Goal: Transaction & Acquisition: Purchase product/service

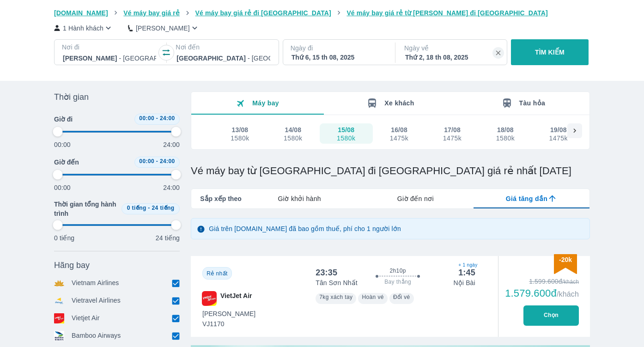
scroll to position [30, 0]
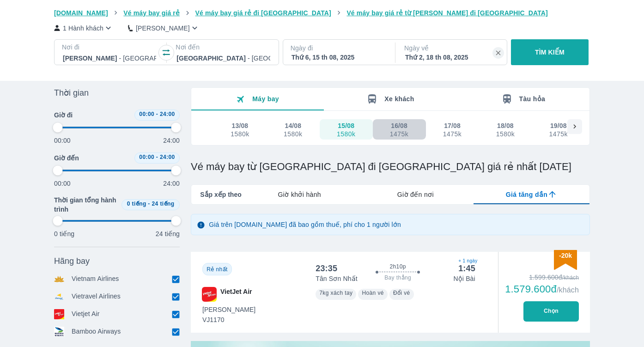
click at [395, 129] on div "16/08" at bounding box center [399, 125] width 17 height 9
type input "97.9166666666667"
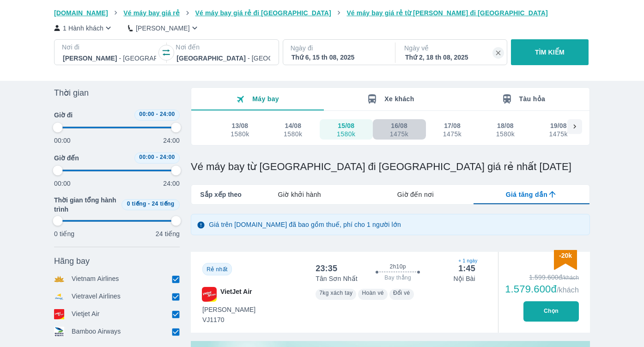
type input "97.9166666666667"
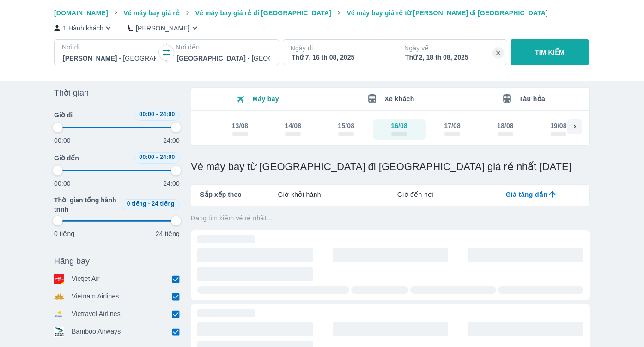
type input "97.9166666666667"
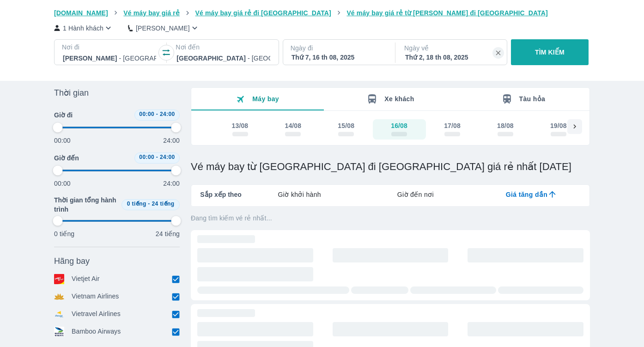
type input "97.9166666666667"
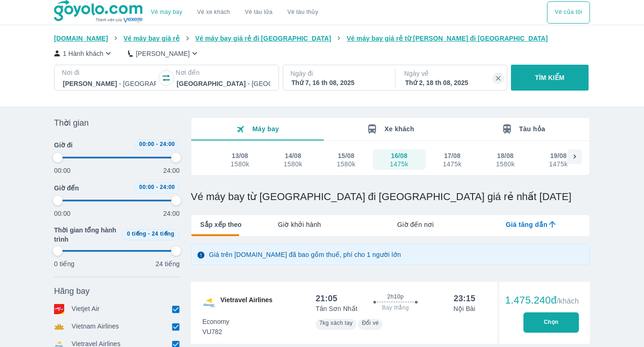
type input "97.9166666666667"
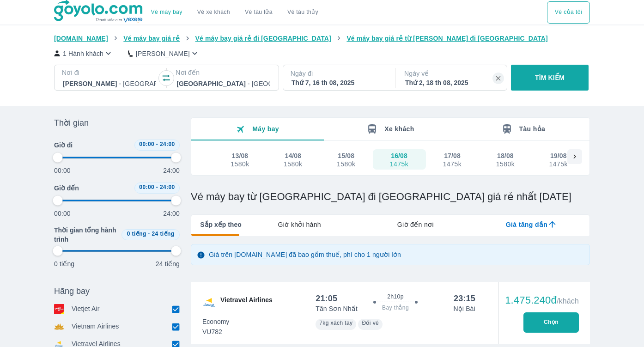
type input "97.9166666666667"
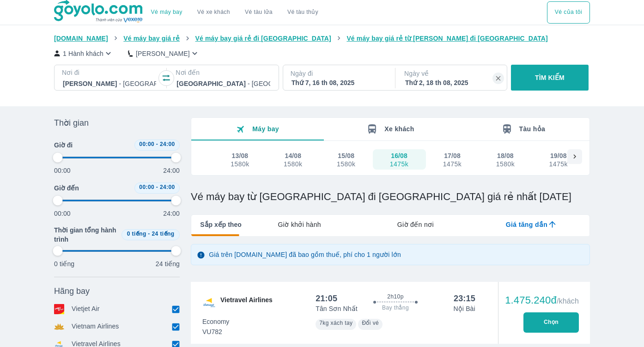
type input "97.9166666666667"
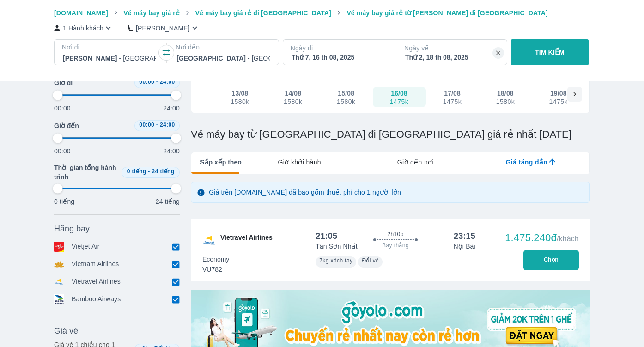
type input "97.9166666666667"
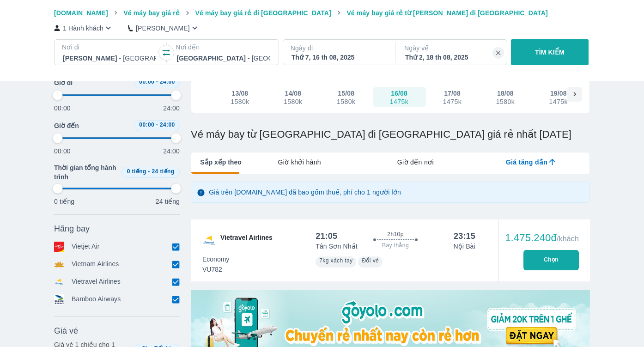
type input "97.9166666666667"
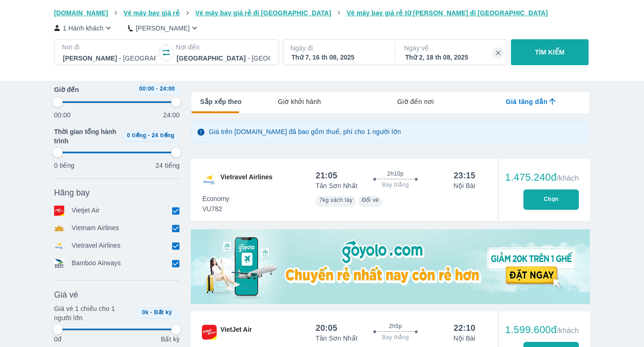
scroll to position [125, 0]
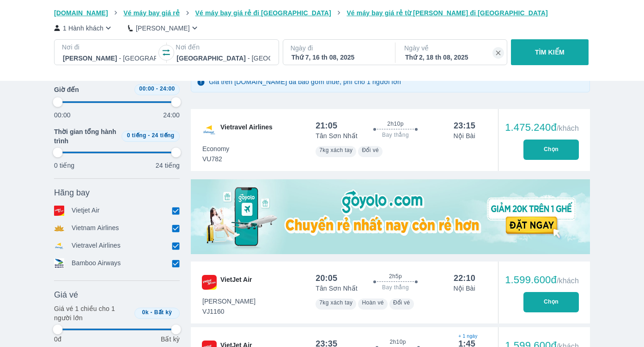
type input "97.9166666666667"
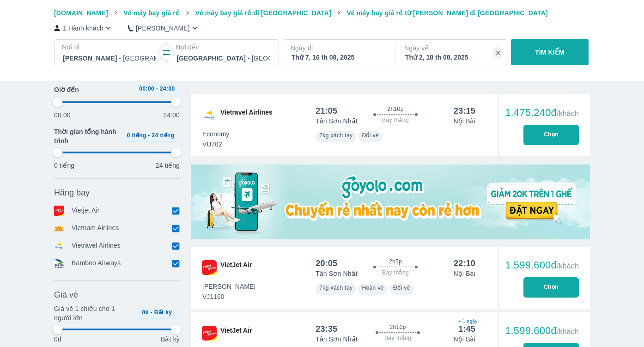
type input "97.9166666666667"
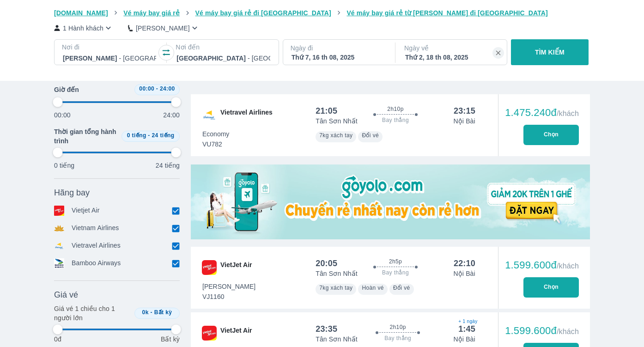
type input "97.9166666666667"
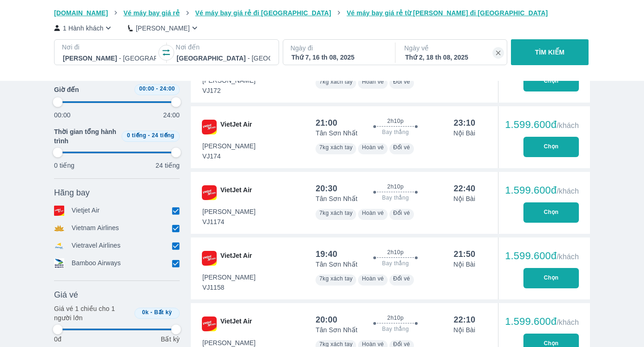
type input "97.9166666666667"
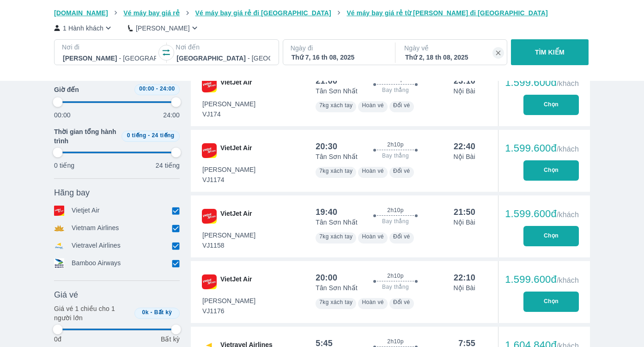
type input "97.9166666666667"
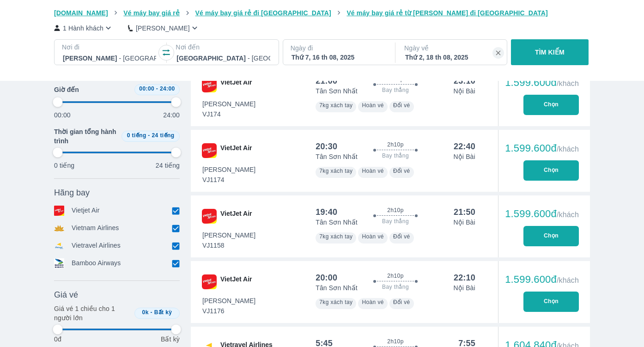
type input "97.9166666666667"
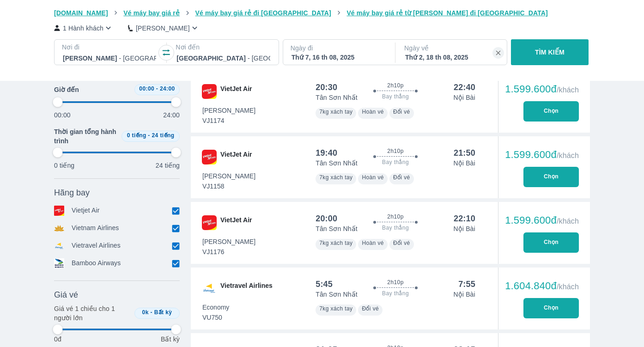
scroll to position [626, 0]
type input "97.9166666666667"
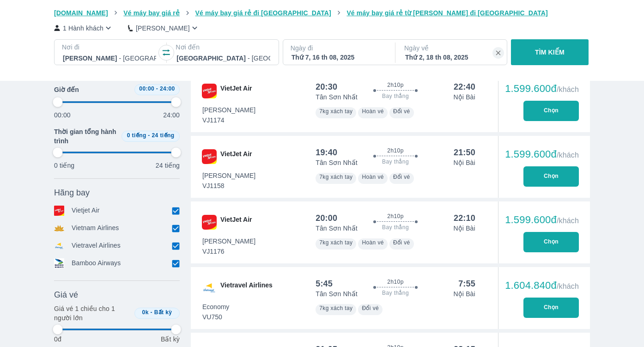
type input "97.9166666666667"
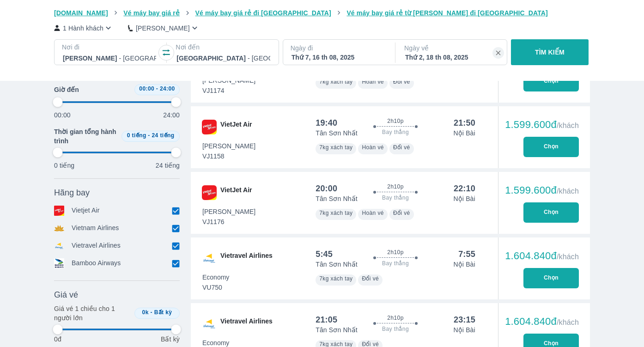
type input "97.9166666666667"
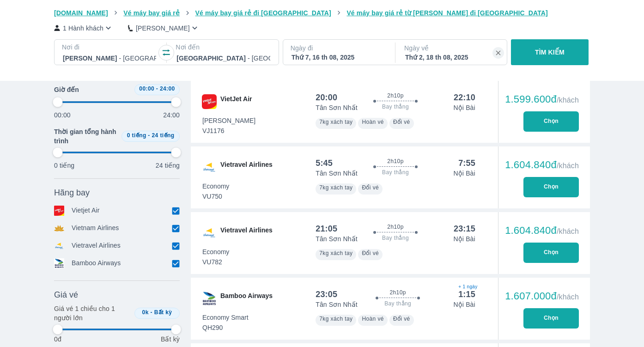
scroll to position [750, 0]
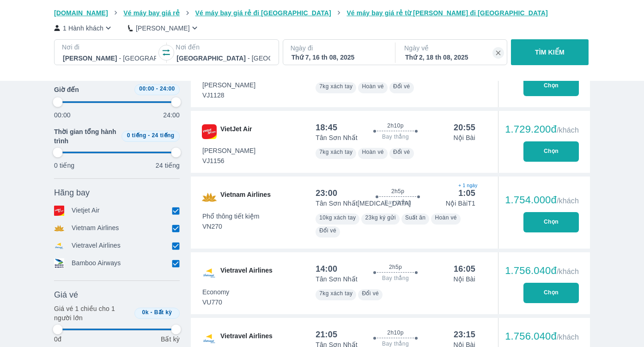
type input "97.9166666666667"
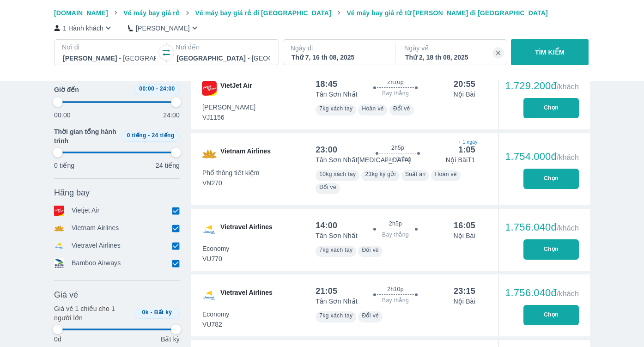
type input "97.9166666666667"
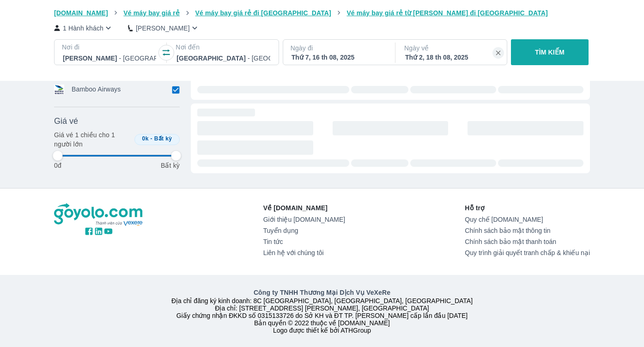
type input "97.9166666666667"
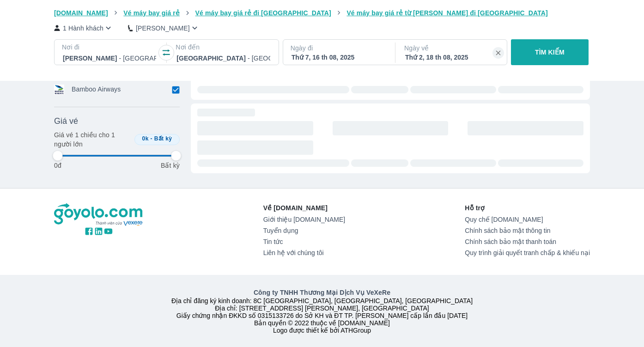
type input "97.9166666666667"
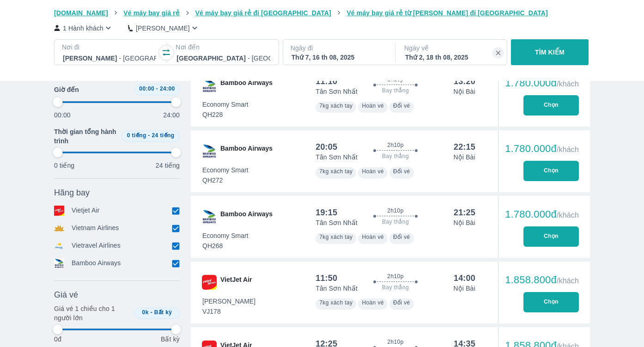
scroll to position [1695, 0]
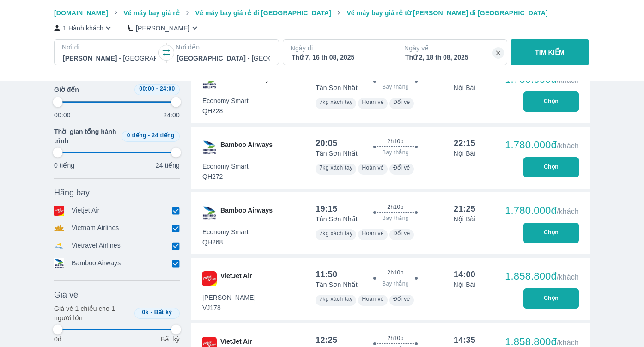
type input "97.9166666666667"
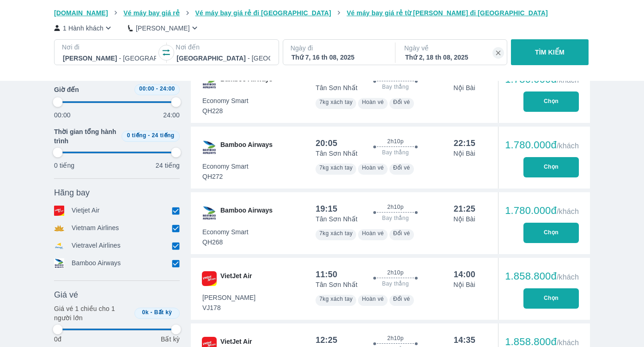
type input "97.9166666666667"
click at [321, 60] on div "Thứ 7, 16 th 08, 2025" at bounding box center [337, 57] width 93 height 9
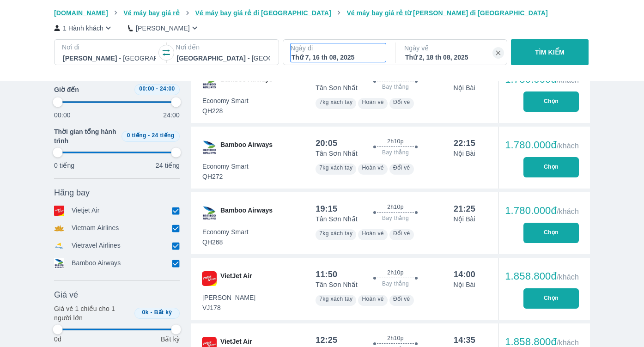
type input "97.9166666666667"
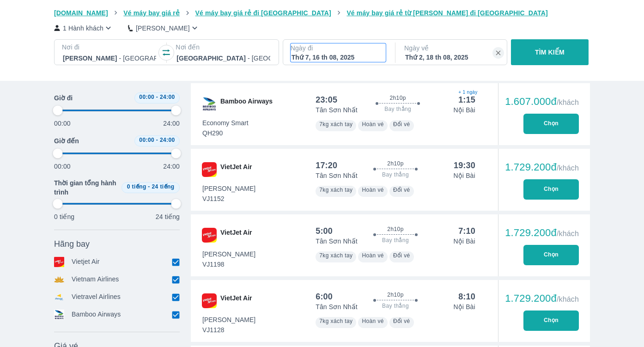
type input "97.9166666666667"
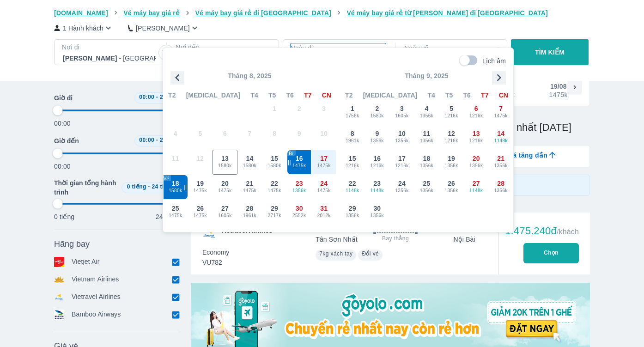
scroll to position [53, 0]
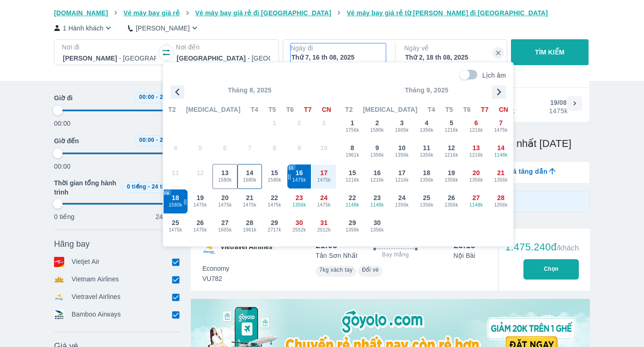
type input "97.9166666666667"
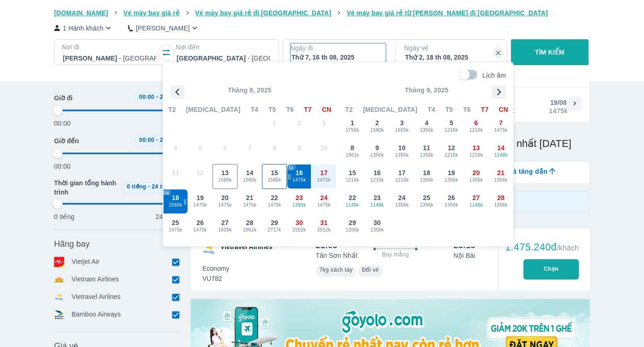
type input "97.9166666666667"
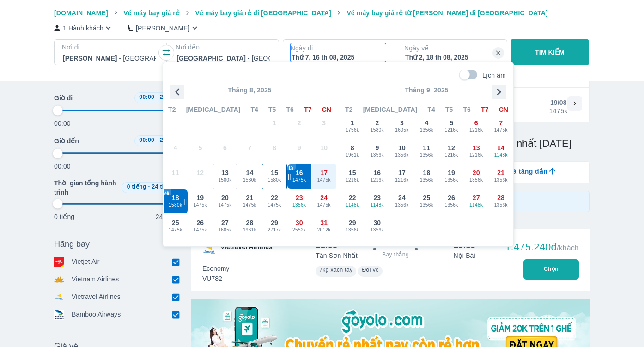
type input "97.9166666666667"
click at [274, 174] on span "15" at bounding box center [274, 172] width 7 height 9
type input "97.9166666666667"
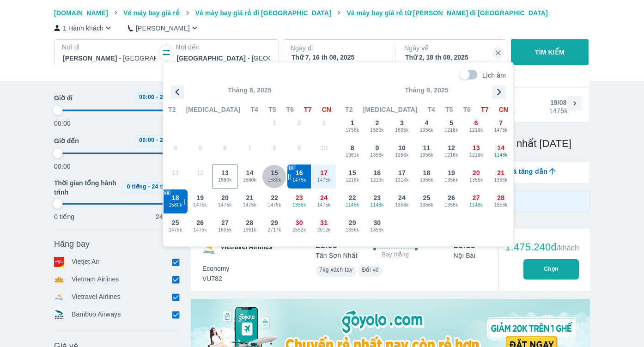
type input "97.9166666666667"
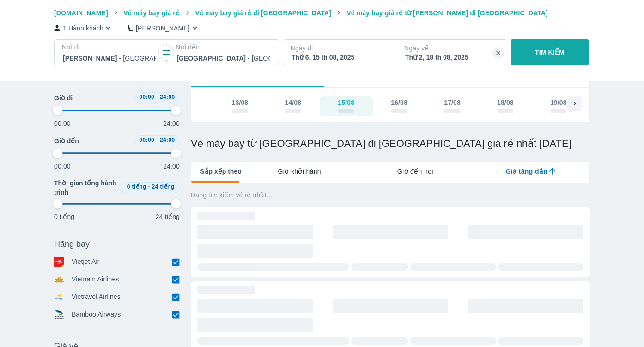
type input "97.9166666666667"
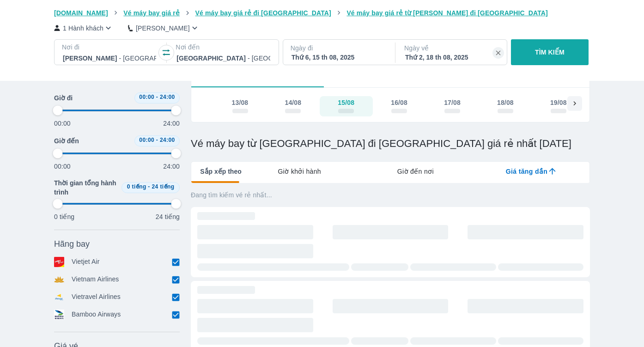
type input "97.9166666666667"
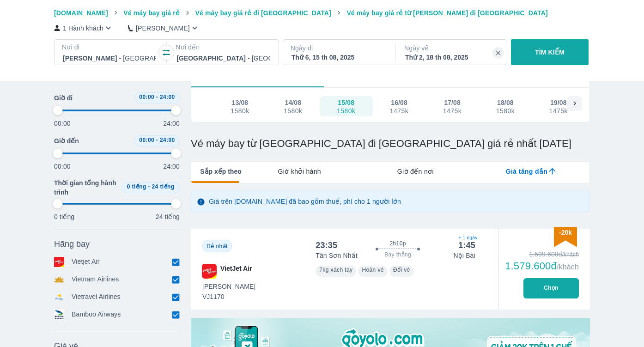
type input "97.9166666666667"
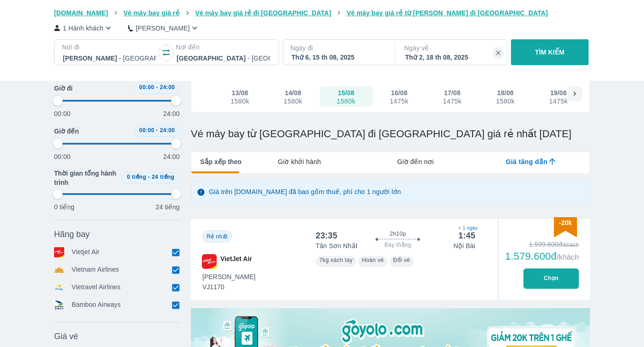
scroll to position [63, 0]
type input "97.9166666666667"
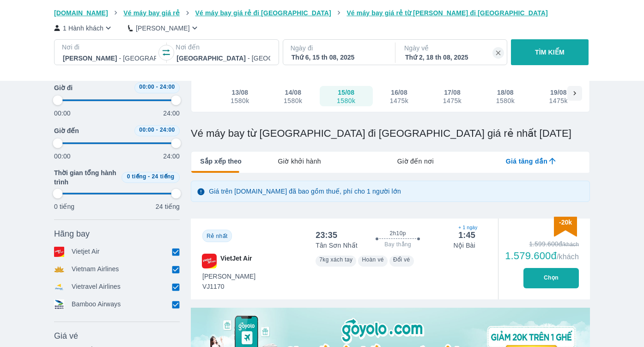
type input "97.9166666666667"
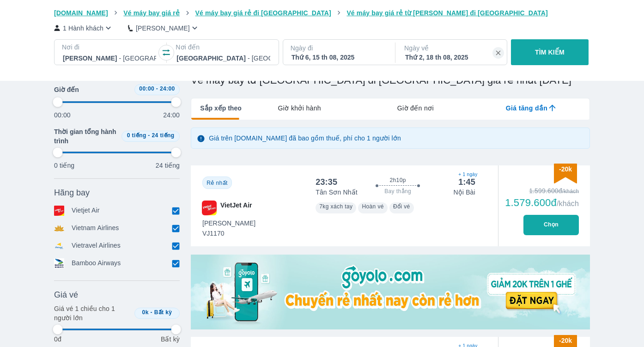
type input "97.9166666666667"
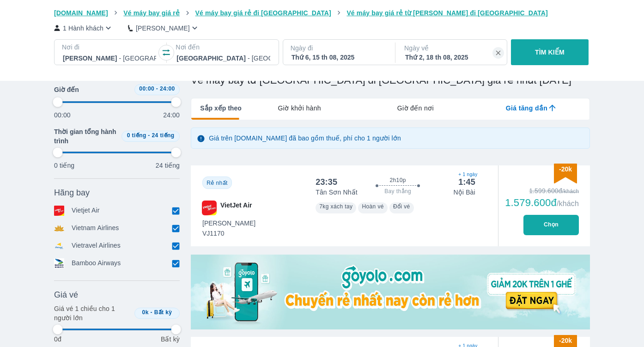
type input "97.9166666666667"
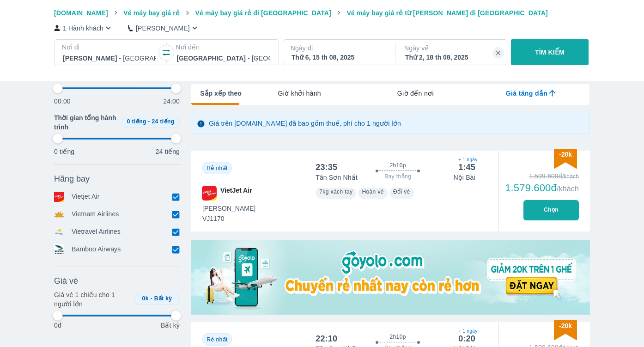
type input "97.9166666666667"
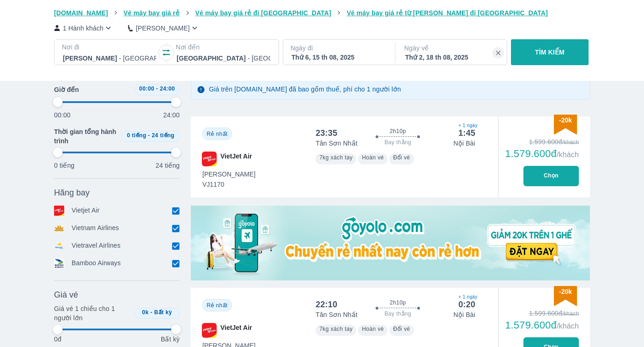
type input "97.9166666666667"
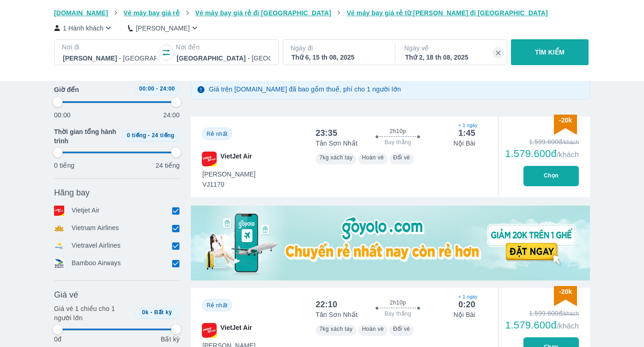
type input "97.9166666666667"
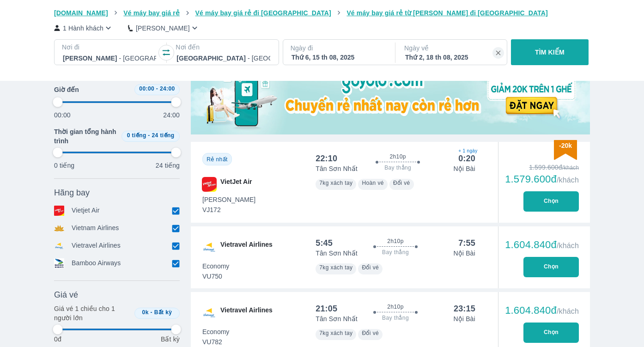
scroll to position [313, 0]
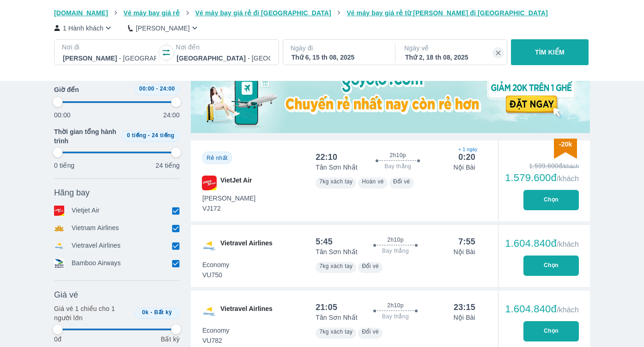
type input "97.9166666666667"
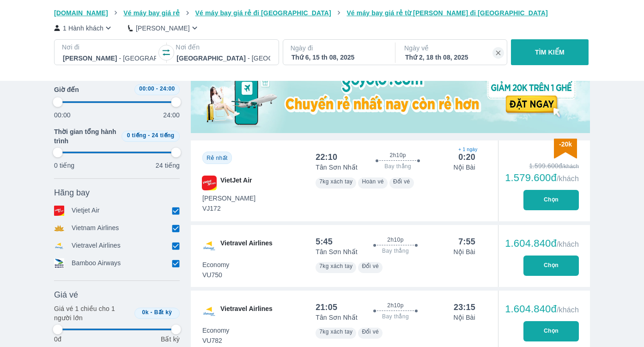
type input "97.9166666666667"
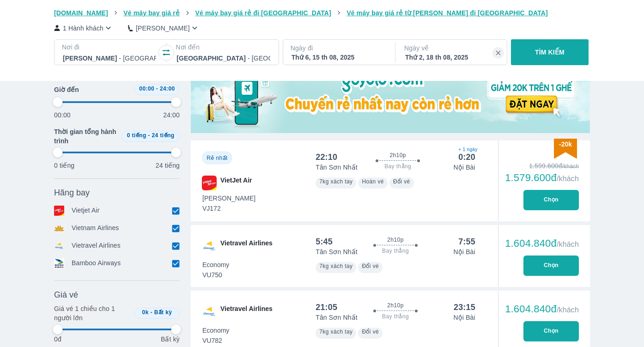
type input "97.9166666666667"
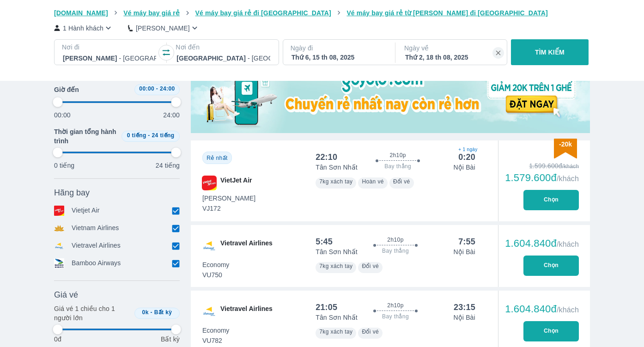
type input "97.9166666666667"
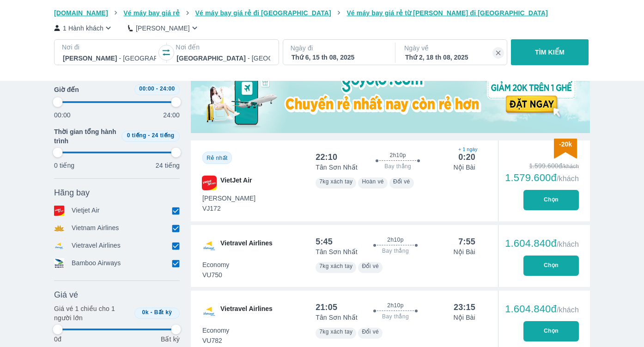
type input "97.9166666666667"
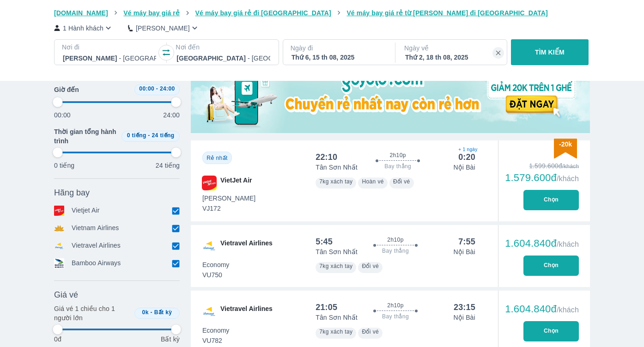
type input "97.9166666666667"
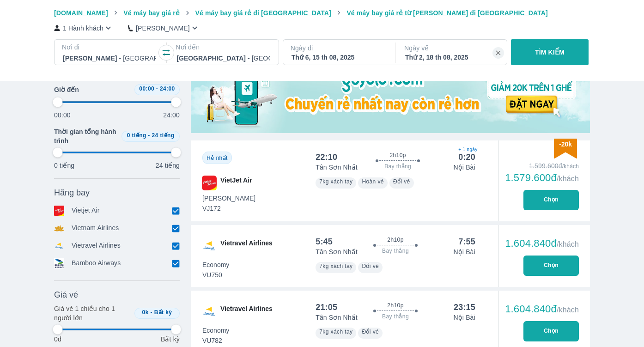
type input "97.9166666666667"
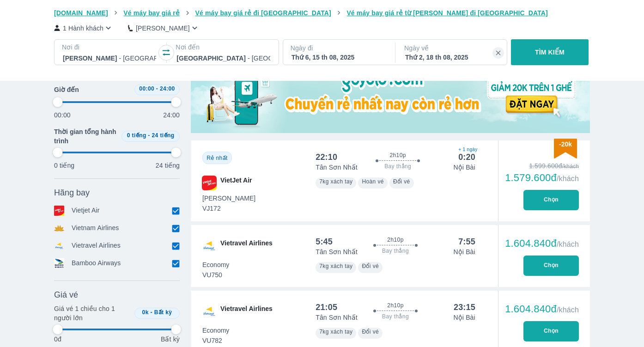
type input "97.9166666666667"
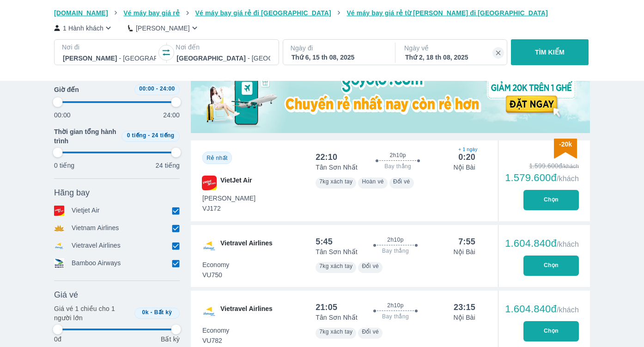
type input "97.9166666666667"
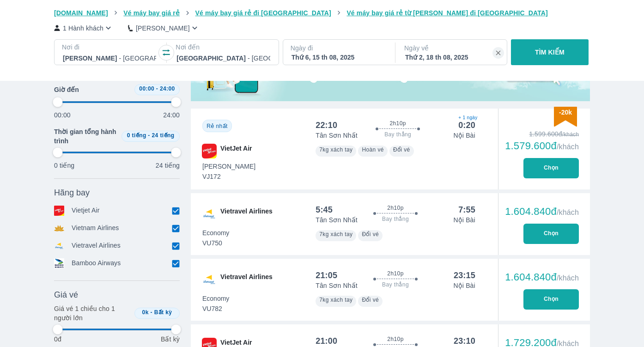
type input "97.9166666666667"
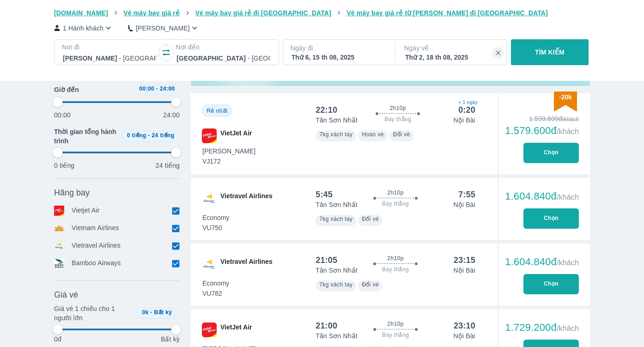
type input "97.9166666666667"
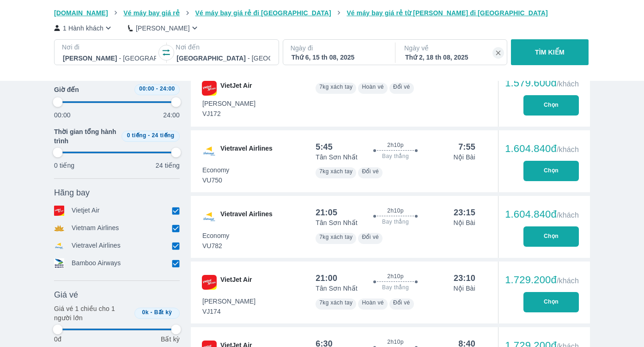
type input "97.9166666666667"
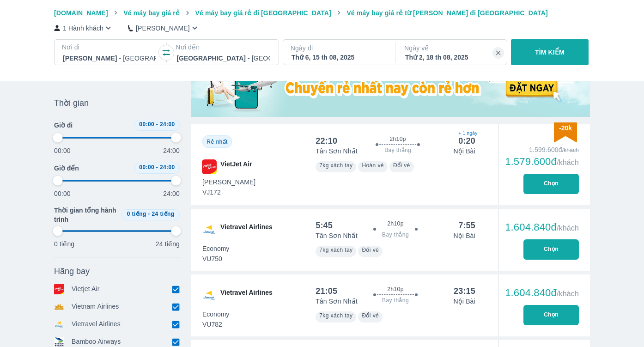
type input "97.9166666666667"
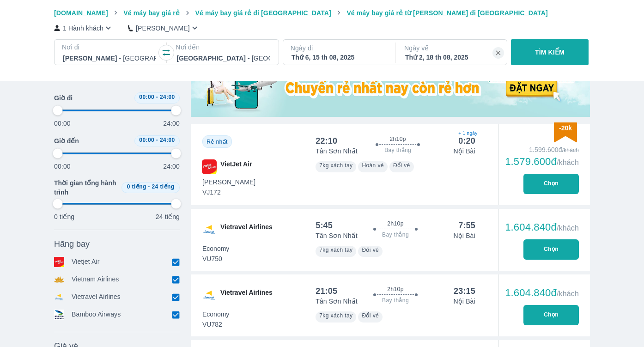
type input "97.9166666666667"
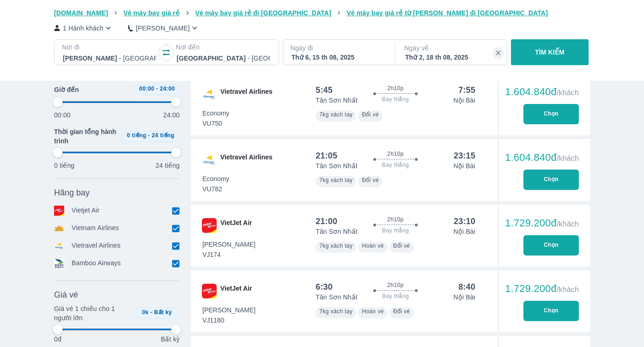
type input "97.9166666666667"
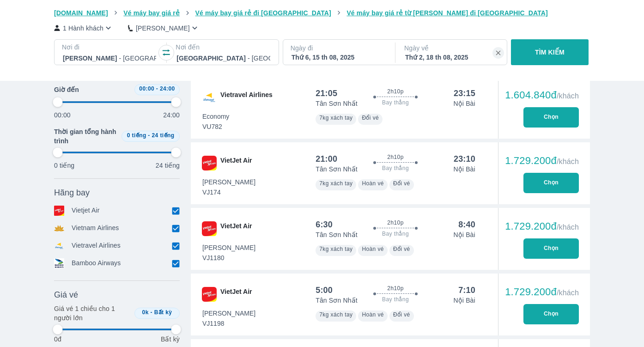
type input "97.9166666666667"
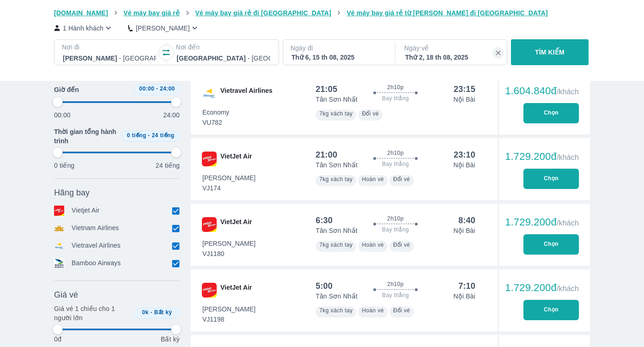
type input "97.9166666666667"
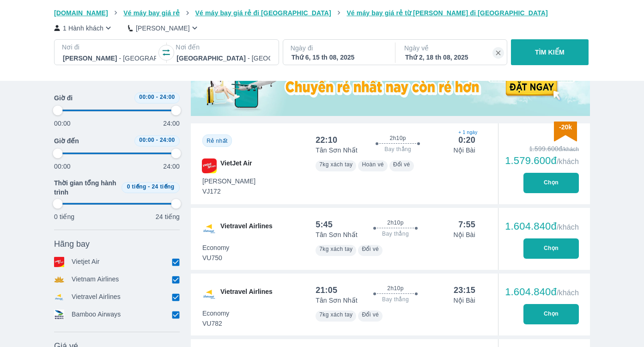
scroll to position [328, 0]
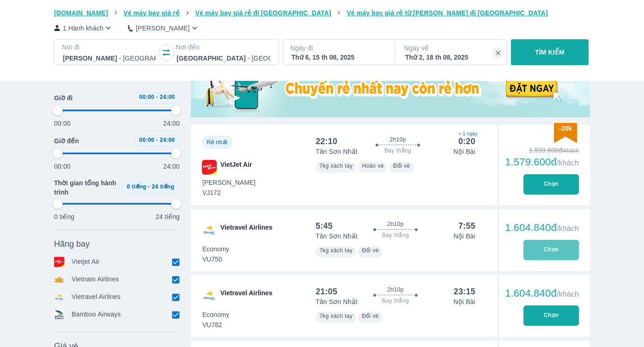
click at [551, 251] on button "Chọn" at bounding box center [550, 250] width 55 height 20
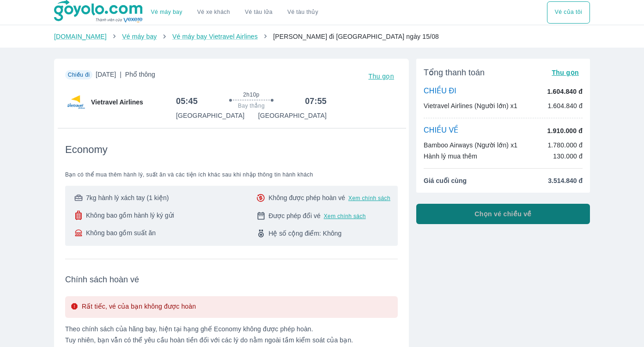
click at [504, 218] on span "Chọn vé chiều về" at bounding box center [502, 213] width 57 height 9
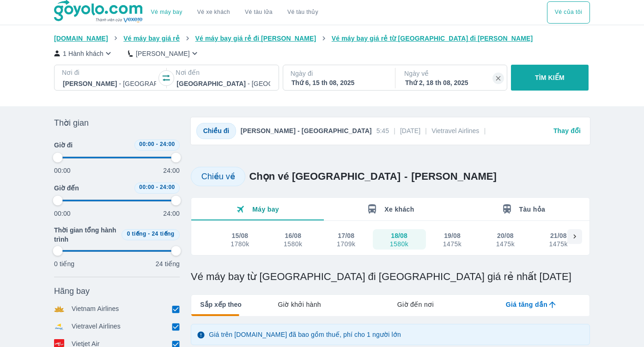
click at [396, 238] on div "18/08" at bounding box center [399, 235] width 17 height 9
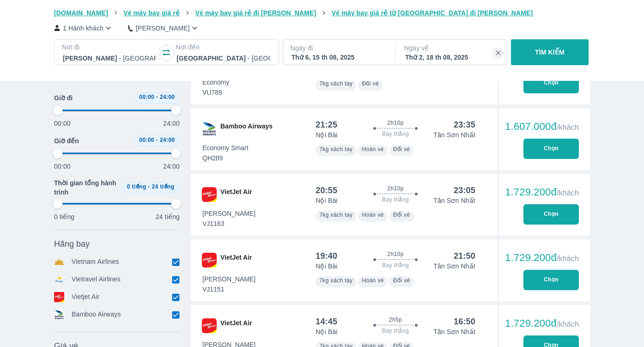
scroll to position [660, 0]
click at [544, 149] on button "Chọn" at bounding box center [550, 148] width 55 height 20
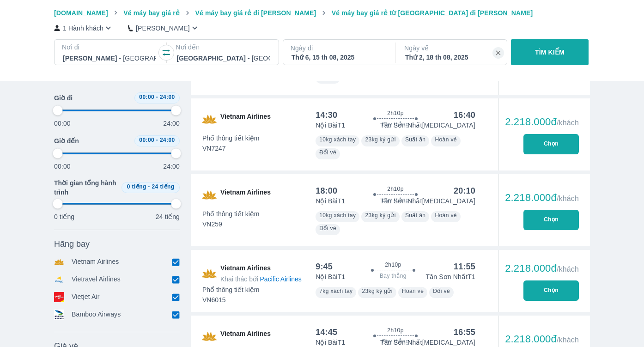
scroll to position [3466, 0]
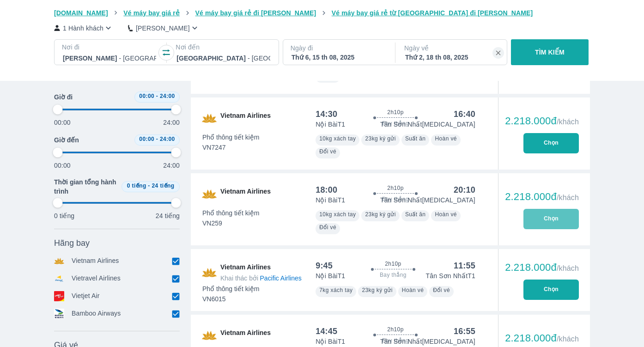
click at [544, 216] on button "Chọn" at bounding box center [550, 219] width 55 height 20
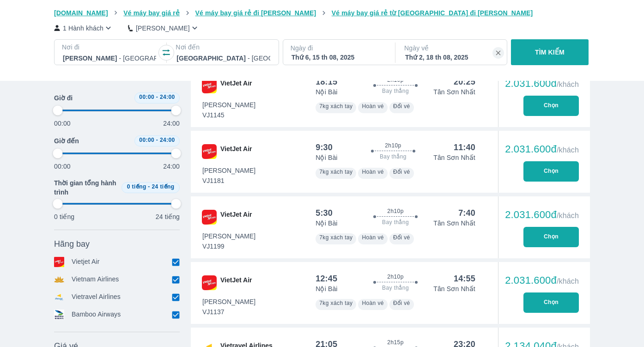
scroll to position [2770, 0]
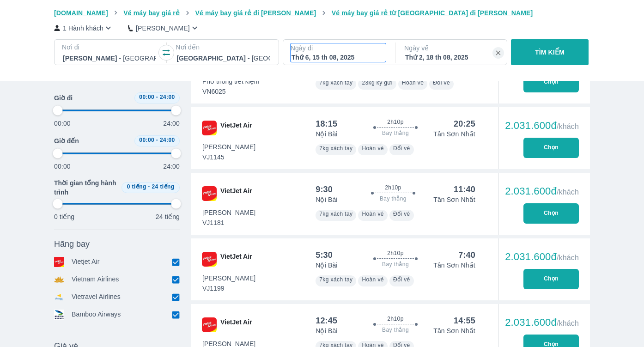
click at [311, 55] on div "Thứ 6, 15 th 08, 2025" at bounding box center [337, 57] width 93 height 9
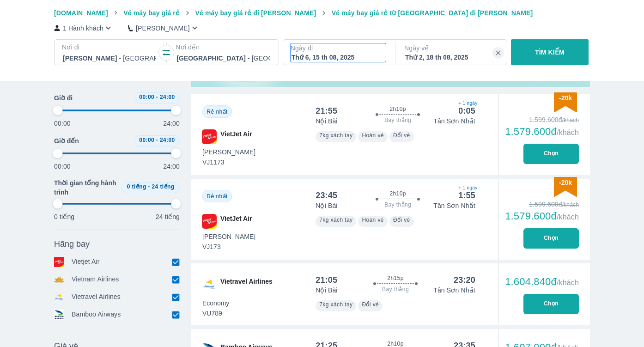
scroll to position [53, 0]
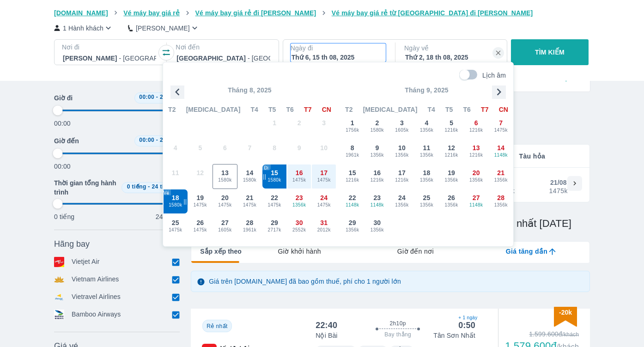
click at [270, 177] on span "1580k" at bounding box center [274, 179] width 24 height 7
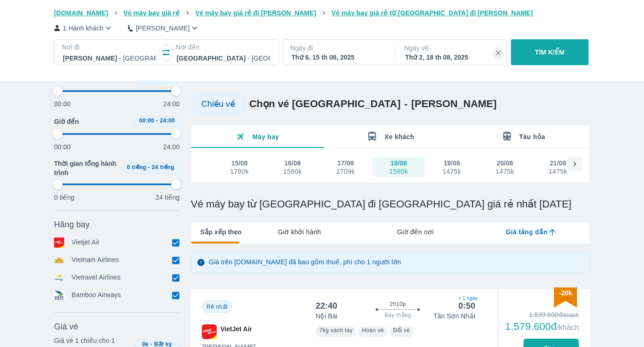
scroll to position [81, 0]
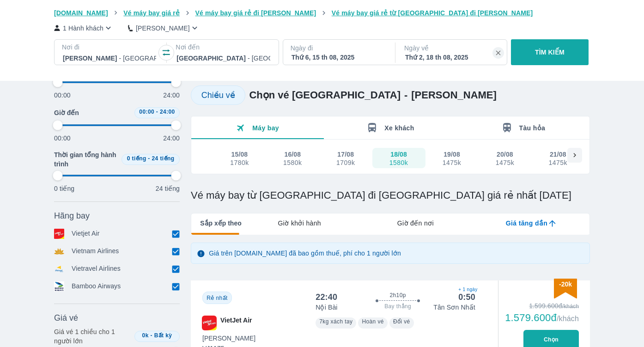
click at [289, 159] on div "1580k" at bounding box center [292, 162] width 18 height 7
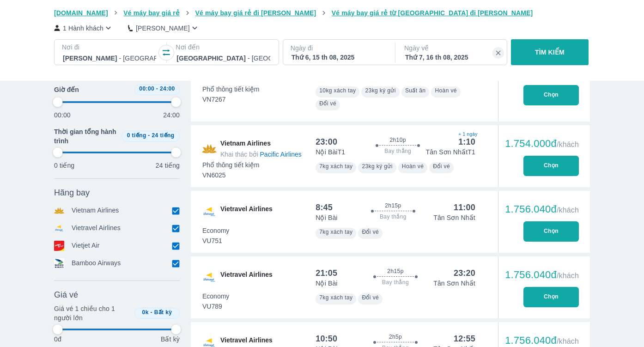
scroll to position [1348, 0]
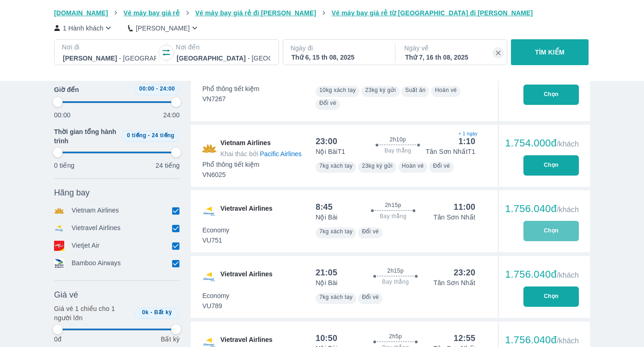
click at [544, 230] on button "Chọn" at bounding box center [550, 231] width 55 height 20
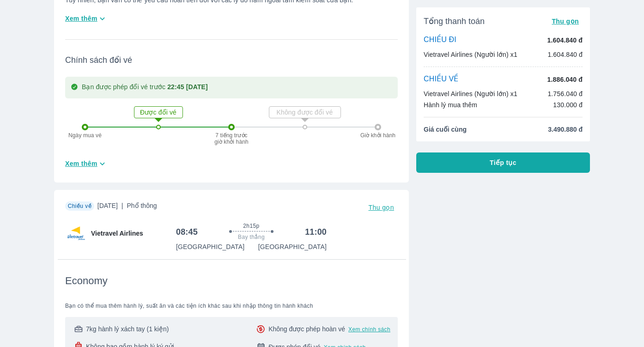
scroll to position [340, 0]
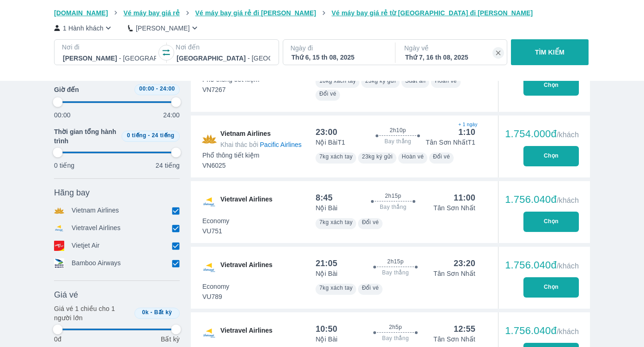
scroll to position [1537, 0]
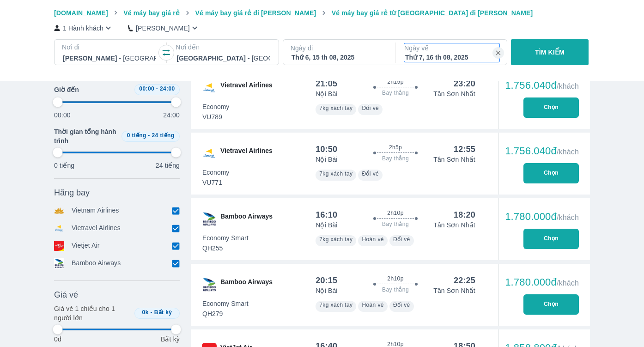
click at [424, 55] on div "Thứ 7, 16 th 08, 2025" at bounding box center [451, 57] width 93 height 9
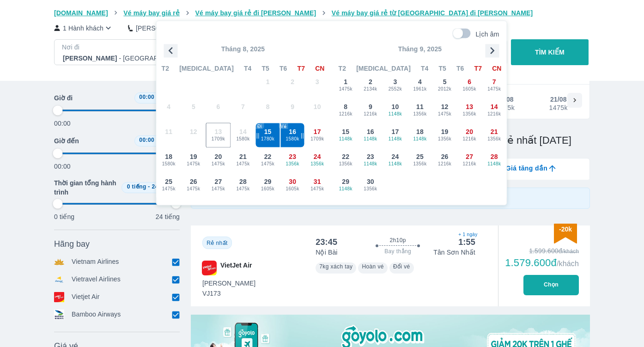
scroll to position [53, 0]
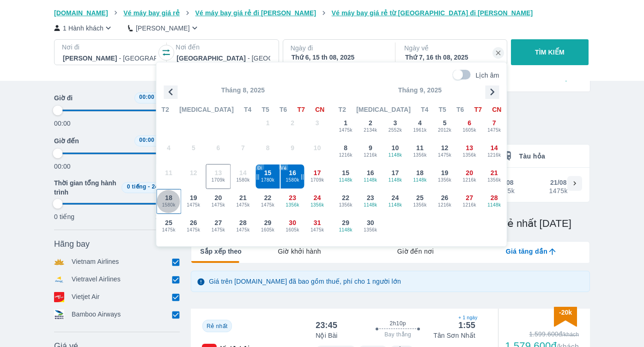
click at [167, 203] on span "1580k" at bounding box center [169, 204] width 24 height 7
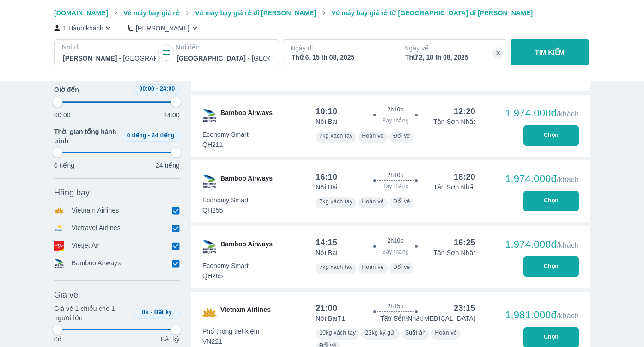
scroll to position [2378, 0]
click at [552, 204] on button "Chọn" at bounding box center [550, 201] width 55 height 20
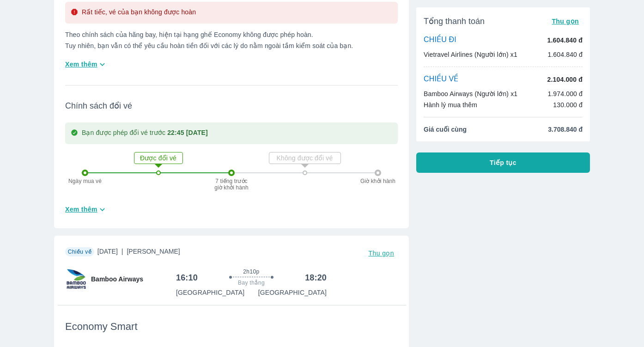
scroll to position [292, 0]
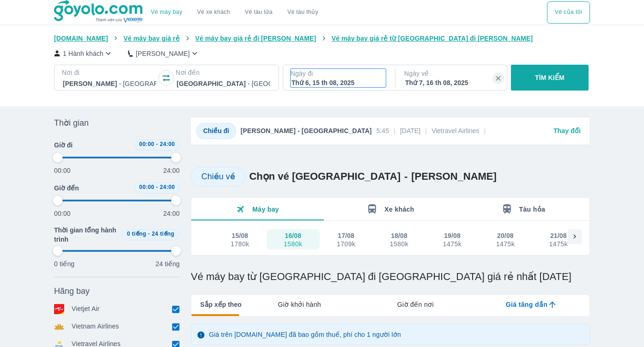
click at [318, 84] on div "Thứ 6, 15 th 08, 2025" at bounding box center [337, 82] width 93 height 9
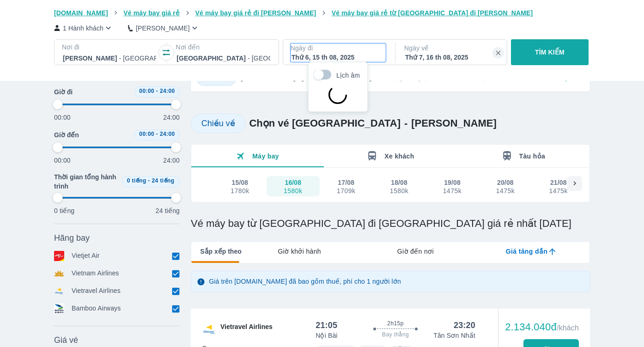
scroll to position [55, 0]
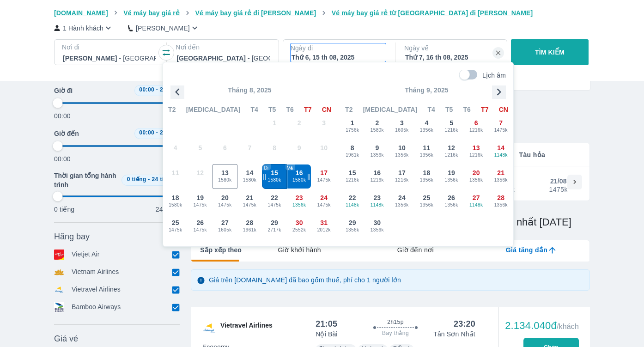
click at [272, 181] on span "1580k" at bounding box center [274, 179] width 24 height 7
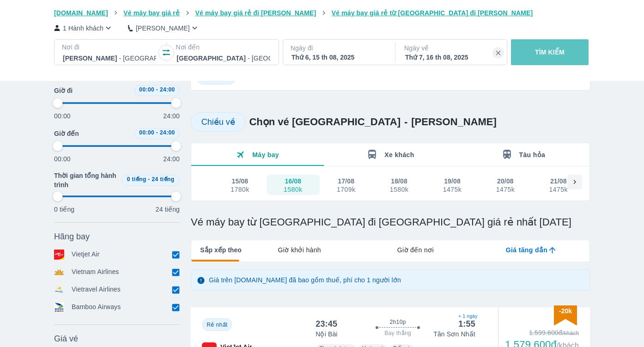
click at [536, 50] on p "TÌM KIẾM" at bounding box center [550, 52] width 30 height 9
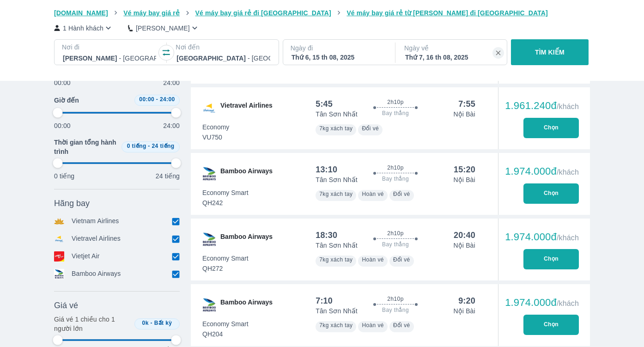
scroll to position [1627, 0]
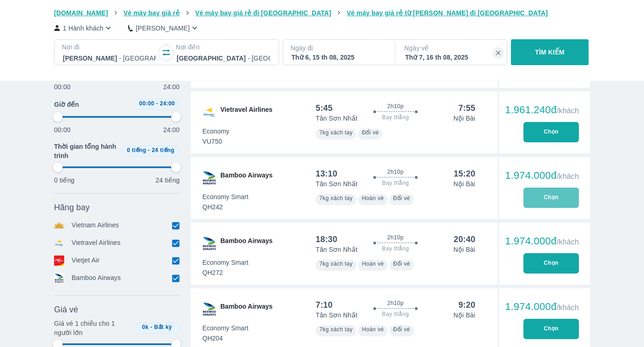
click at [547, 197] on button "Chọn" at bounding box center [550, 198] width 55 height 20
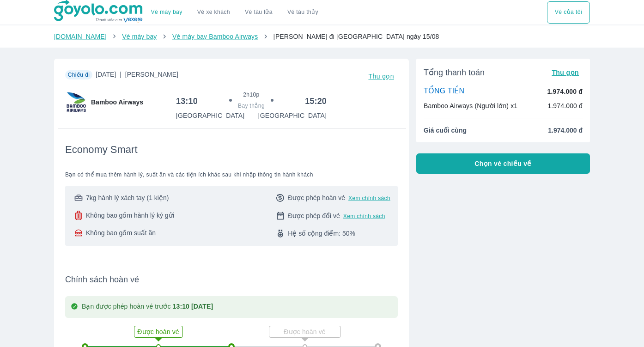
click at [490, 164] on span "Chọn vé chiều về" at bounding box center [502, 163] width 57 height 9
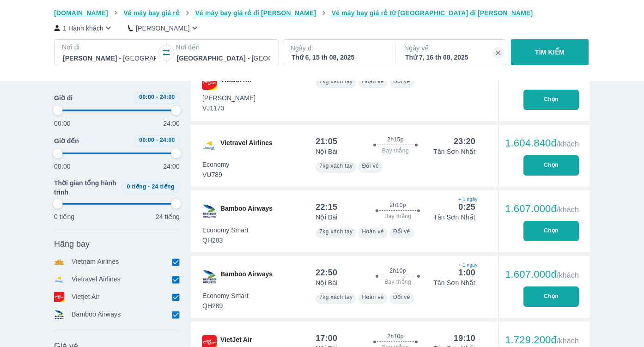
scroll to position [661, 0]
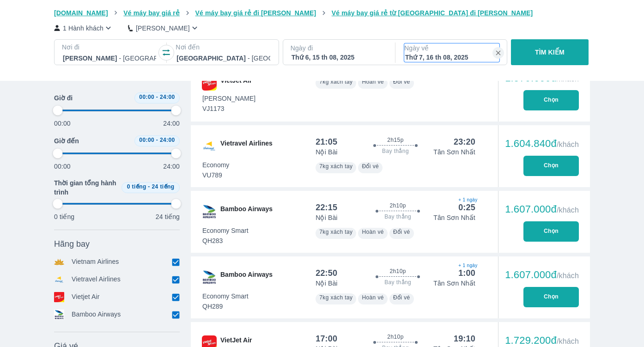
click at [455, 56] on div "Thứ 7, 16 th 08, 2025" at bounding box center [451, 57] width 93 height 9
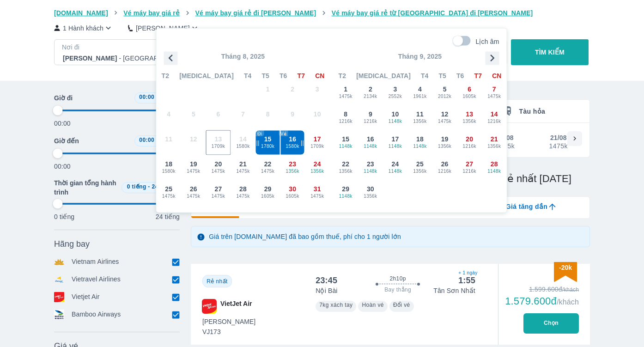
scroll to position [53, 0]
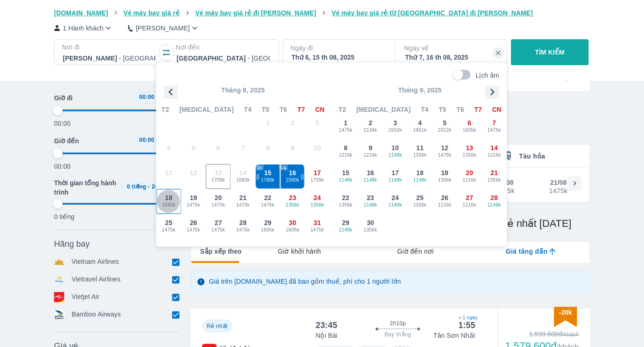
click at [170, 206] on span "1580k" at bounding box center [169, 204] width 24 height 7
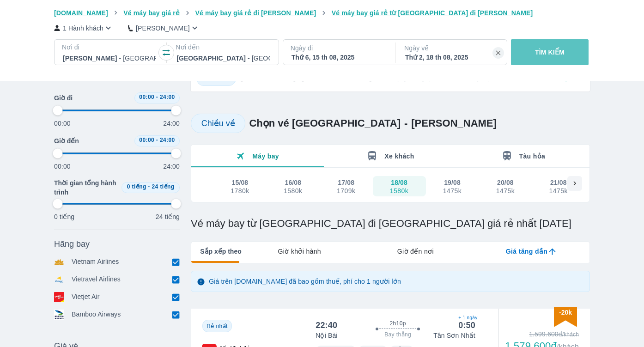
click at [562, 53] on p "TÌM KIẾM" at bounding box center [550, 52] width 30 height 9
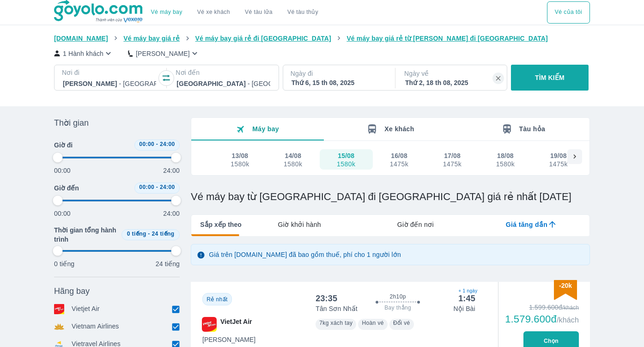
click at [164, 79] on icon "button" at bounding box center [166, 78] width 7 height 6
click at [536, 76] on p "TÌM KIẾM" at bounding box center [550, 77] width 30 height 9
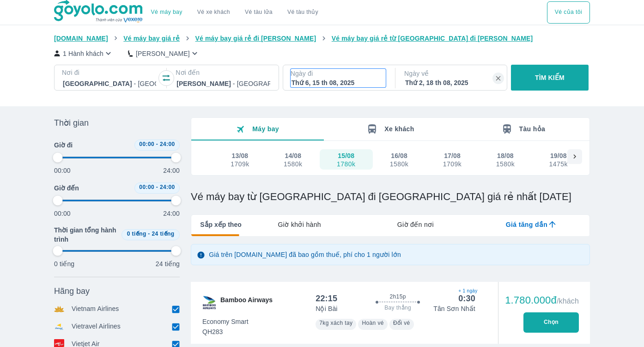
click at [364, 82] on div "Thứ 6, 15 th 08, 2025" at bounding box center [337, 82] width 93 height 9
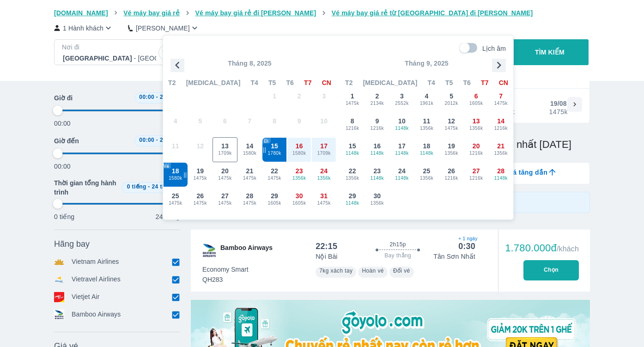
scroll to position [53, 0]
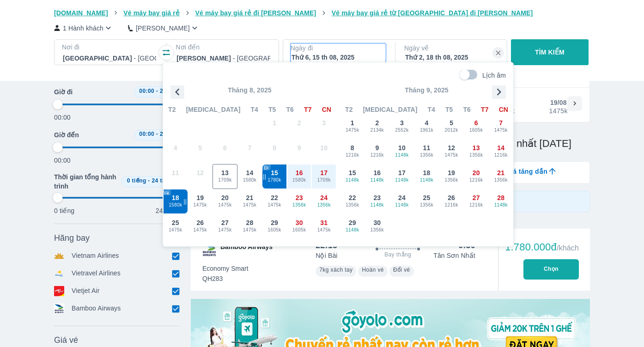
click at [548, 56] on p "TÌM KIẾM" at bounding box center [550, 52] width 30 height 9
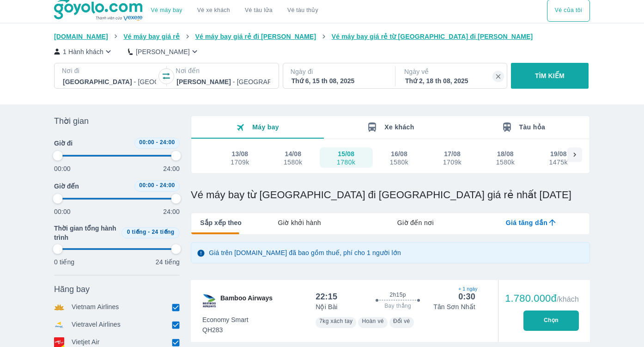
scroll to position [0, 0]
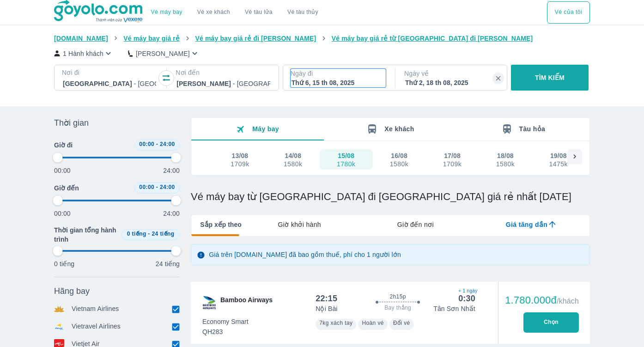
click at [301, 83] on div "Thứ 6, 15 th 08, 2025" at bounding box center [337, 82] width 93 height 9
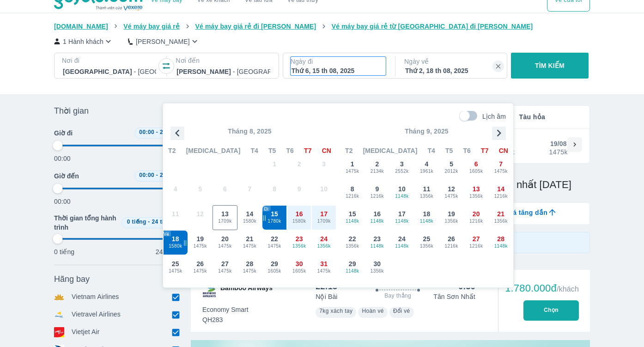
scroll to position [53, 0]
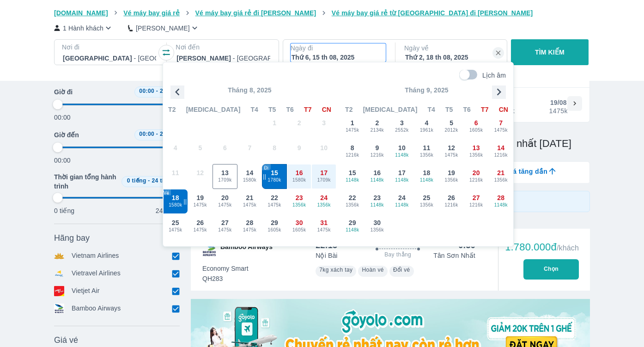
click at [273, 176] on span "15" at bounding box center [274, 172] width 7 height 9
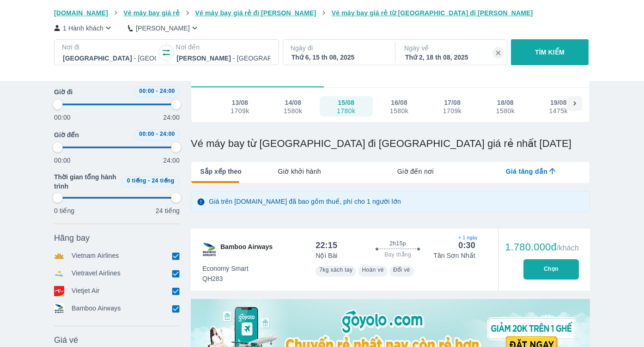
click at [430, 56] on div "Thứ 2, 18 th 08, 2025" at bounding box center [451, 57] width 93 height 9
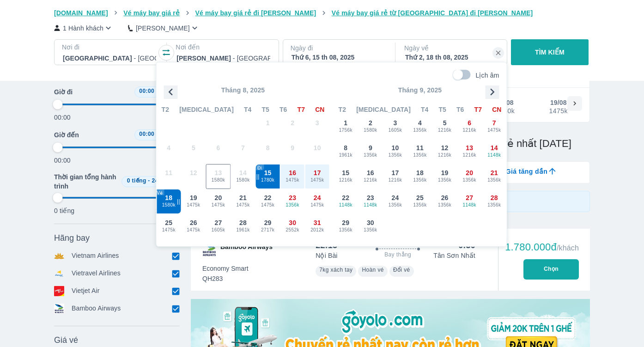
click at [545, 52] on p "TÌM KIẾM" at bounding box center [550, 52] width 30 height 9
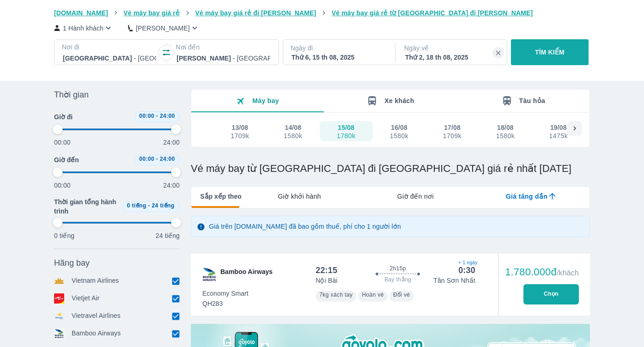
scroll to position [26, 0]
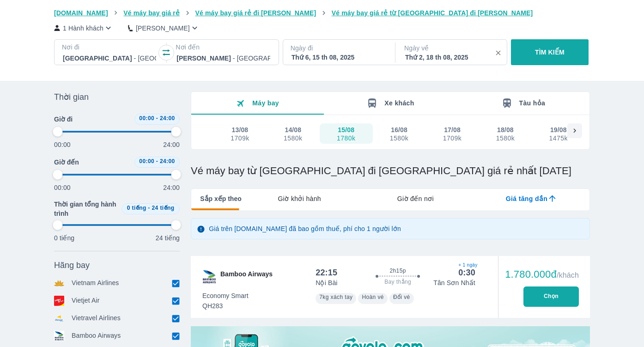
click at [497, 55] on icon "button" at bounding box center [498, 53] width 8 height 8
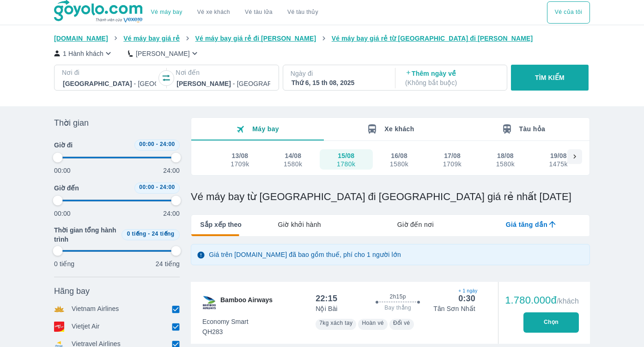
click at [343, 77] on p "Ngày đi" at bounding box center [338, 73] width 95 height 9
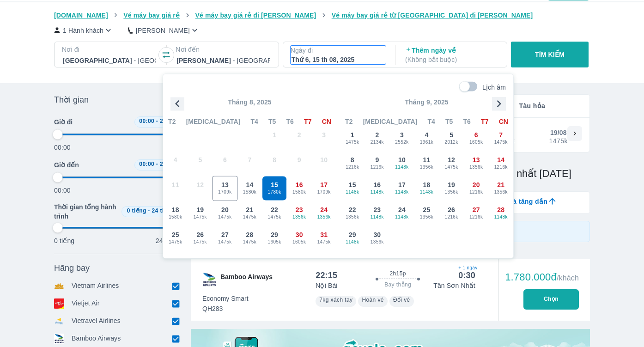
scroll to position [53, 0]
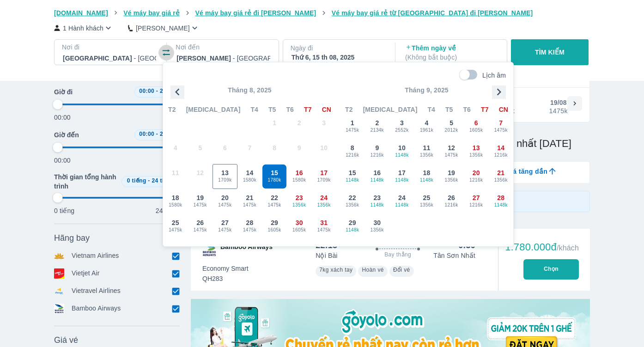
click at [164, 52] on icon "button" at bounding box center [166, 52] width 9 height 9
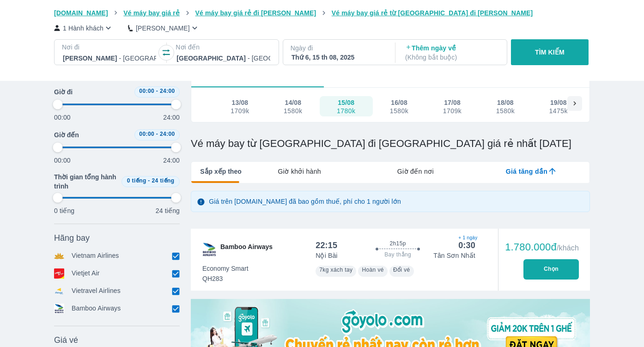
click at [450, 54] on p "( Không bắt buộc )" at bounding box center [451, 57] width 93 height 9
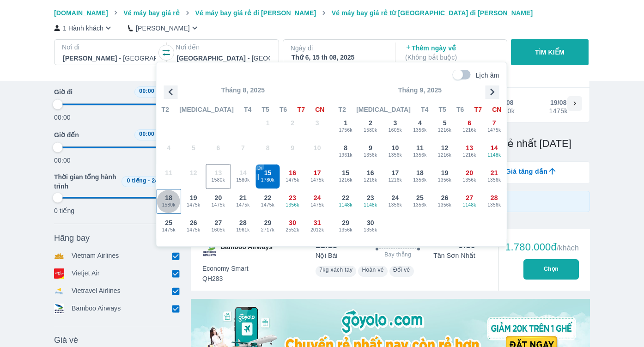
click at [172, 203] on span "1580k" at bounding box center [169, 204] width 24 height 7
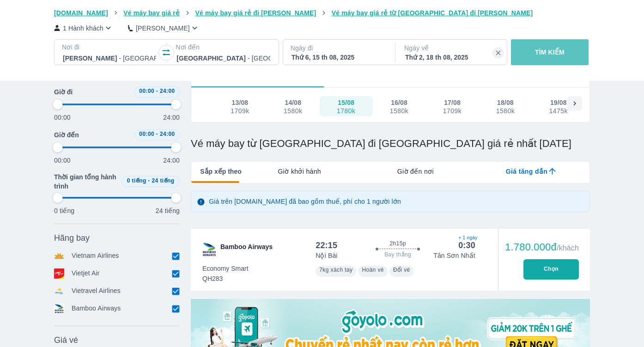
click at [551, 50] on p "TÌM KIẾM" at bounding box center [550, 52] width 30 height 9
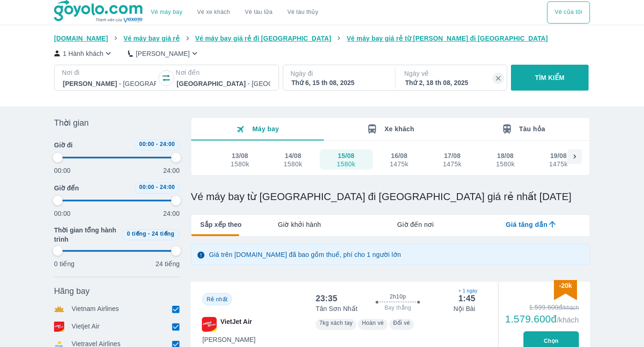
click at [168, 80] on icon "button" at bounding box center [166, 78] width 7 height 6
click at [554, 85] on button "TÌM KIẾM" at bounding box center [549, 78] width 77 height 26
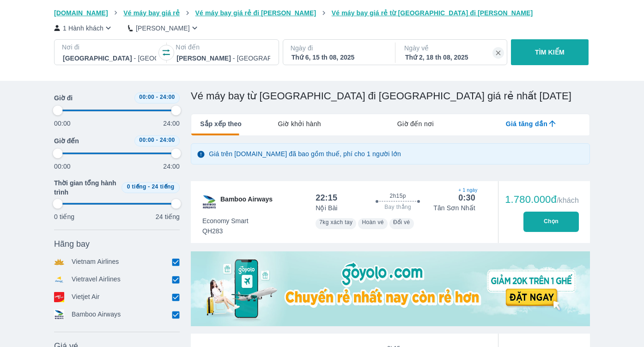
scroll to position [99, 0]
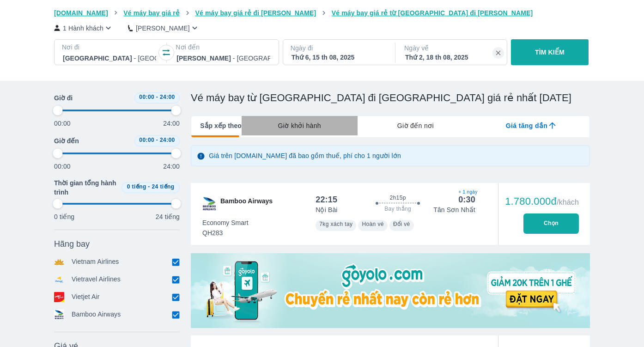
click at [307, 128] on span "Giờ khởi hành" at bounding box center [299, 125] width 43 height 9
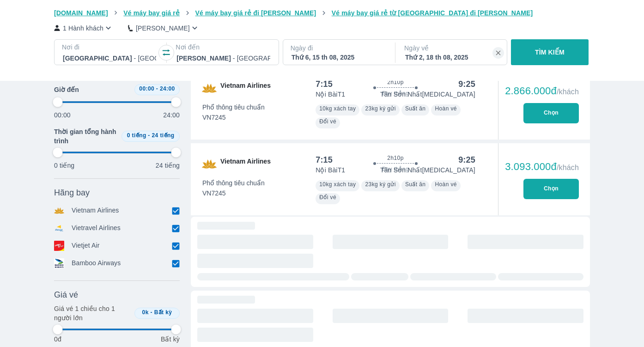
scroll to position [1605, 0]
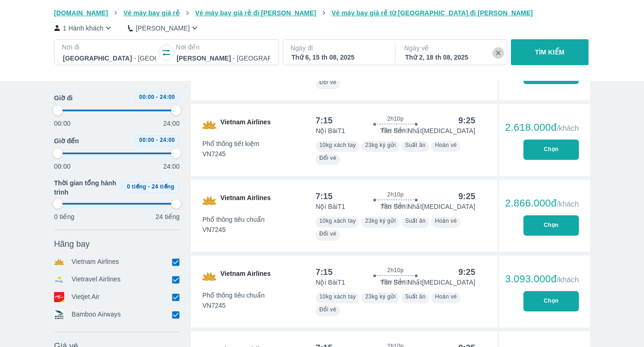
click at [495, 52] on icon "button" at bounding box center [498, 53] width 8 height 8
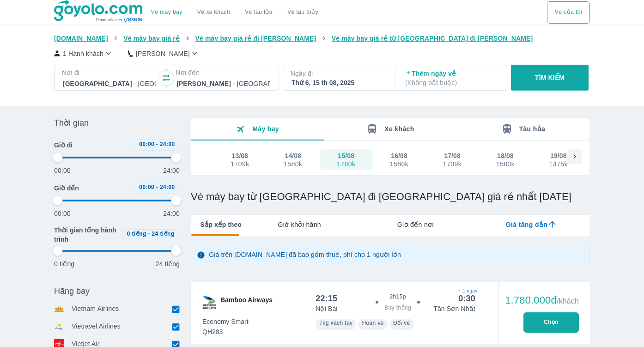
click at [259, 129] on span "Máy bay" at bounding box center [265, 128] width 27 height 7
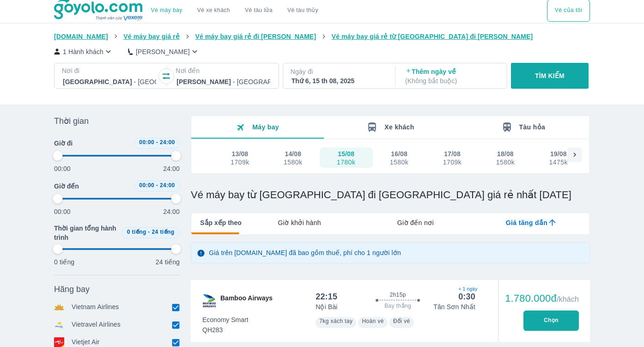
click at [503, 157] on div "18/08" at bounding box center [505, 153] width 17 height 9
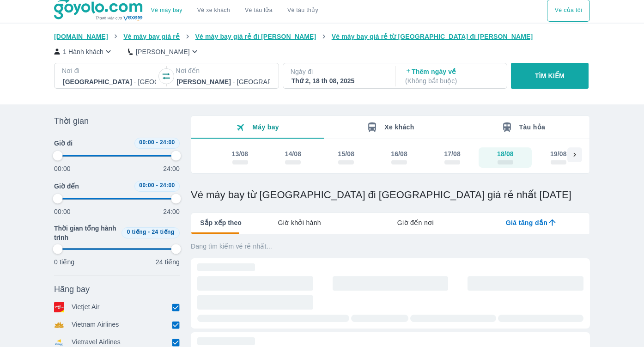
scroll to position [0, 0]
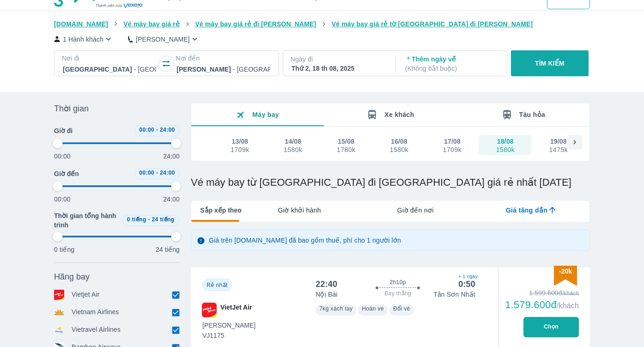
scroll to position [15, 0]
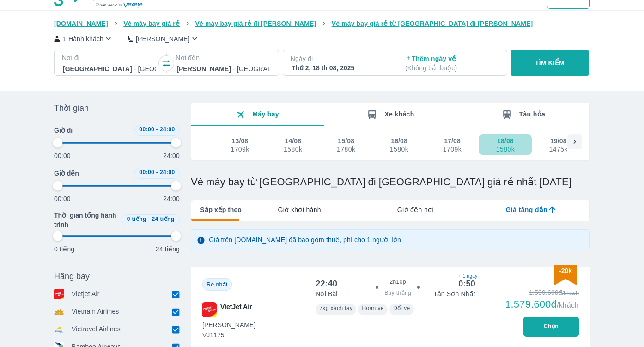
click at [509, 145] on div "1580k" at bounding box center [505, 148] width 18 height 7
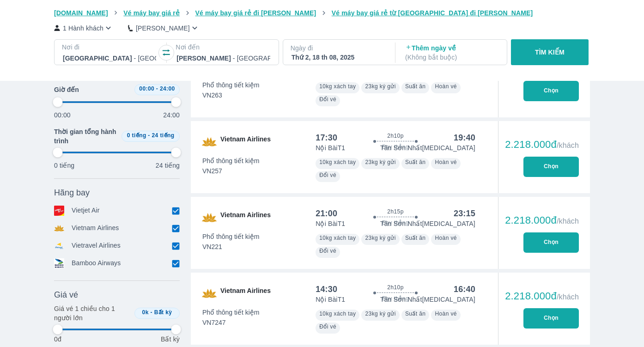
scroll to position [3211, 0]
click at [545, 166] on button "Chọn" at bounding box center [550, 166] width 55 height 20
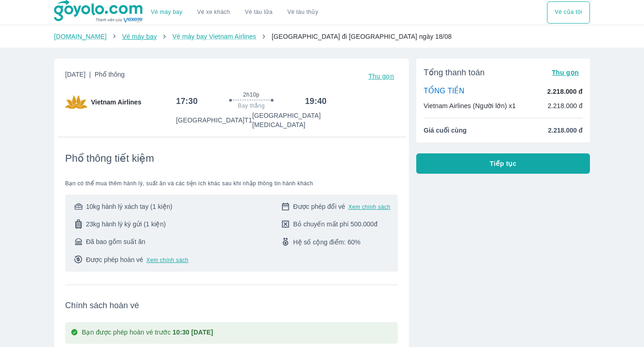
click at [122, 39] on link "Vé máy bay" at bounding box center [139, 36] width 35 height 7
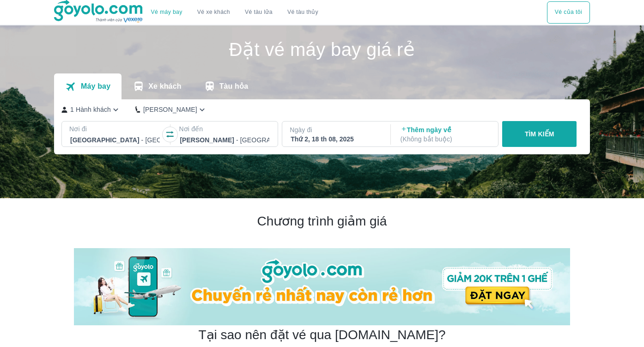
click at [167, 134] on icon "button" at bounding box center [169, 134] width 9 height 9
click at [322, 138] on div "Thứ 2, 18 th 08, 2025" at bounding box center [336, 138] width 90 height 9
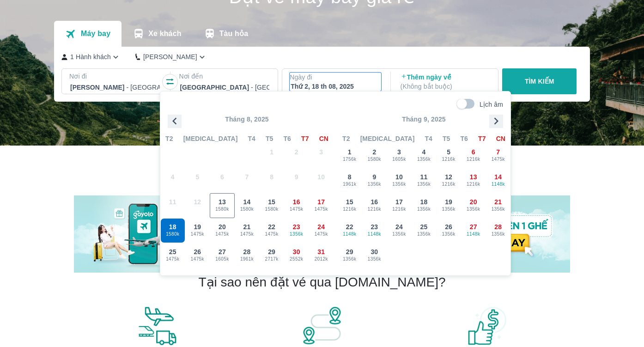
scroll to position [52, 0]
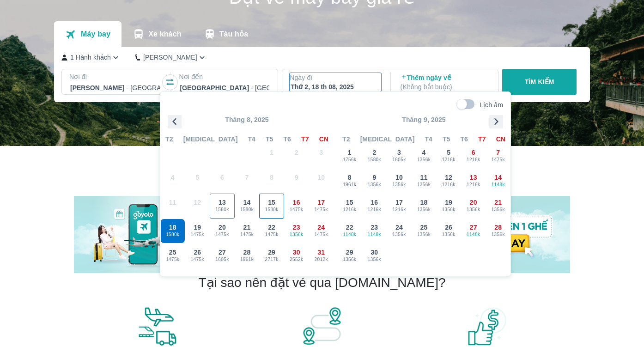
click at [262, 205] on div "15 1580k" at bounding box center [272, 206] width 24 height 24
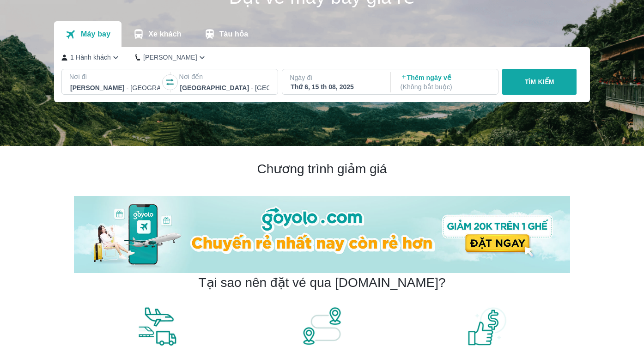
scroll to position [53, 0]
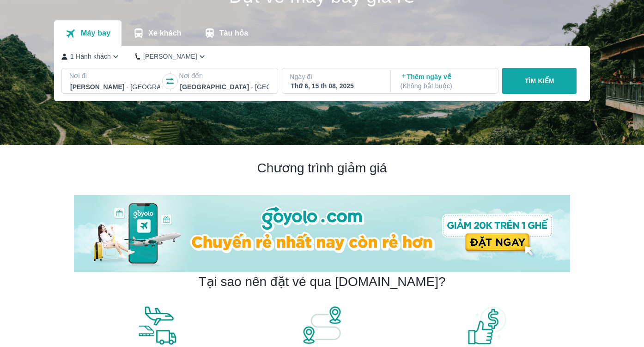
click at [427, 85] on p "( Không bắt buộc )" at bounding box center [445, 85] width 90 height 9
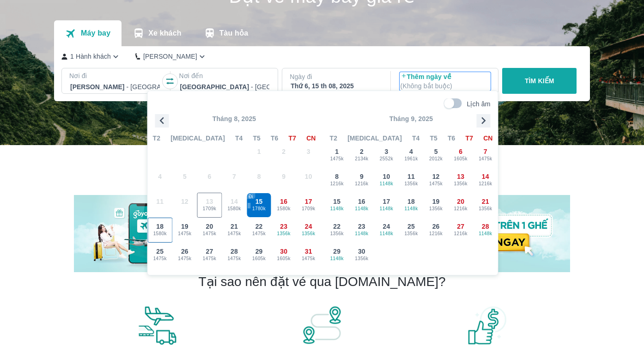
click at [161, 232] on span "1580k" at bounding box center [160, 233] width 24 height 7
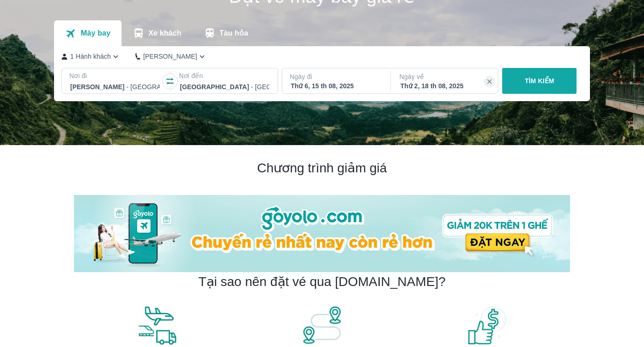
click at [528, 79] on p "TÌM KIẾM" at bounding box center [540, 80] width 30 height 9
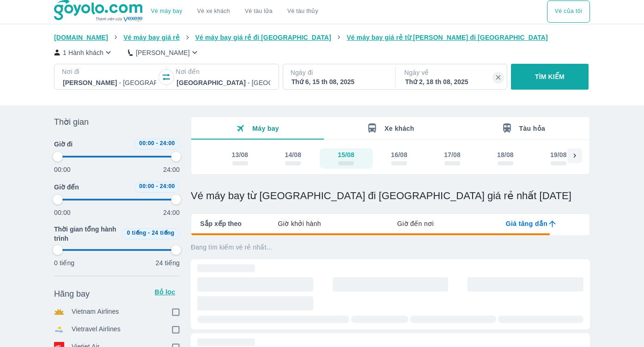
type input "97.9166666666667"
checkbox input "true"
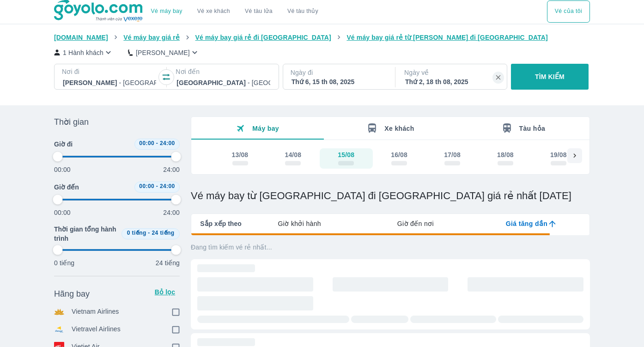
checkbox input "true"
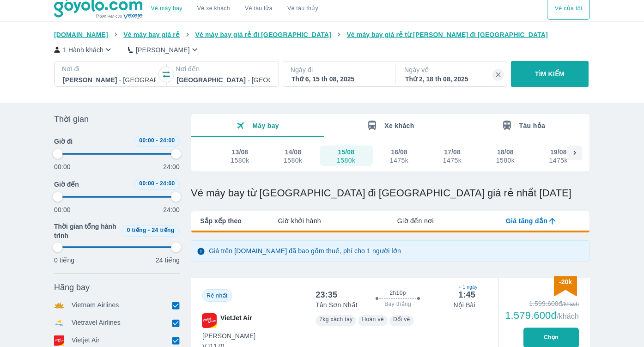
type input "97.9166666666667"
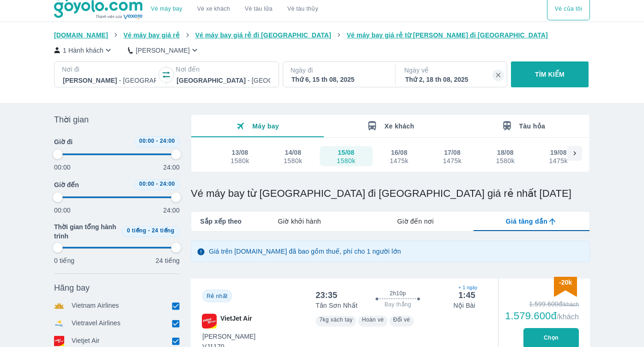
type input "97.9166666666667"
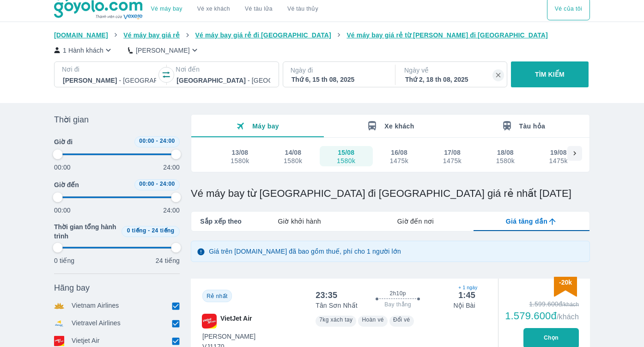
type input "97.9166666666667"
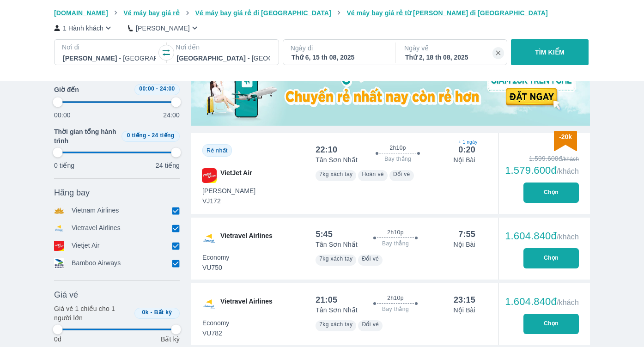
type input "97.9166666666667"
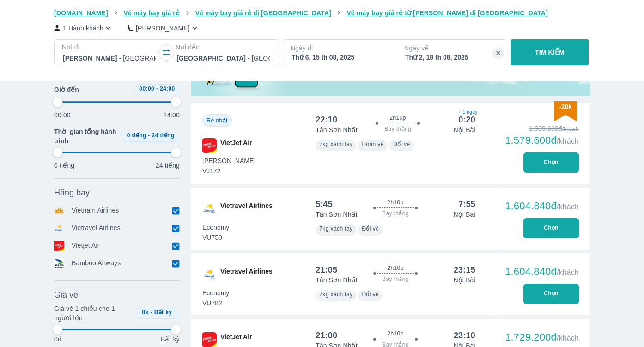
type input "97.9166666666667"
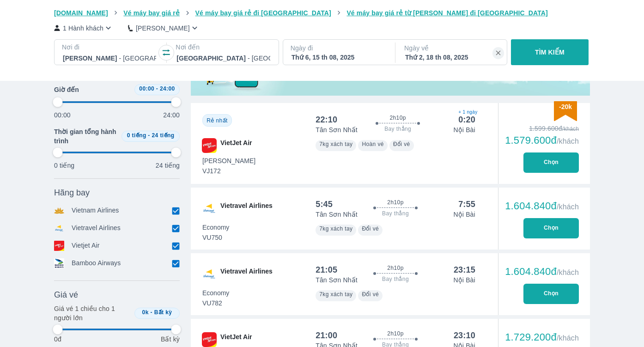
type input "97.9166666666667"
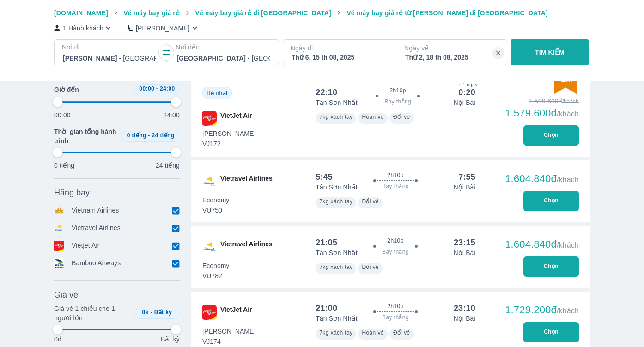
scroll to position [378, 0]
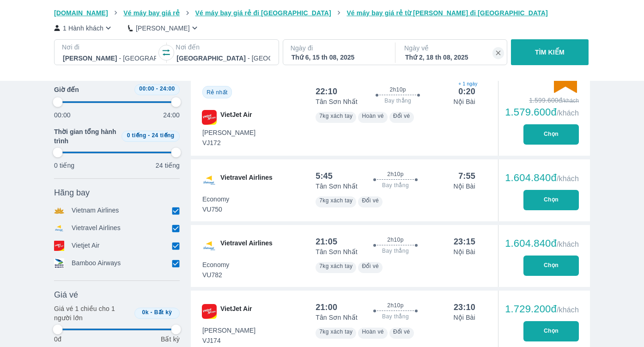
type input "97.9166666666667"
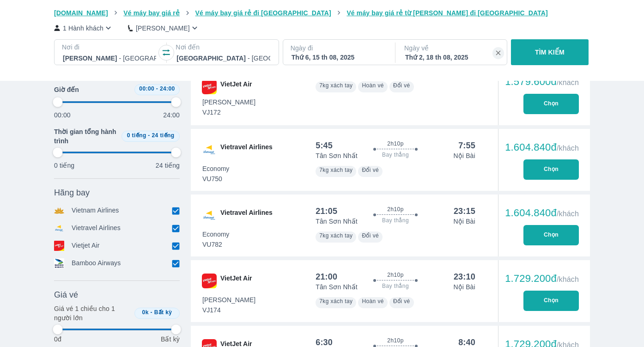
scroll to position [413, 0]
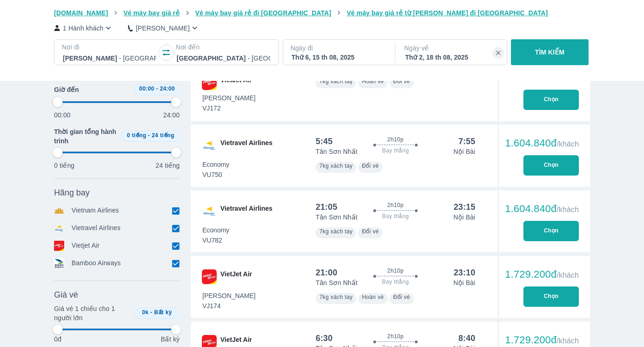
type input "97.9166666666667"
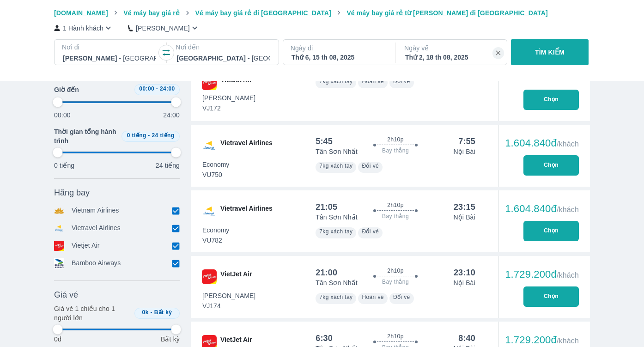
type input "97.9166666666667"
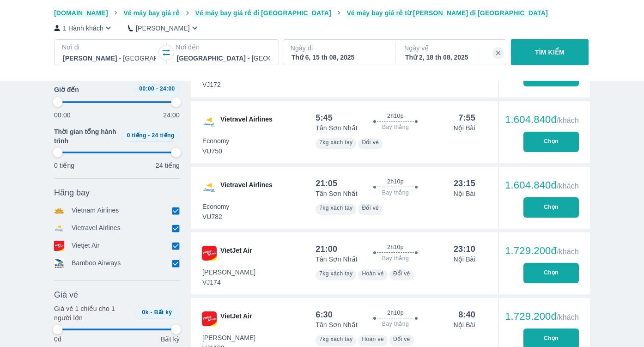
scroll to position [440, 0]
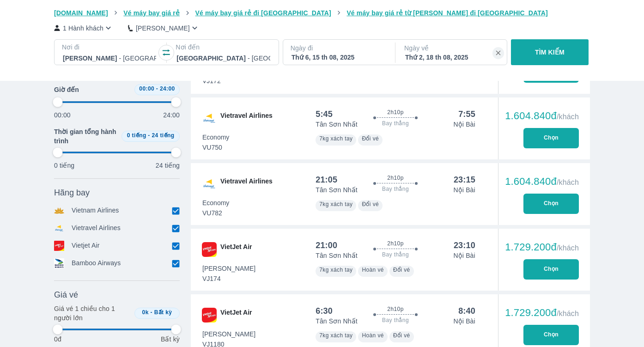
type input "97.9166666666667"
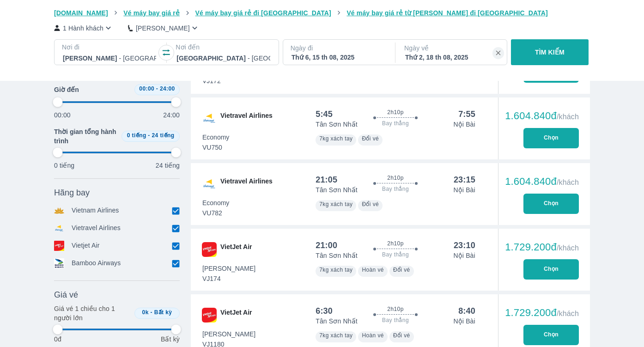
type input "97.9166666666667"
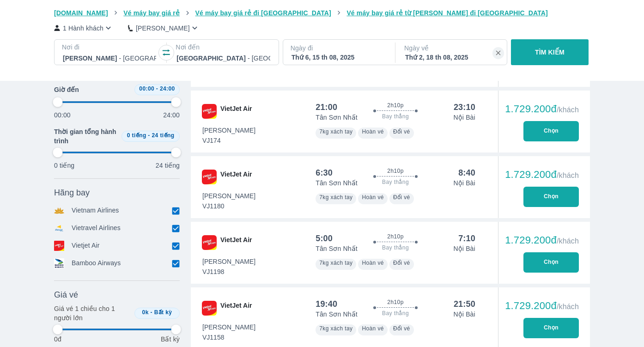
type input "97.9166666666667"
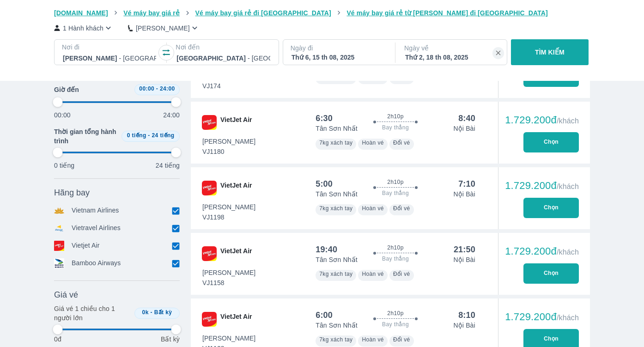
type input "97.9166666666667"
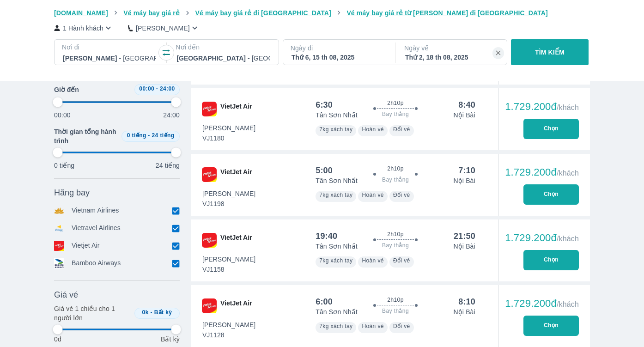
type input "97.9166666666667"
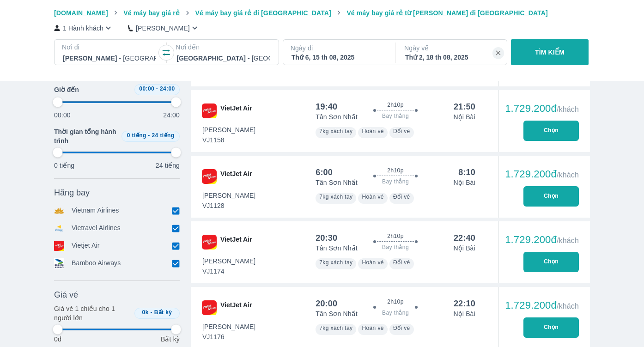
scroll to position [776, 0]
type input "97.9166666666667"
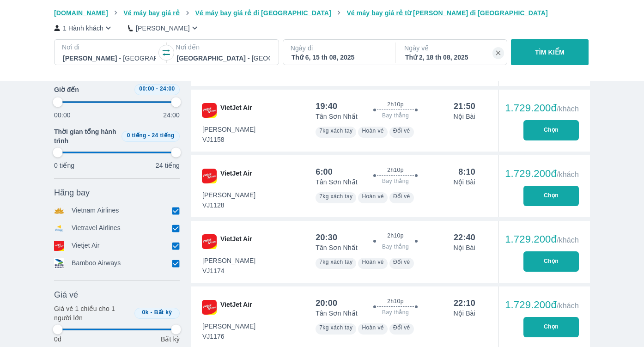
type input "97.9166666666667"
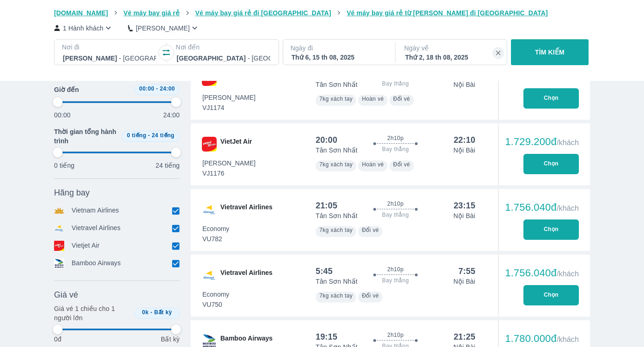
type input "97.9166666666667"
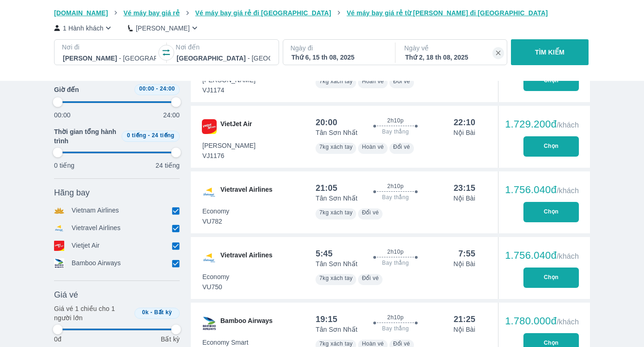
type input "97.9166666666667"
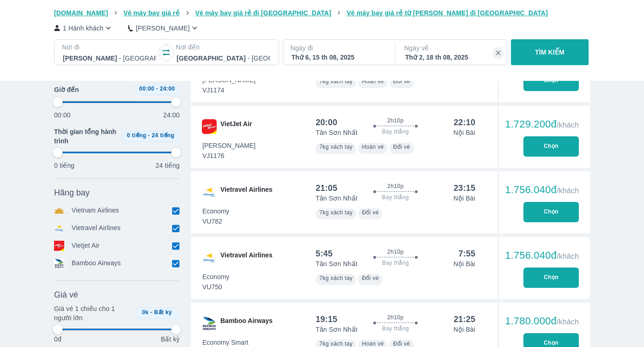
type input "97.9166666666667"
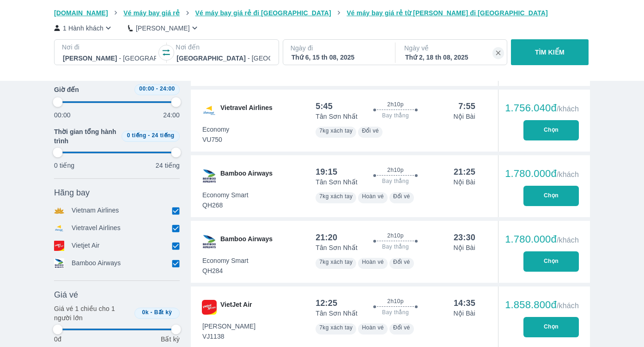
type input "97.9166666666667"
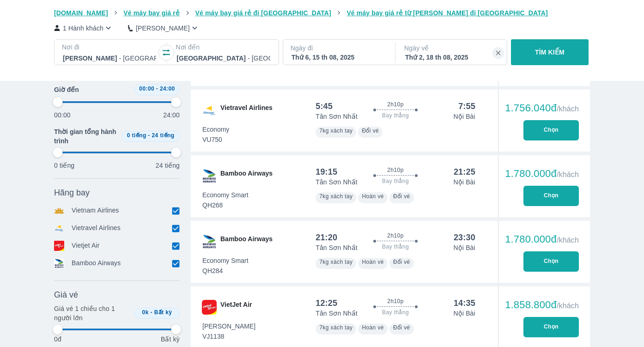
type input "97.9166666666667"
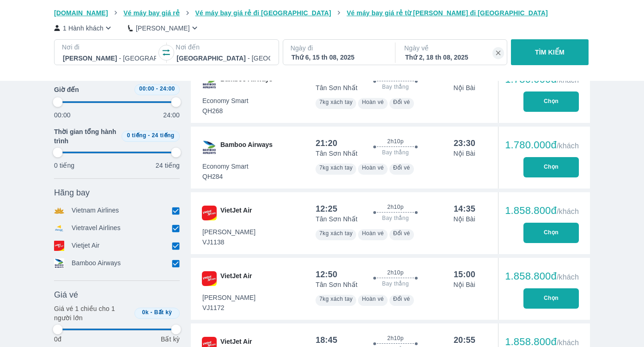
type input "97.9166666666667"
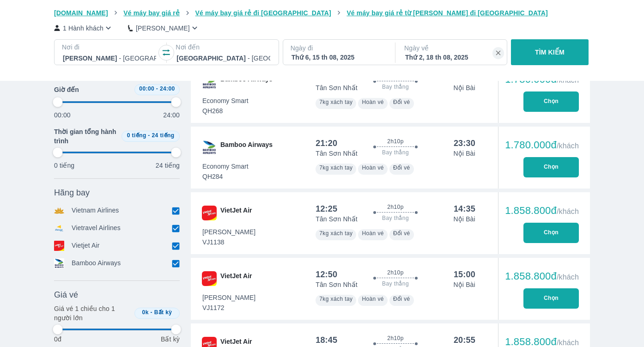
type input "97.9166666666667"
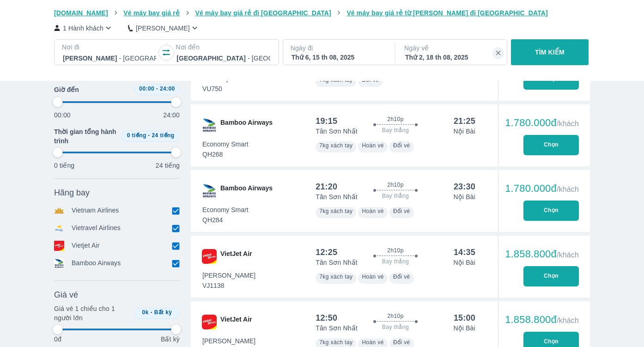
scroll to position [1157, 0]
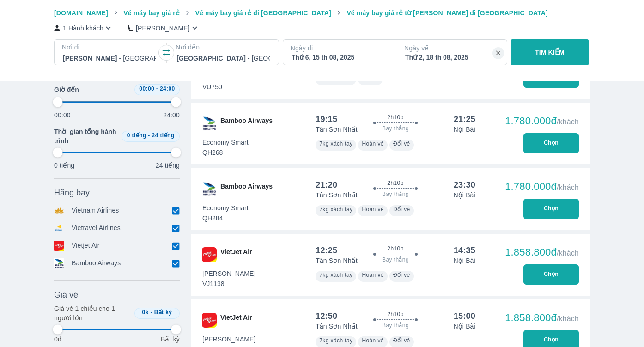
type input "97.9166666666667"
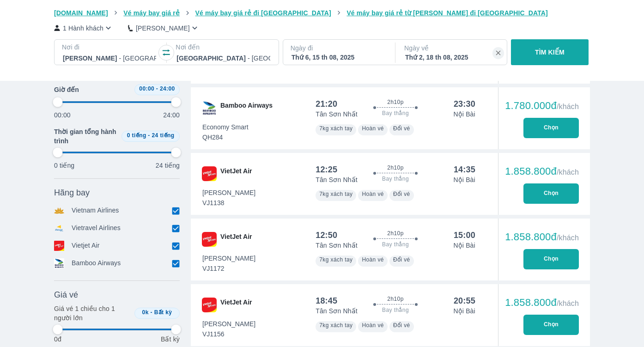
type input "97.9166666666667"
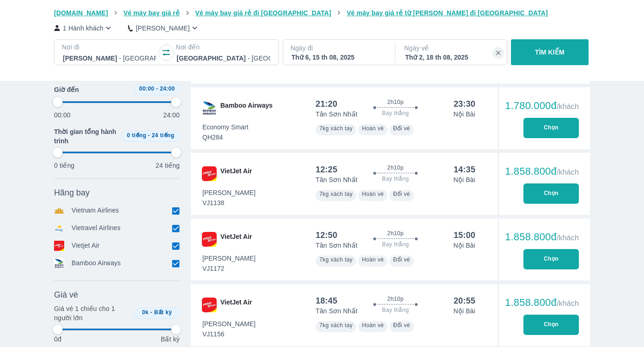
type input "97.9166666666667"
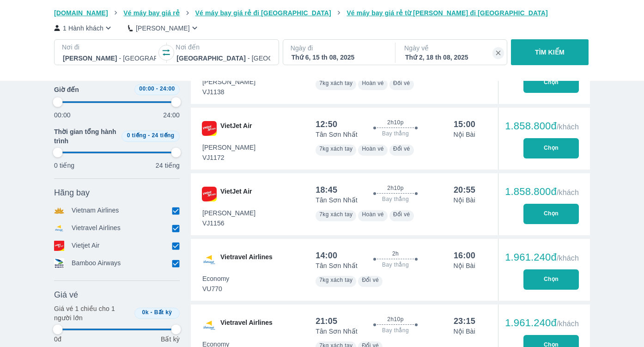
scroll to position [1352, 0]
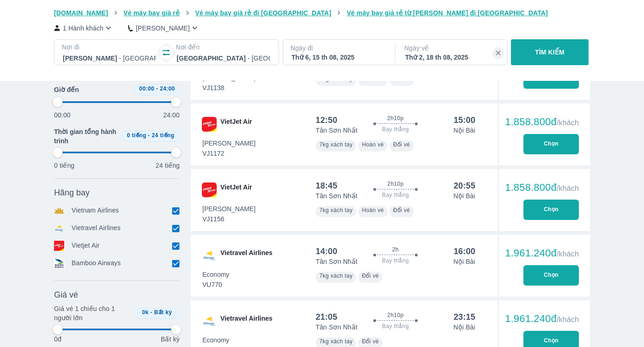
type input "97.9166666666667"
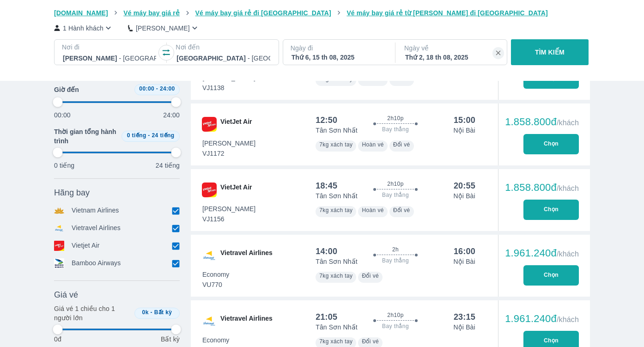
type input "97.9166666666667"
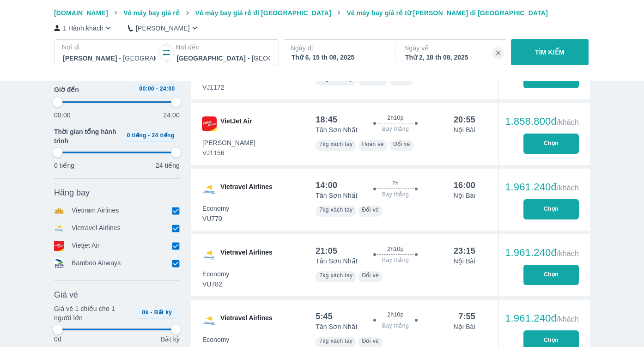
type input "97.9166666666667"
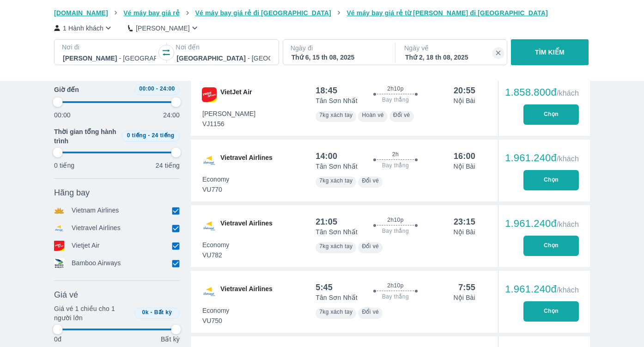
scroll to position [1456, 0]
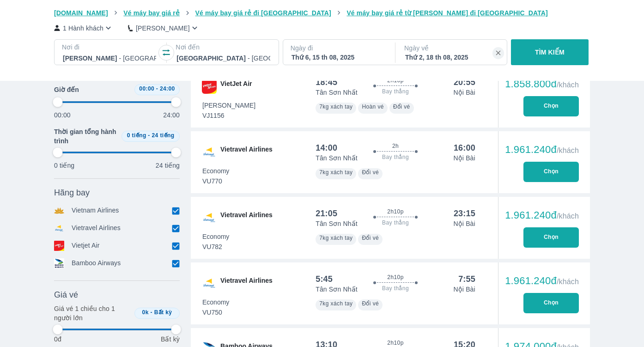
type input "97.9166666666667"
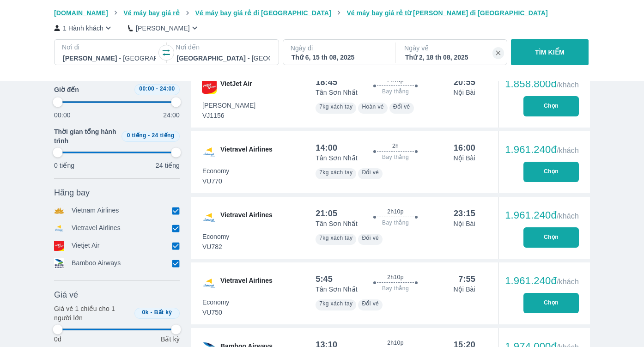
type input "97.9166666666667"
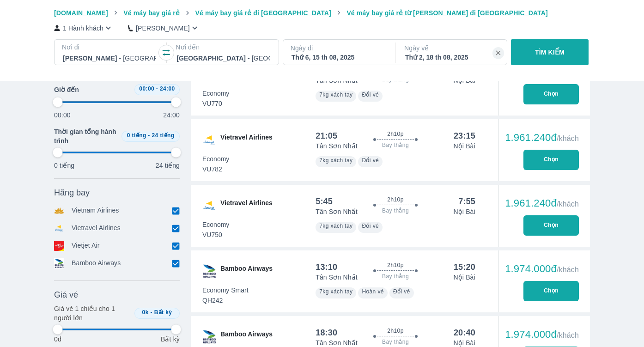
type input "97.9166666666667"
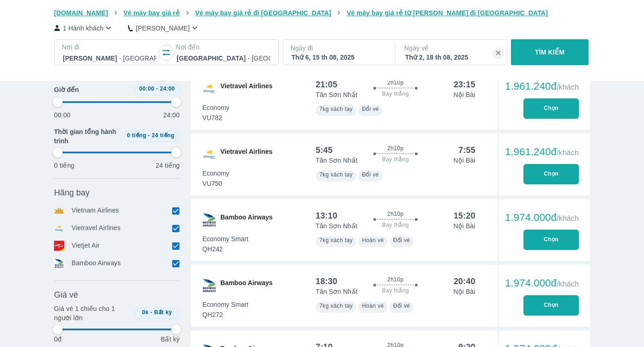
type input "97.9166666666667"
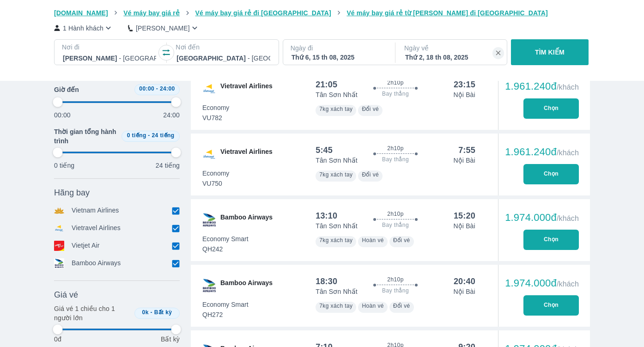
type input "97.9166666666667"
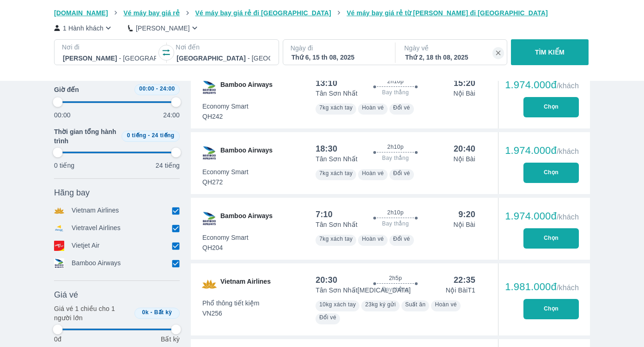
scroll to position [1720, 0]
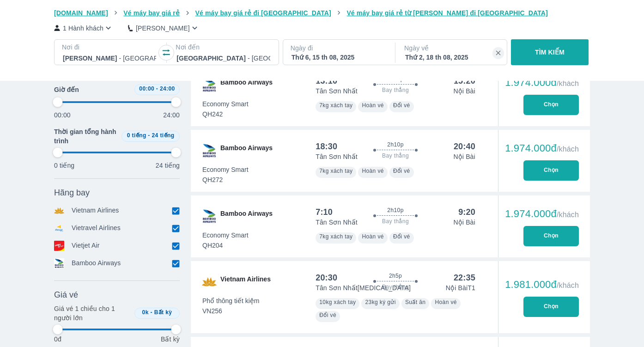
type input "97.9166666666667"
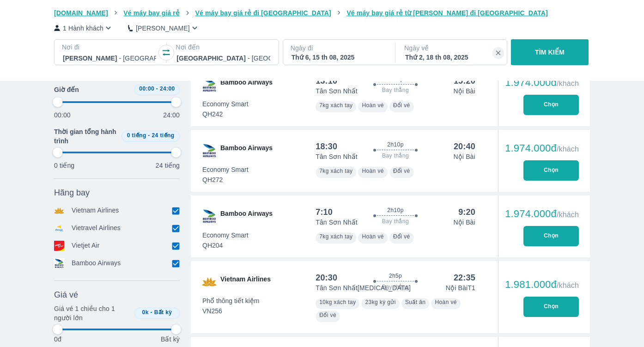
type input "97.9166666666667"
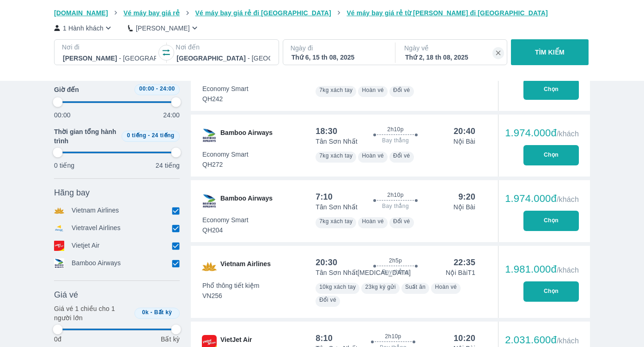
type input "97.9166666666667"
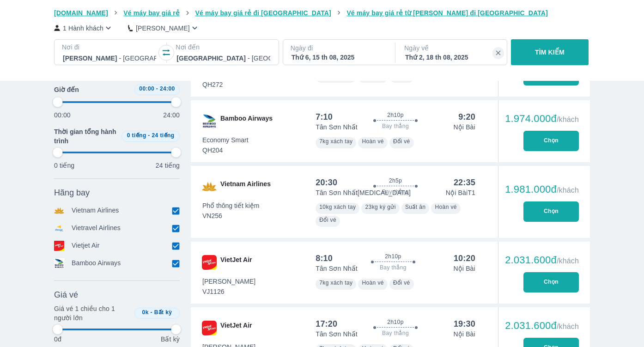
type input "97.9166666666667"
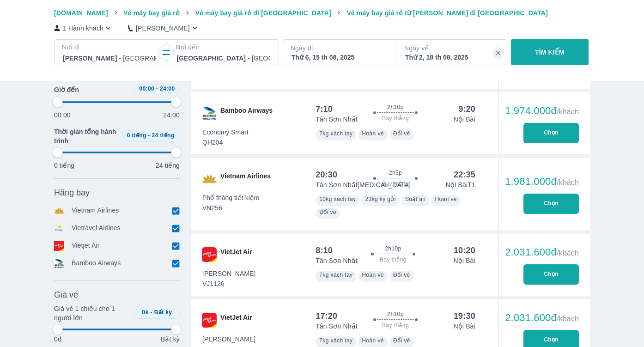
type input "97.9166666666667"
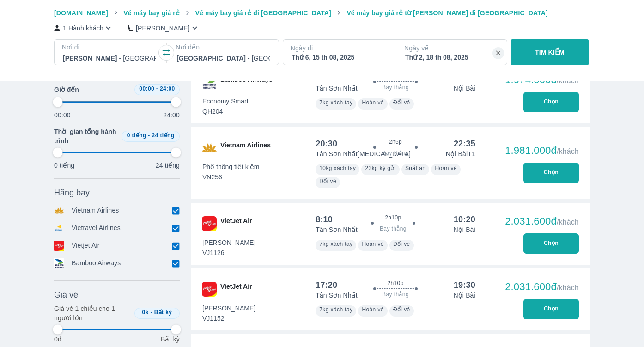
scroll to position [1857, 0]
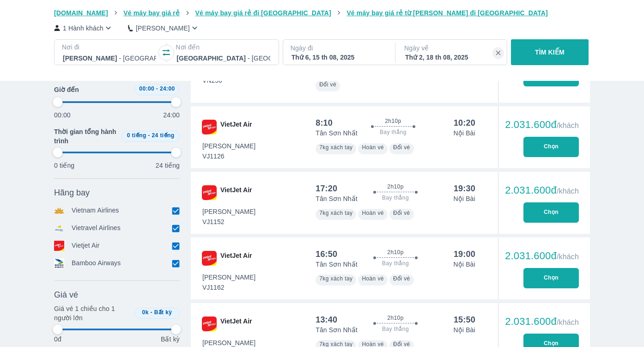
type input "97.9166666666667"
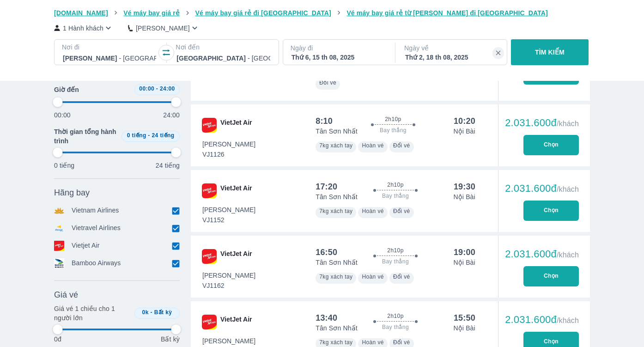
type input "97.9166666666667"
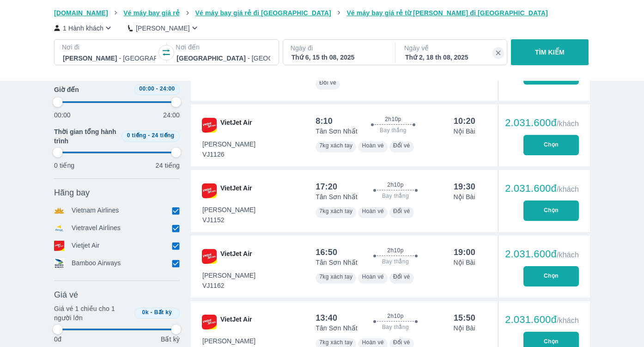
type input "97.9166666666667"
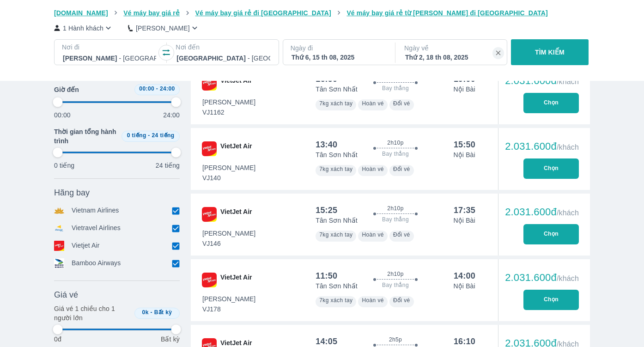
scroll to position [2127, 0]
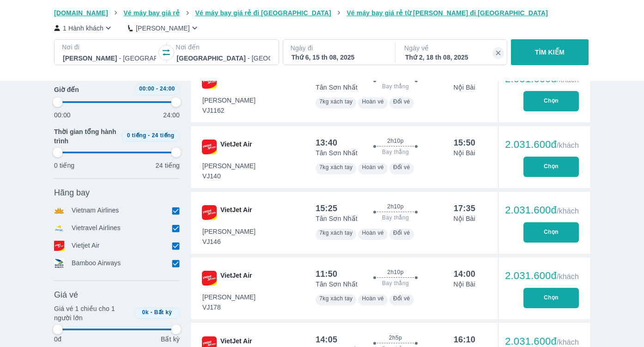
type input "97.9166666666667"
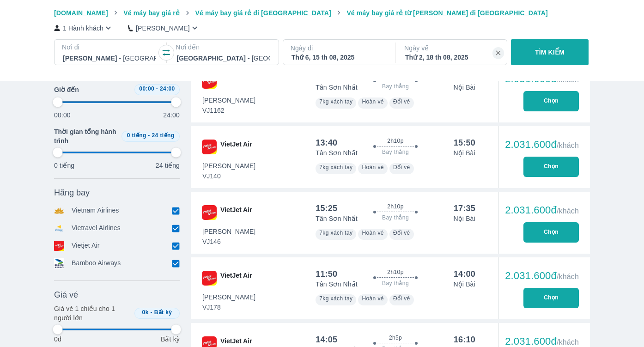
type input "97.9166666666667"
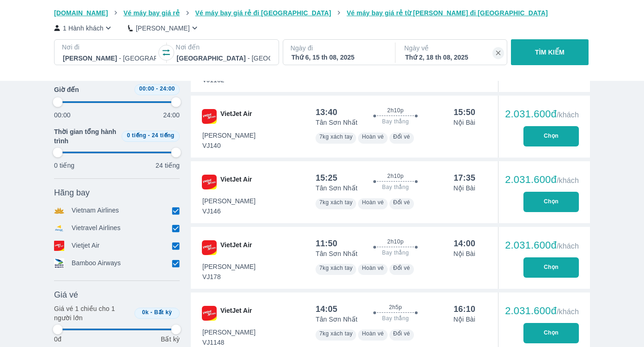
type input "97.9166666666667"
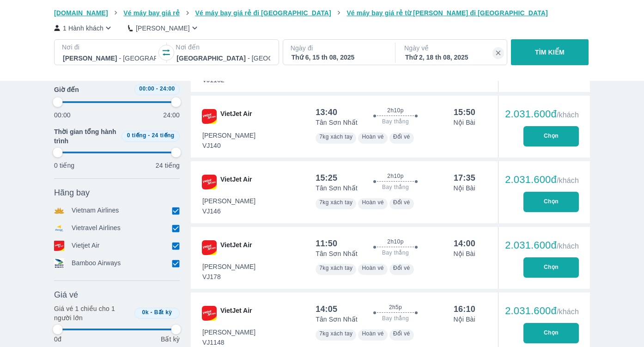
type input "97.9166666666667"
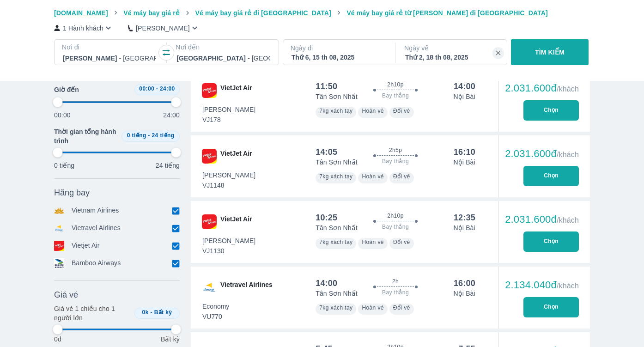
type input "97.9166666666667"
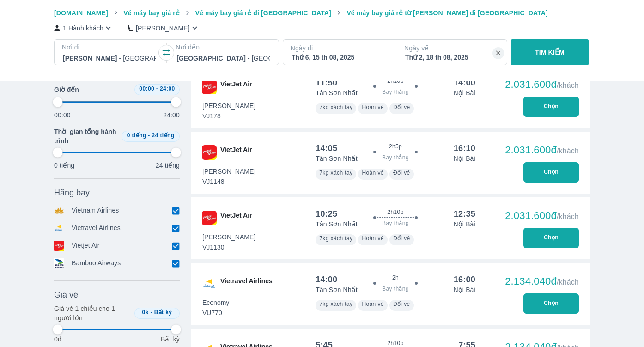
type input "97.9166666666667"
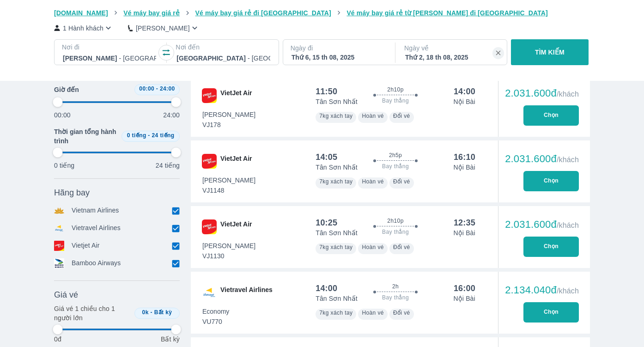
scroll to position [2321, 0]
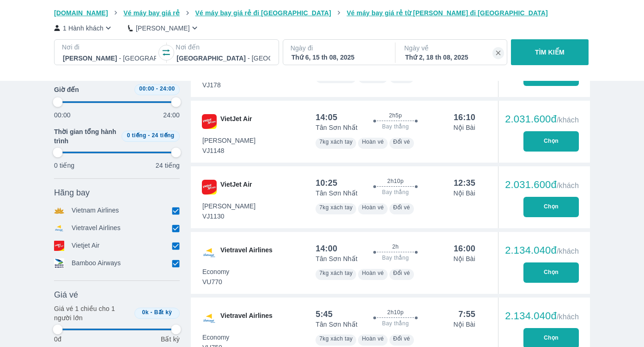
type input "97.9166666666667"
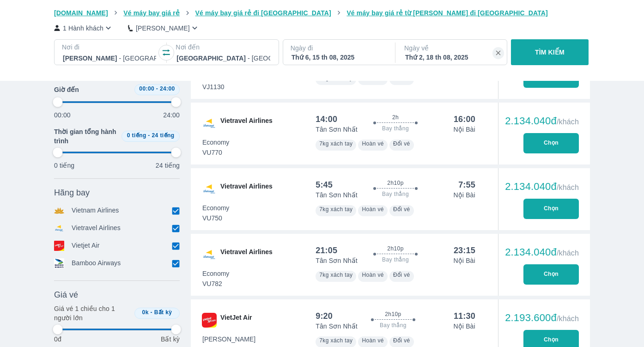
type input "97.9166666666667"
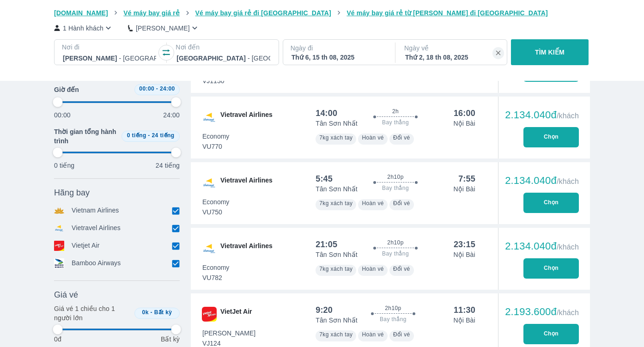
type input "97.9166666666667"
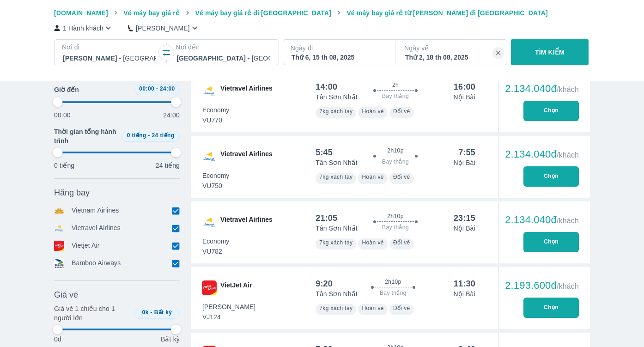
scroll to position [2513, 0]
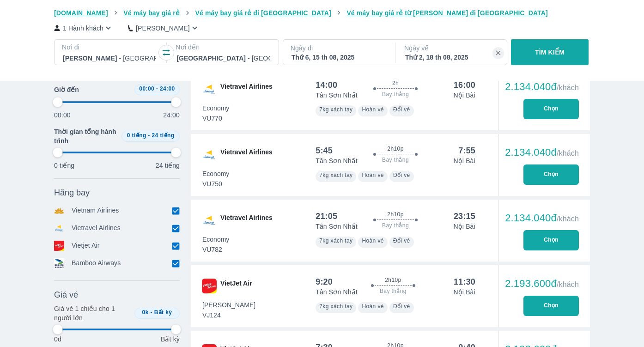
type input "97.9166666666667"
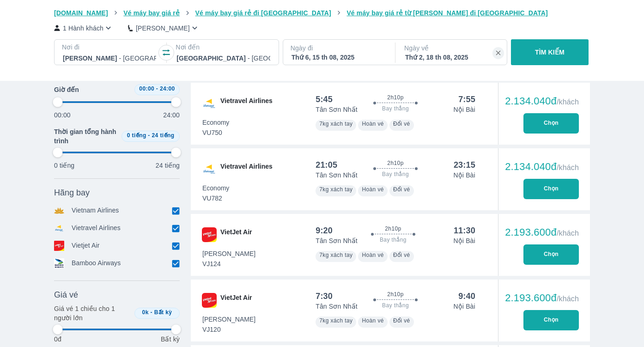
type input "97.9166666666667"
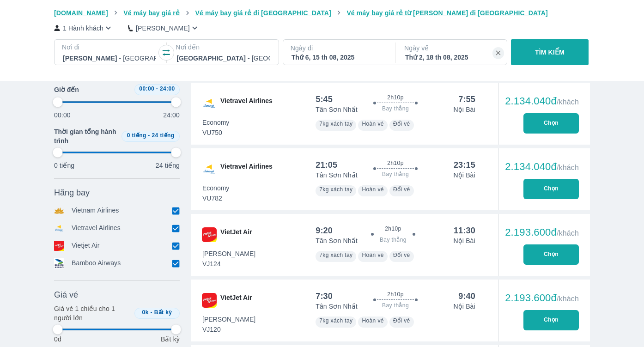
type input "97.9166666666667"
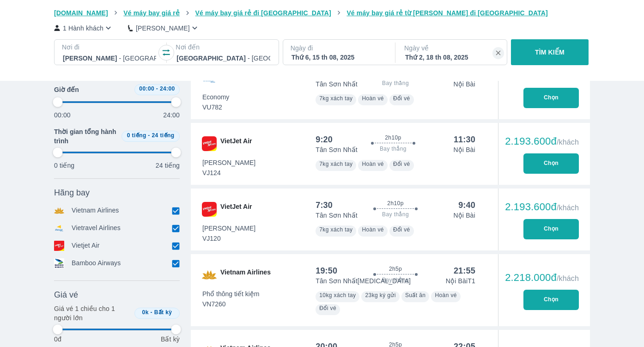
type input "97.9166666666667"
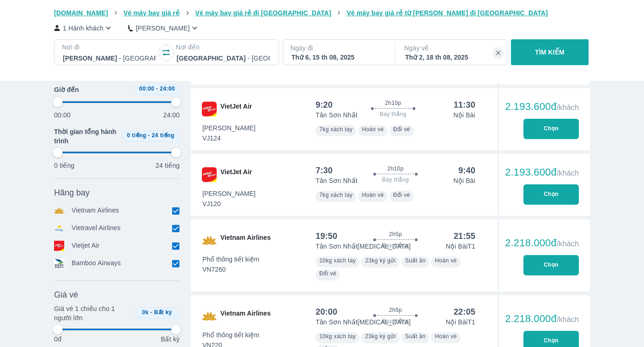
scroll to position [2691, 0]
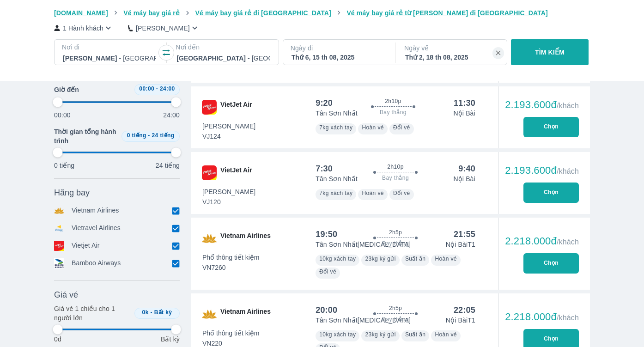
type input "97.9166666666667"
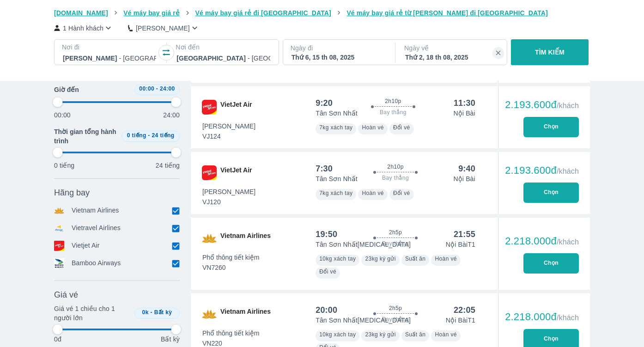
type input "97.9166666666667"
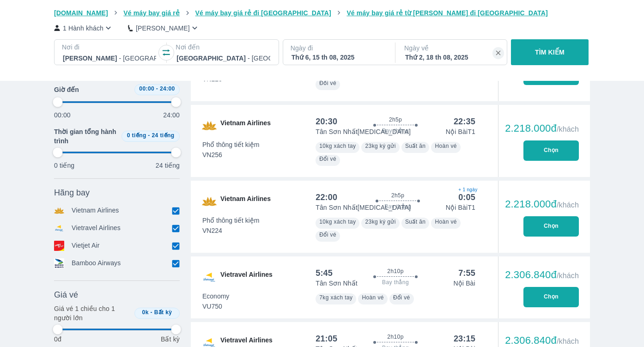
type input "97.9166666666667"
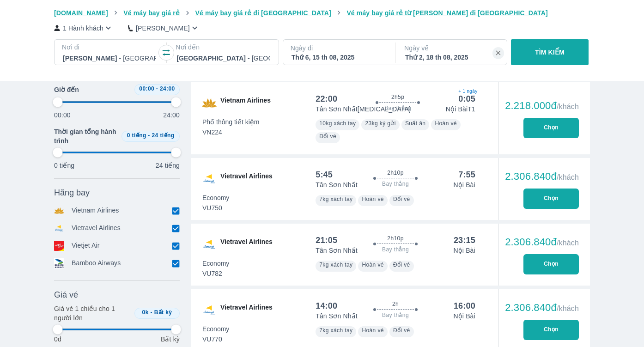
type input "97.9166666666667"
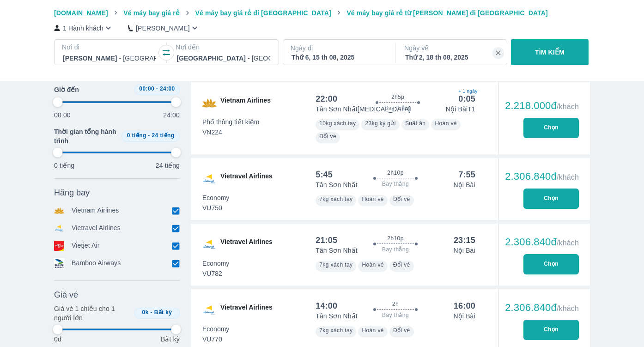
type input "97.9166666666667"
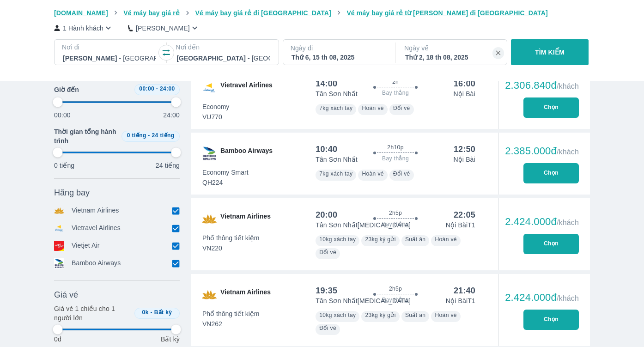
scroll to position [3285, 0]
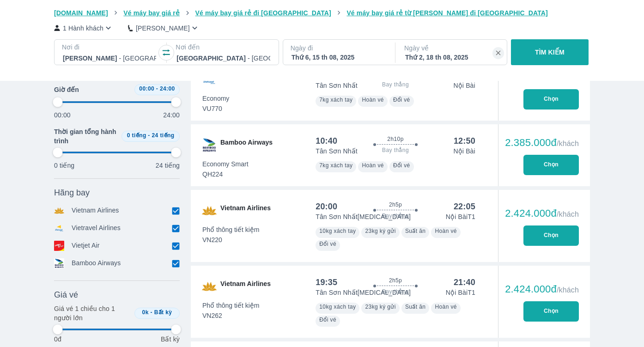
type input "97.9166666666667"
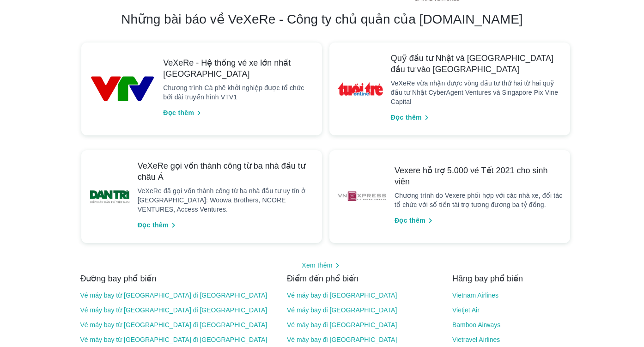
scroll to position [461, 0]
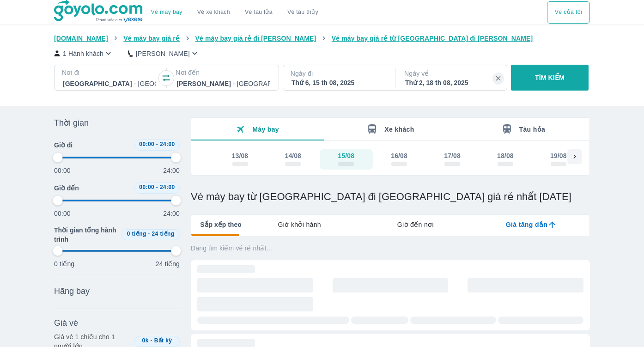
type input "97.9166666666667"
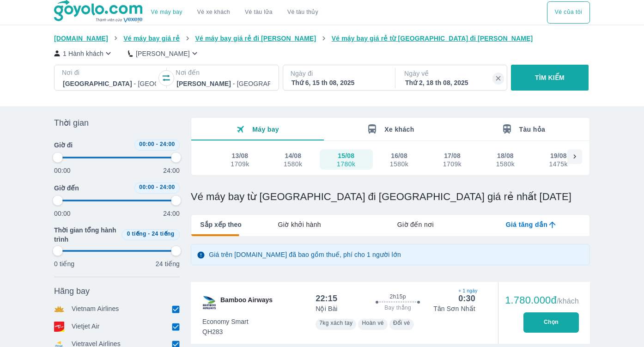
type input "97.9166666666667"
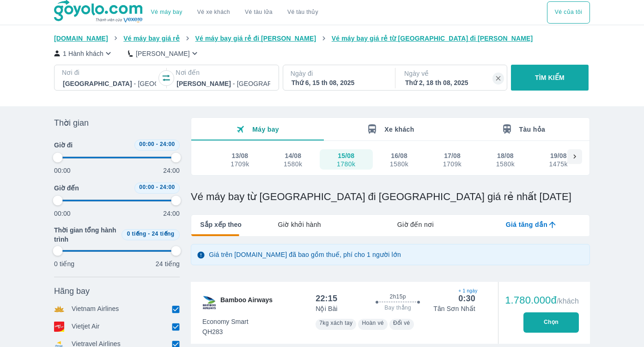
type input "97.9166666666667"
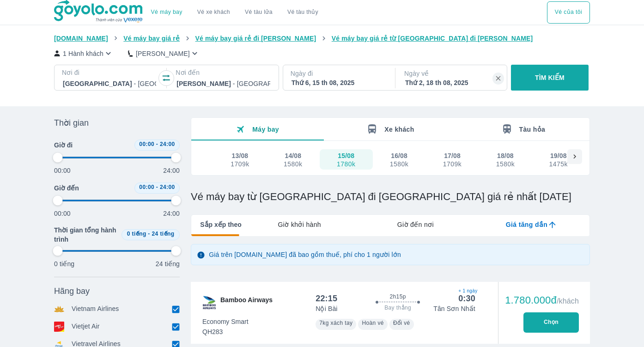
type input "97.9166666666667"
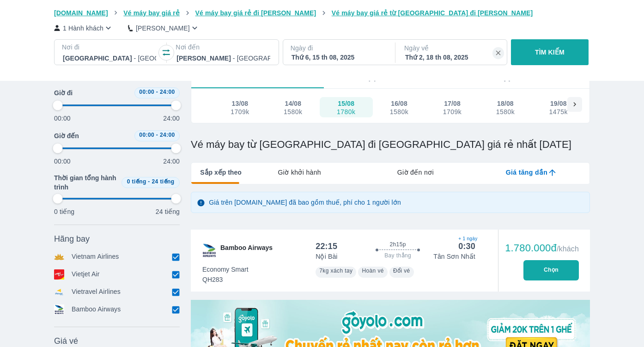
type input "97.9166666666667"
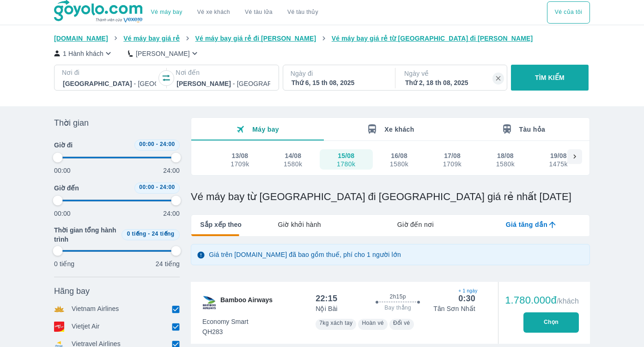
type input "97.9166666666667"
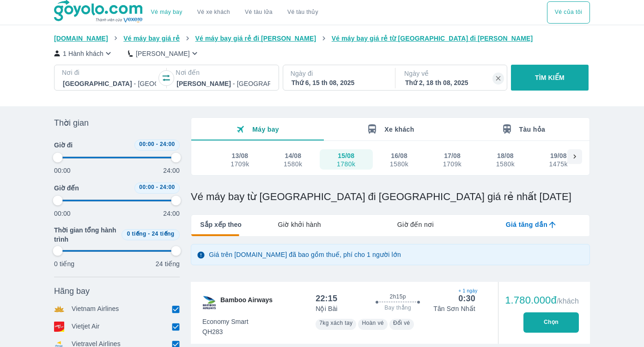
type input "97.9166666666667"
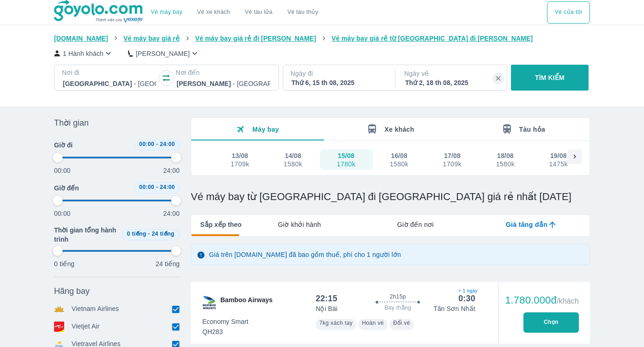
type input "97.9166666666667"
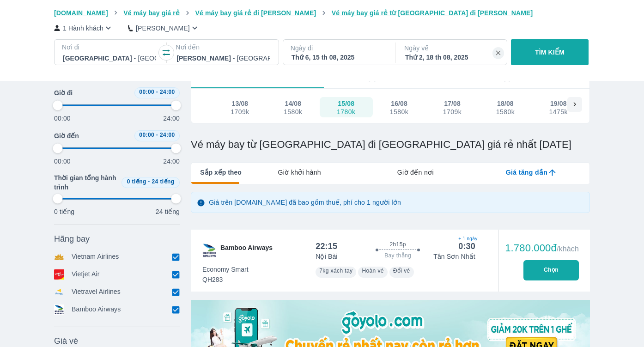
type input "97.9166666666667"
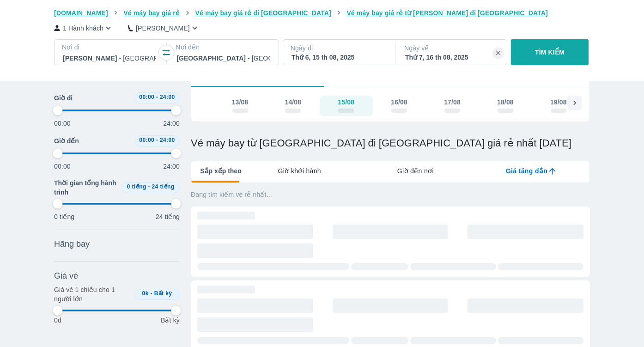
type input "97.9166666666667"
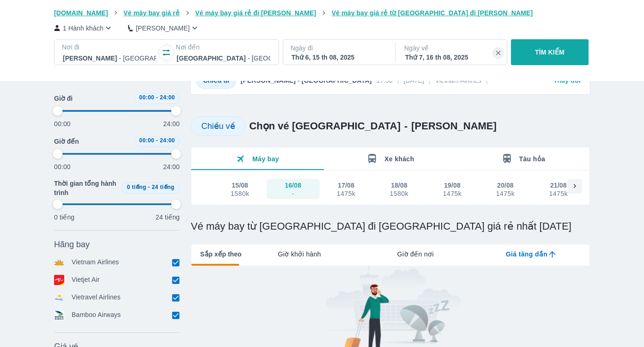
type input "97.9166666666667"
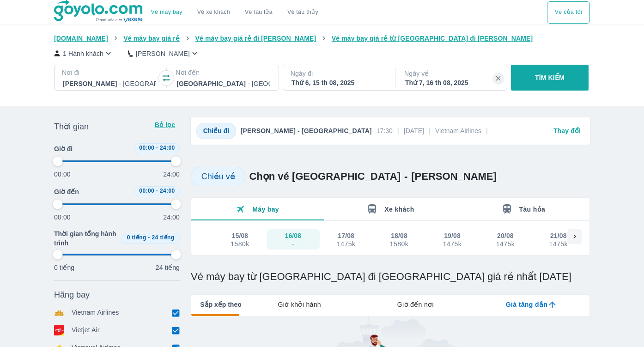
type input "97.9166666666667"
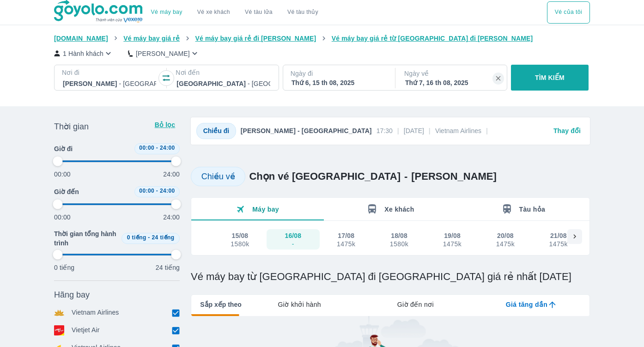
type input "97.9166666666667"
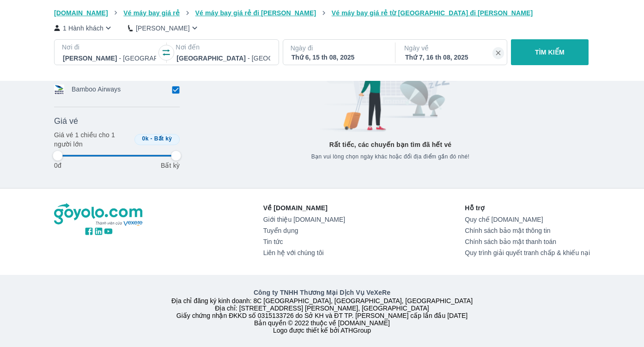
scroll to position [278, 0]
type input "97.9166666666667"
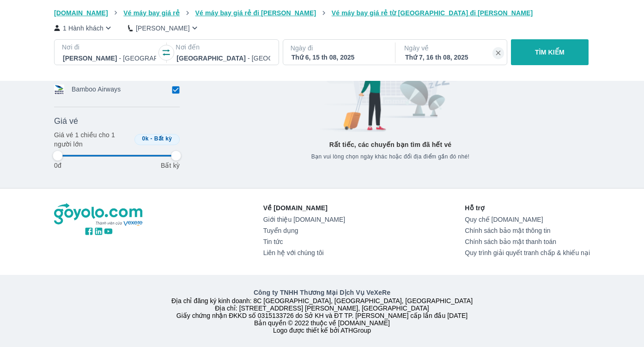
type input "97.9166666666667"
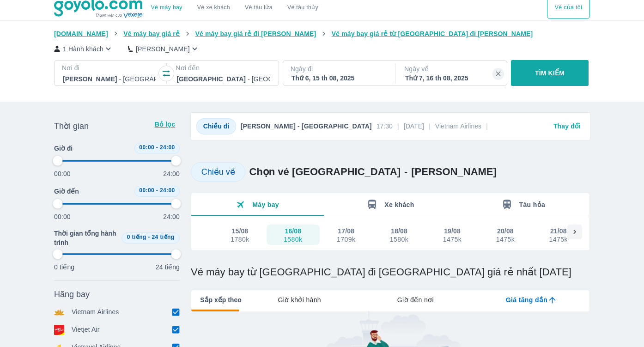
scroll to position [0, 0]
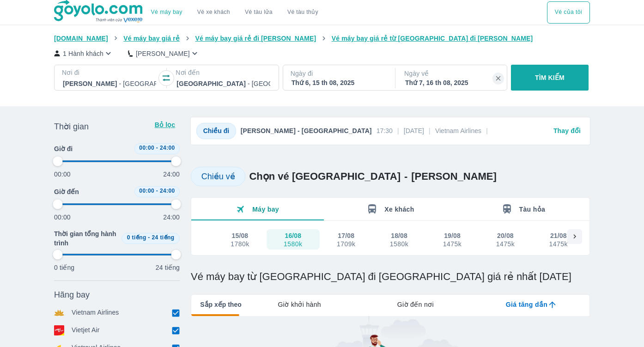
type input "97.9166666666667"
click at [567, 17] on button "Vé của tôi" at bounding box center [568, 12] width 43 height 22
type input "97.9166666666667"
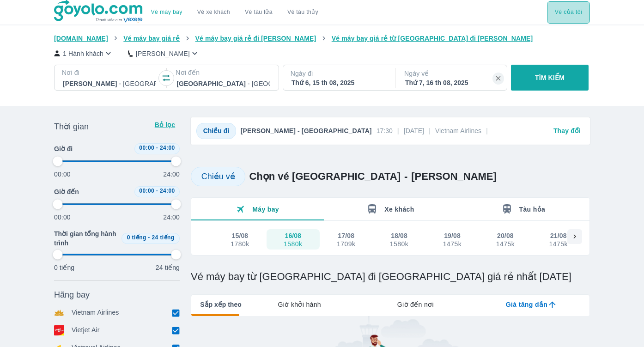
type input "97.9166666666667"
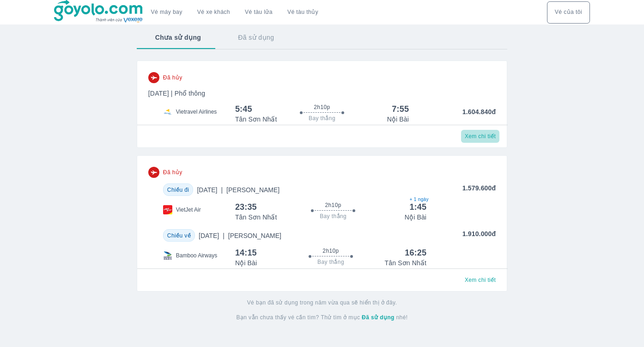
click at [473, 138] on span "Xem chi tiết" at bounding box center [480, 136] width 31 height 7
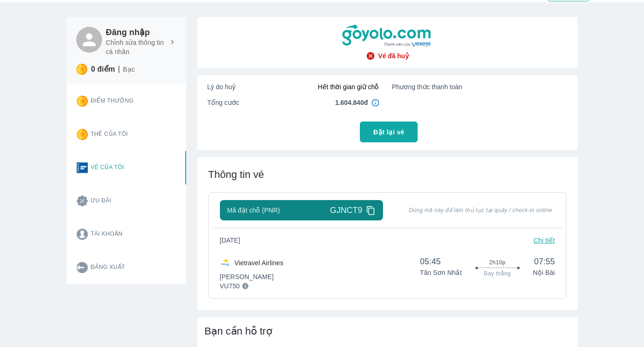
scroll to position [10, 0]
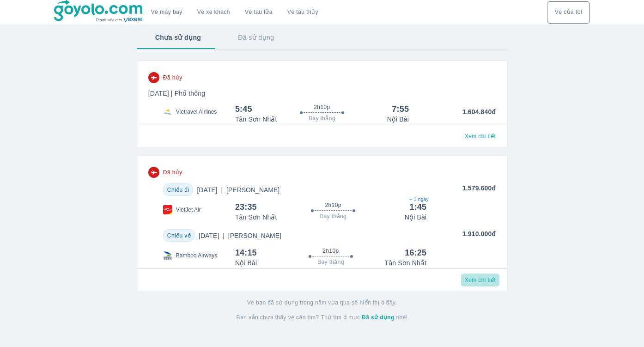
click at [480, 281] on span "Xem chi tiết" at bounding box center [480, 279] width 31 height 7
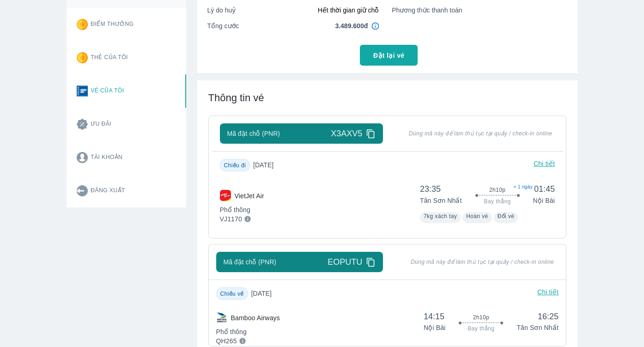
scroll to position [100, 0]
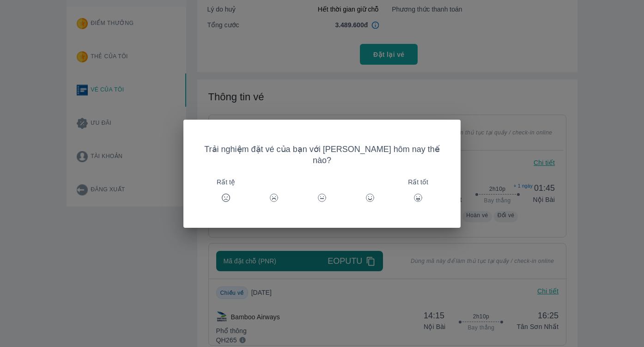
click at [614, 155] on div "Trải nghiệm đặt vé của bạn với Goyolo hôm nay thế nào? Rất tệ Rất tốt" at bounding box center [322, 173] width 644 height 347
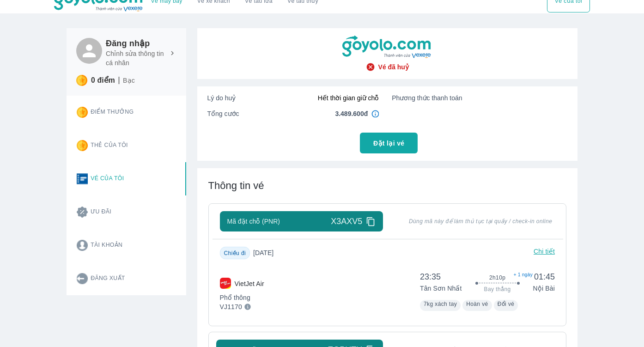
scroll to position [13, 0]
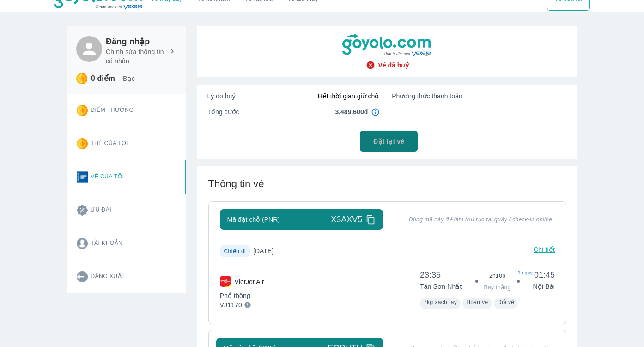
click at [384, 141] on span "Đặt lại vé" at bounding box center [388, 141] width 31 height 9
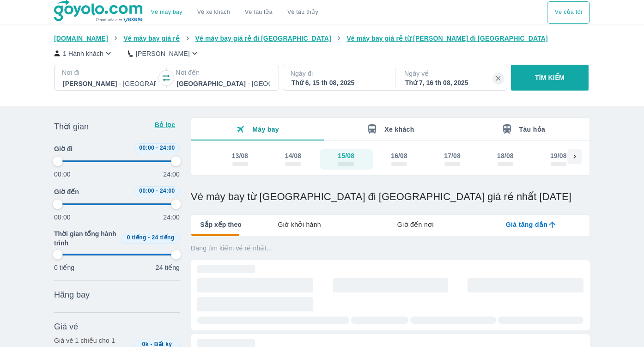
type input "97.9166666666667"
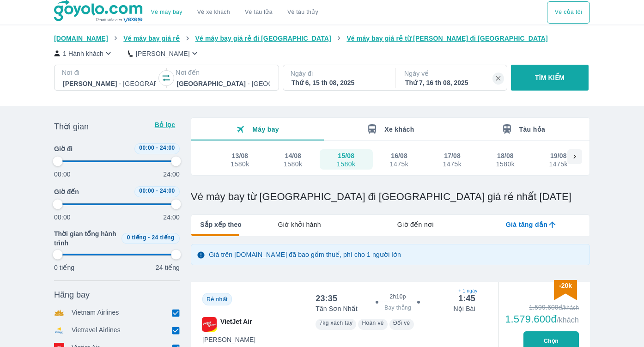
type input "97.9166666666667"
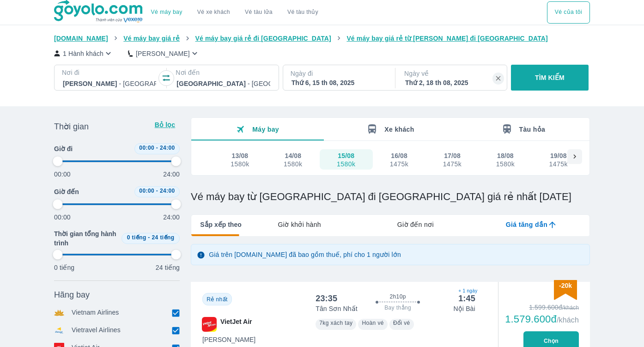
type input "97.9166666666667"
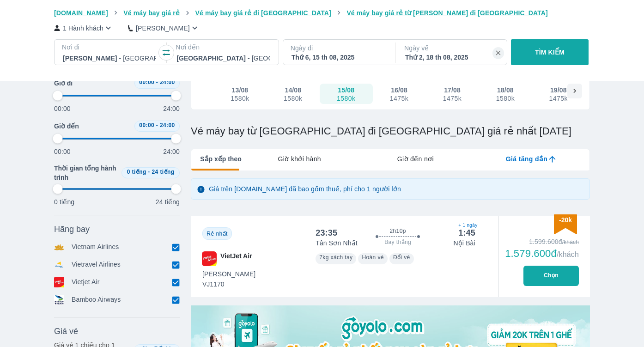
scroll to position [65, 0]
type input "97.9166666666667"
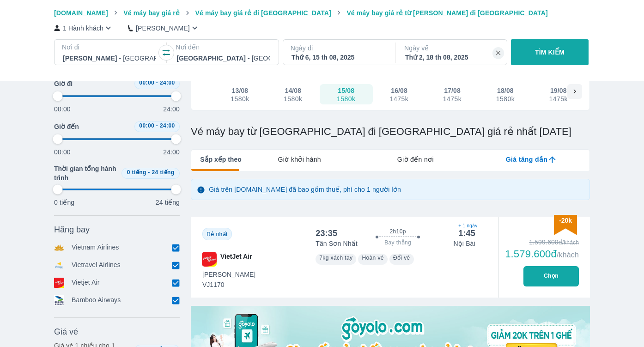
type input "97.9166666666667"
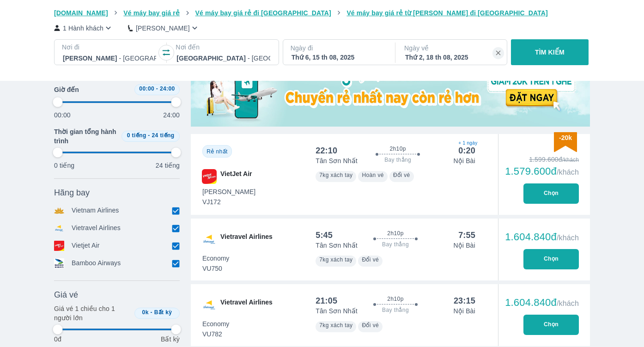
scroll to position [321, 0]
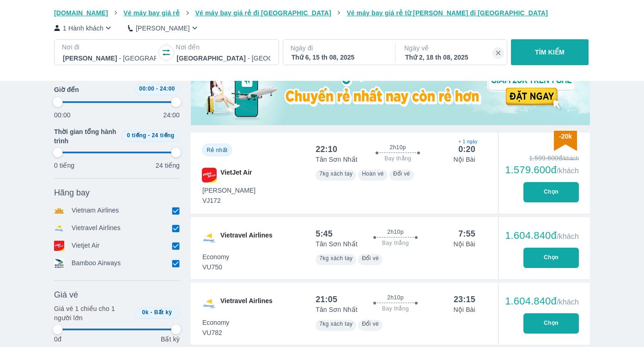
type input "97.9166666666667"
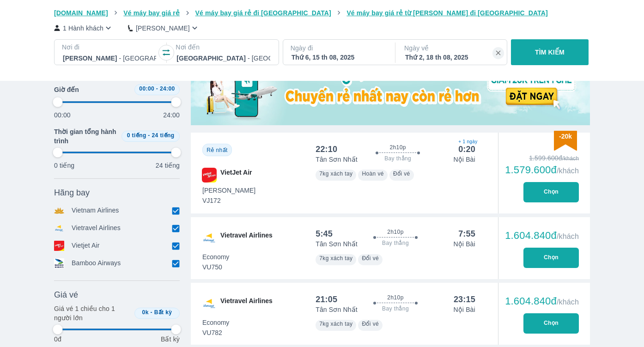
type input "97.9166666666667"
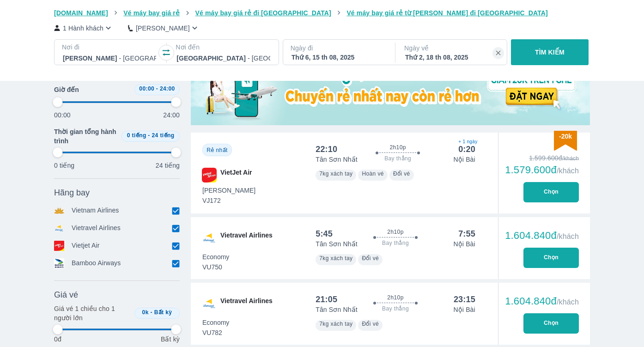
type input "97.9166666666667"
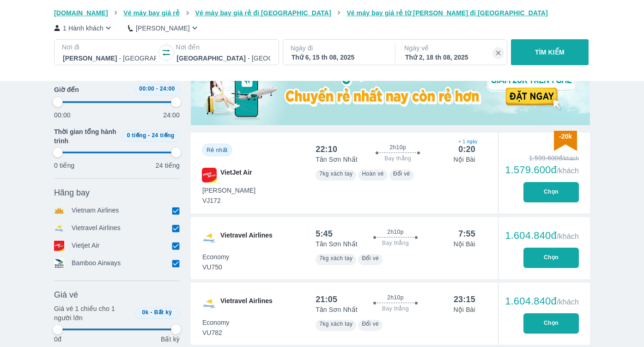
type input "97.9166666666667"
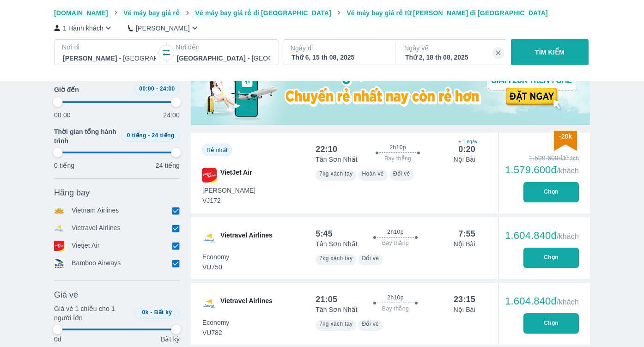
type input "97.9166666666667"
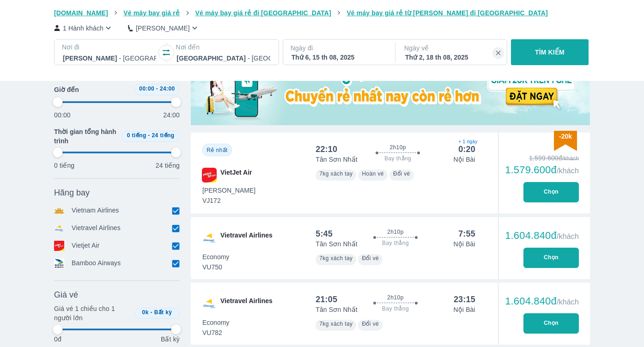
type input "97.9166666666667"
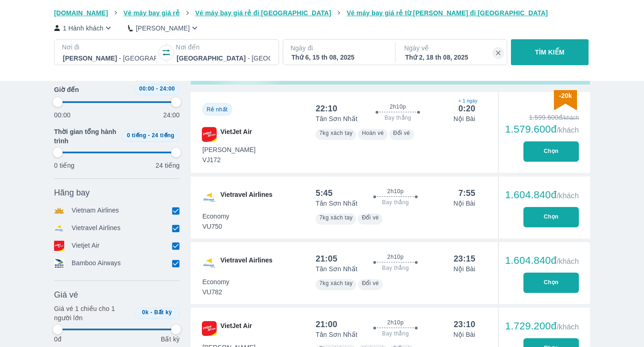
type input "97.9166666666667"
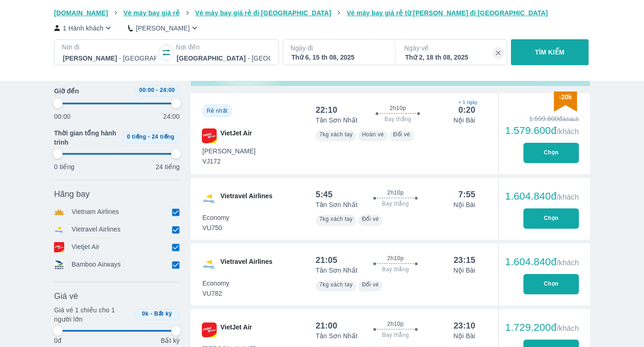
type input "97.9166666666667"
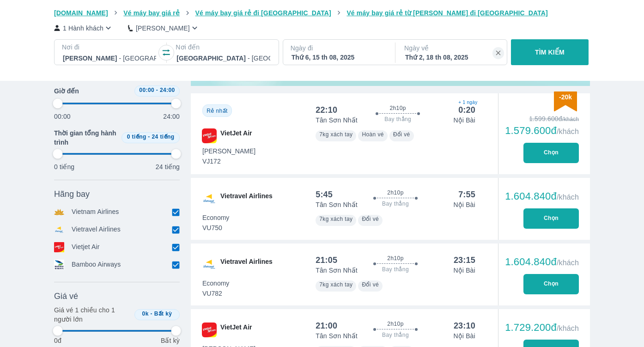
type input "97.9166666666667"
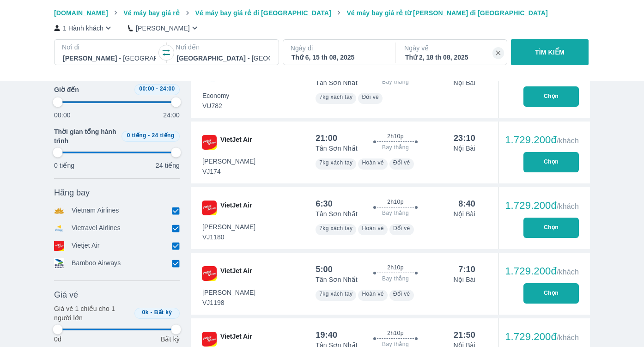
type input "97.9166666666667"
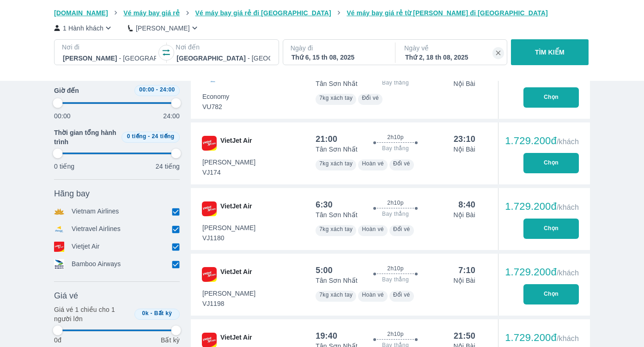
type input "97.9166666666667"
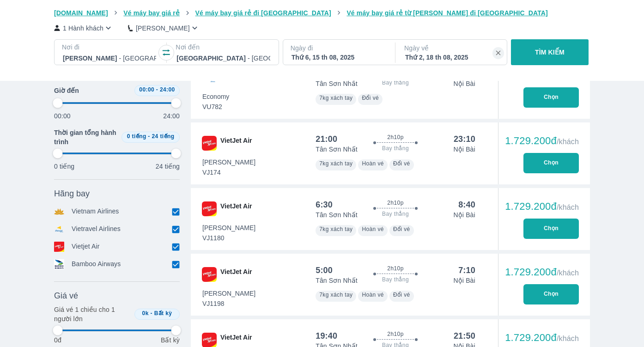
type input "97.9166666666667"
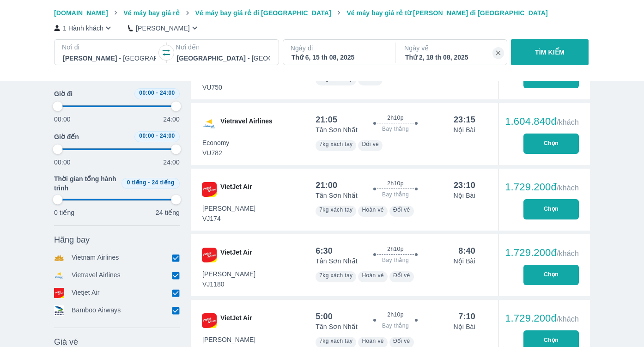
scroll to position [493, 0]
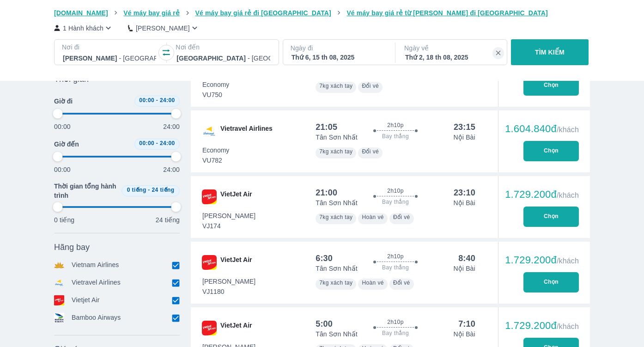
click at [558, 151] on button "Chọn" at bounding box center [550, 151] width 55 height 20
type input "97.9166666666667"
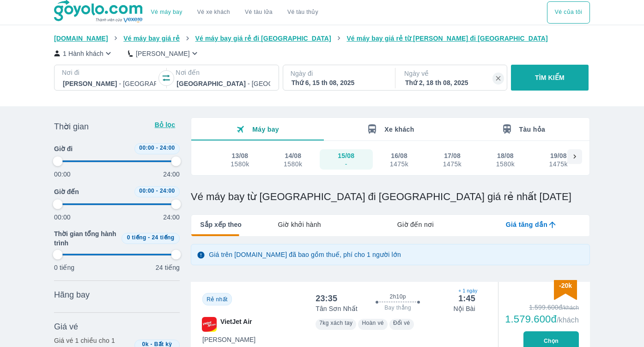
scroll to position [0, 0]
type input "97.9166666666667"
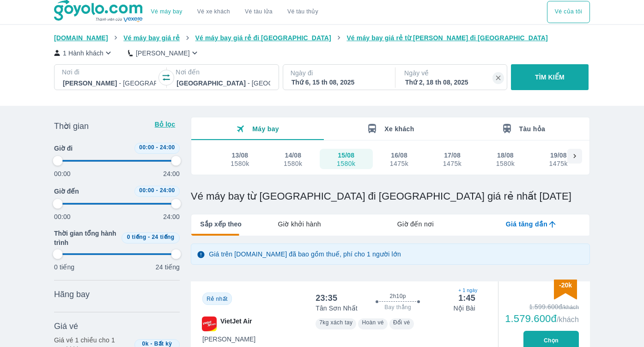
type input "97.9166666666667"
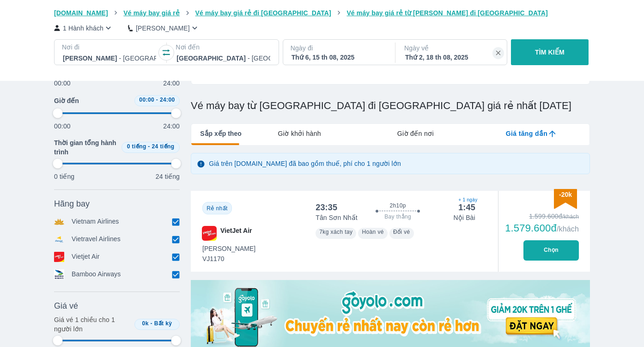
type input "97.9166666666667"
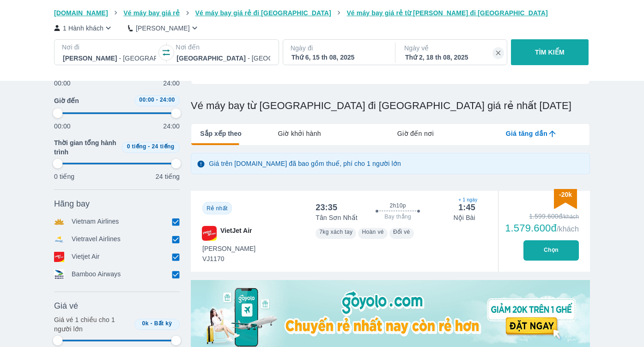
type input "97.9166666666667"
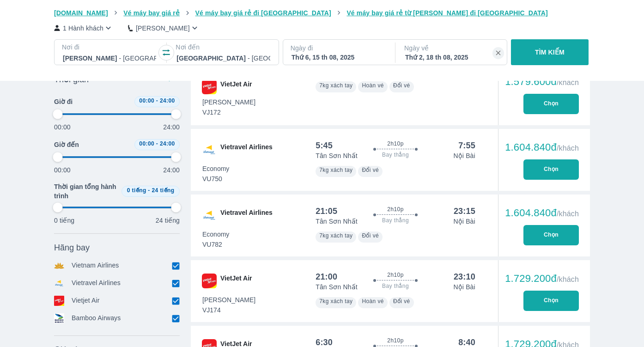
scroll to position [398, 0]
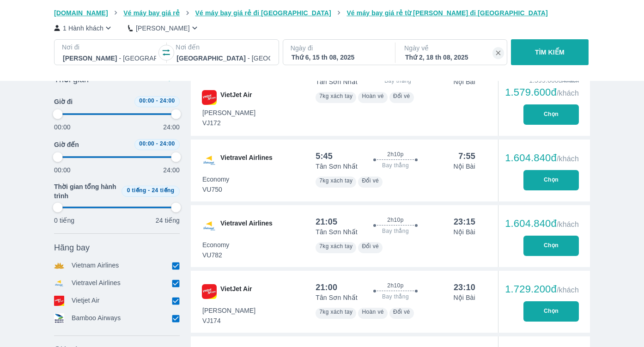
type input "97.9166666666667"
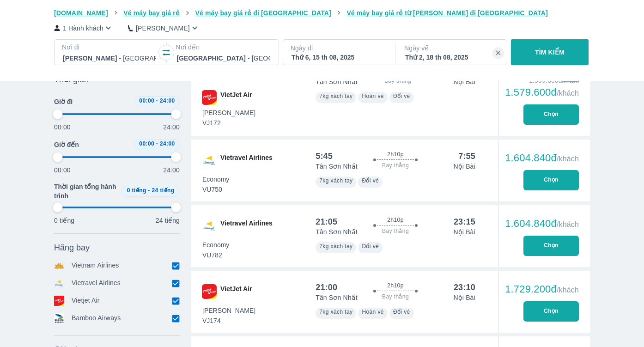
type input "97.9166666666667"
click at [546, 180] on button "Chọn" at bounding box center [550, 180] width 55 height 20
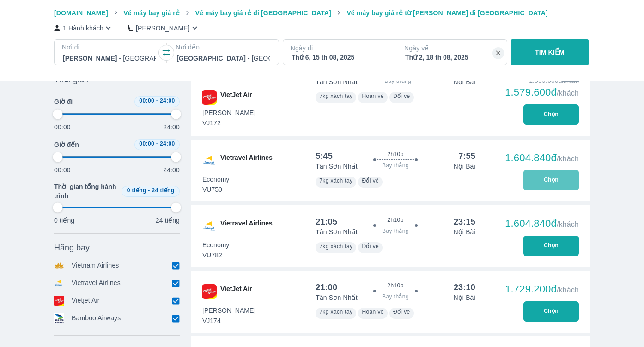
type input "97.9166666666667"
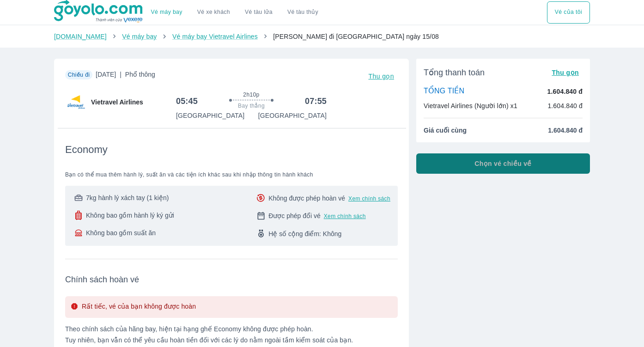
click at [490, 164] on span "Chọn vé chiều về" at bounding box center [502, 163] width 57 height 9
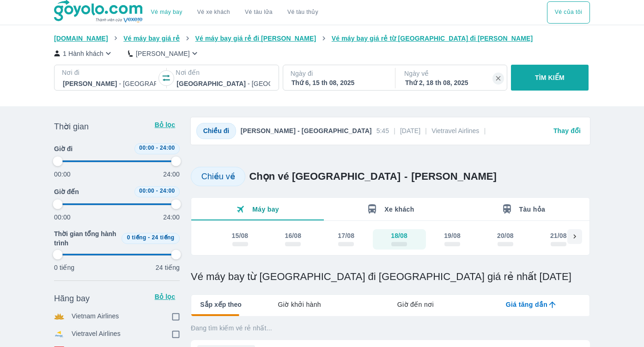
type input "97.9166666666667"
checkbox input "true"
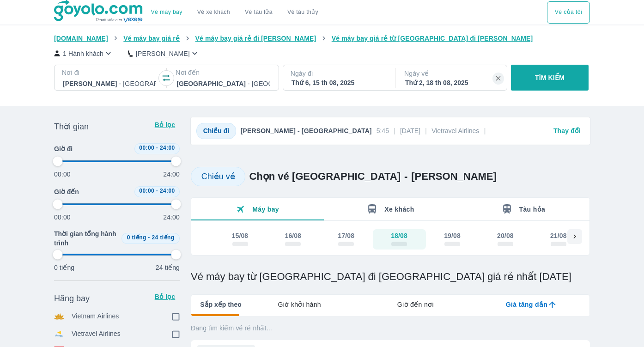
checkbox input "true"
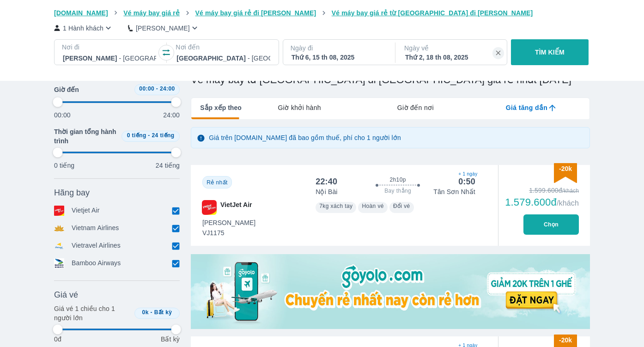
type input "97.9166666666667"
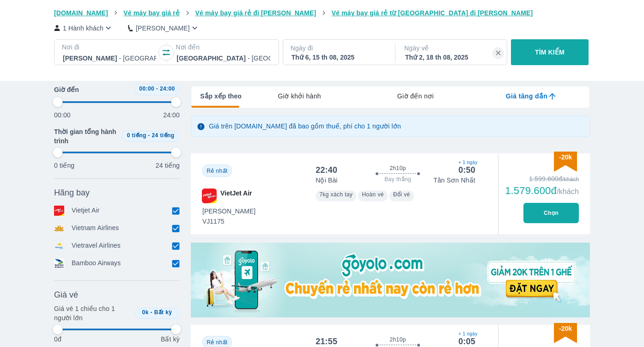
type input "97.9166666666667"
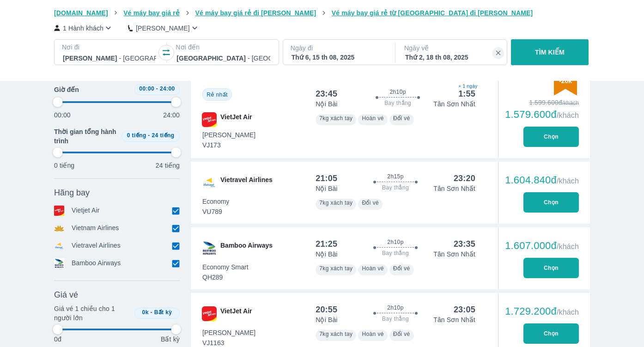
type input "97.9166666666667"
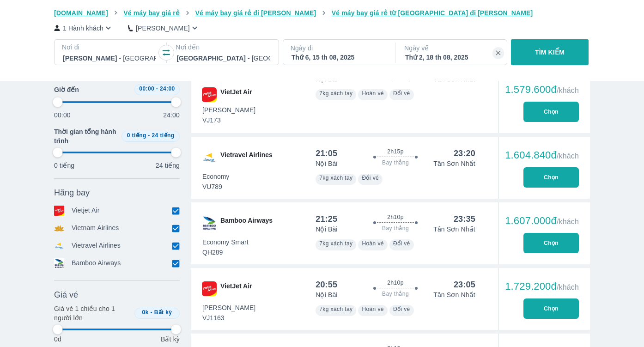
type input "97.9166666666667"
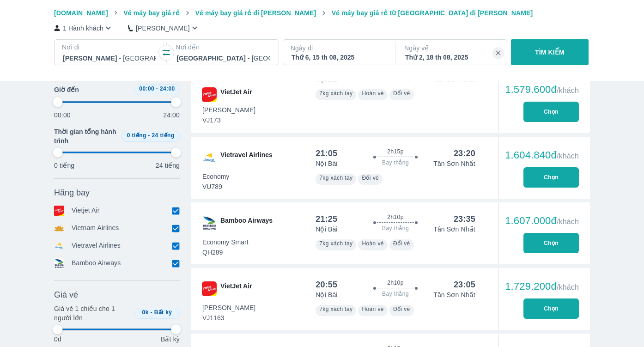
type input "97.9166666666667"
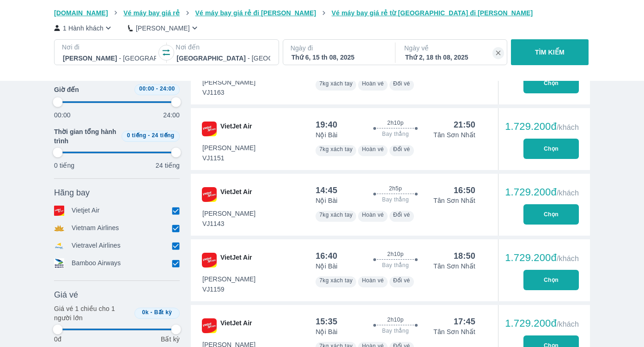
type input "97.9166666666667"
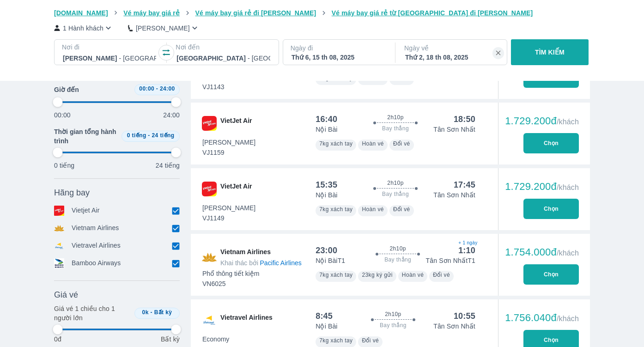
type input "97.9166666666667"
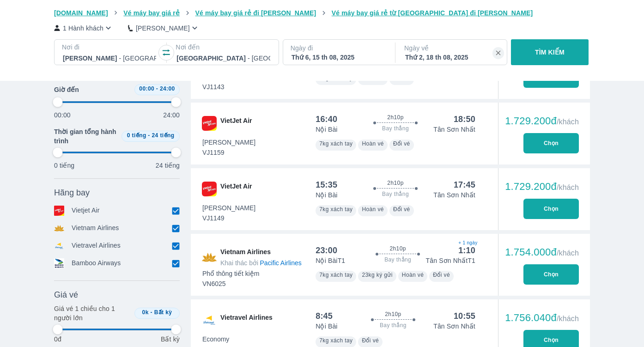
type input "97.9166666666667"
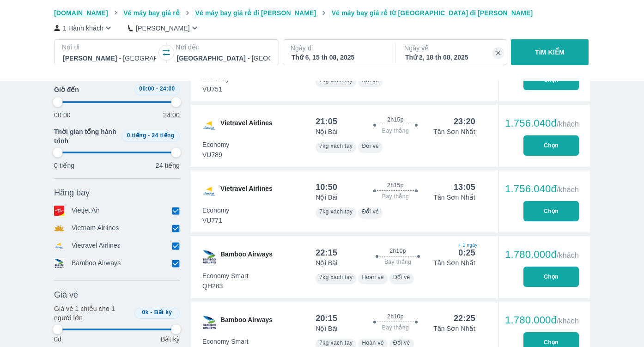
type input "97.9166666666667"
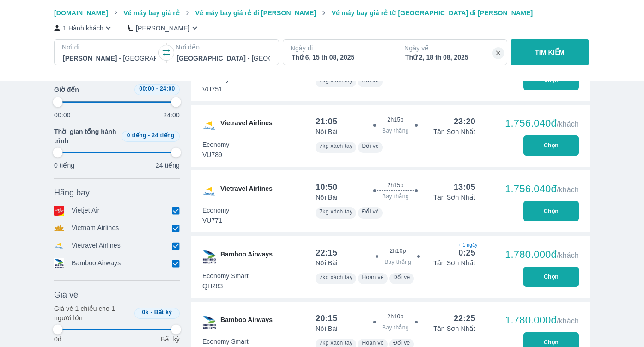
type input "97.9166666666667"
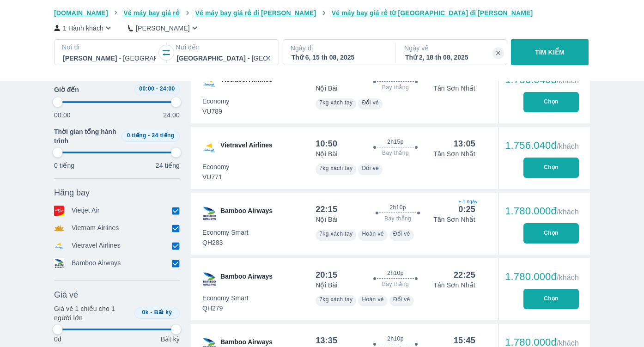
type input "97.9166666666667"
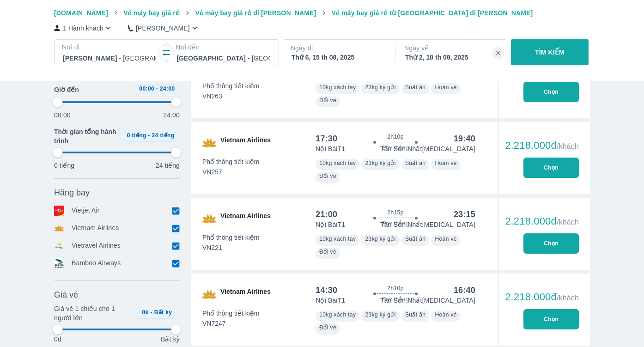
scroll to position [3291, 0]
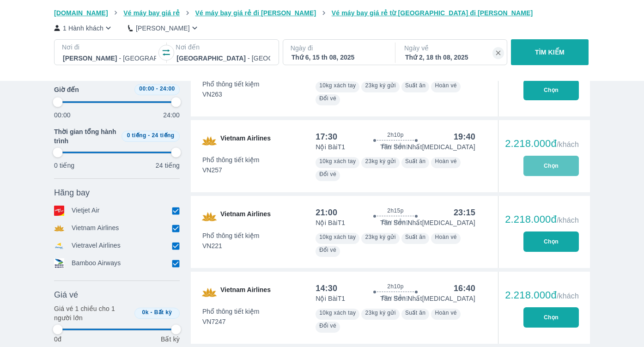
click at [553, 168] on button "Chọn" at bounding box center [550, 166] width 55 height 20
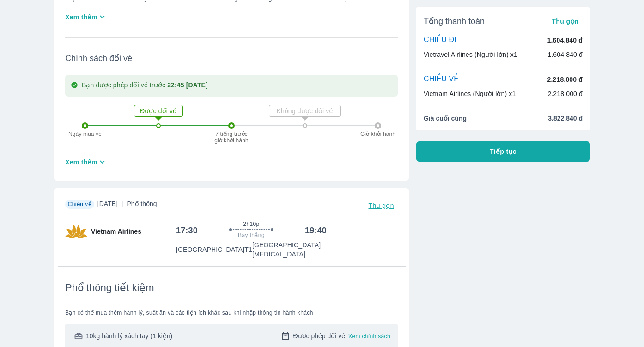
scroll to position [342, 0]
click at [103, 160] on icon "button" at bounding box center [102, 162] width 10 height 10
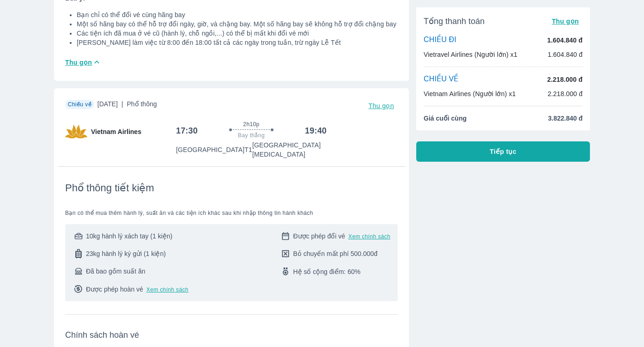
scroll to position [904, 0]
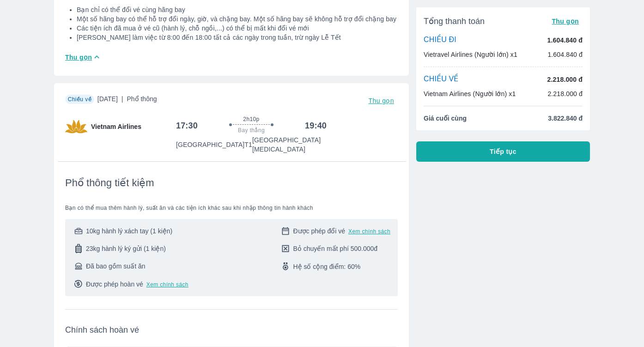
click at [174, 281] on span "Xem chính sách" at bounding box center [167, 284] width 42 height 7
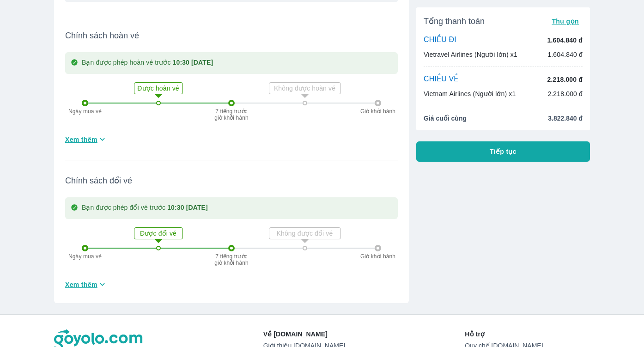
scroll to position [1199, 0]
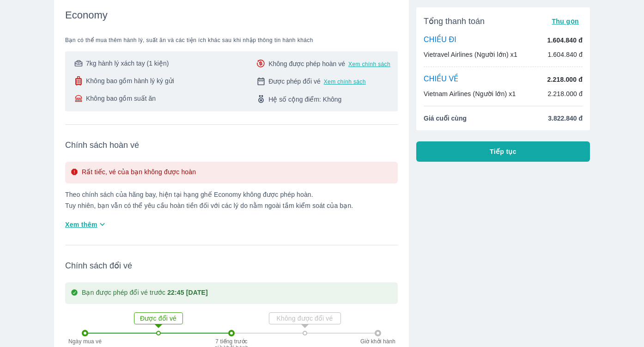
click at [485, 47] on div "CHIỀU ĐI 1.604.840 đ Vietravel Airlines (Người lớn) x1 1.604.840 đ" at bounding box center [503, 47] width 159 height 24
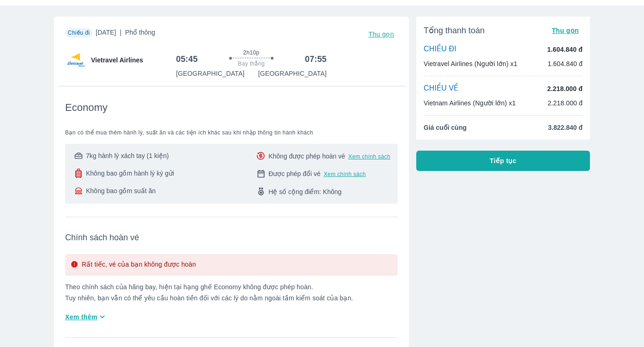
scroll to position [0, 0]
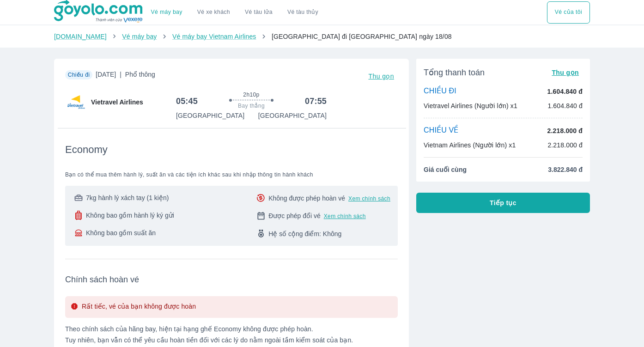
click at [223, 109] on div "2h10p Bay thẳng" at bounding box center [251, 101] width 100 height 20
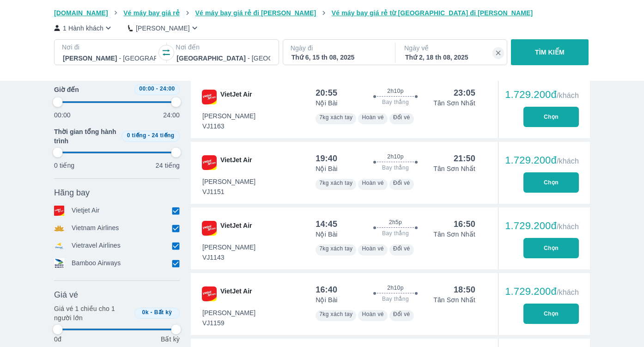
scroll to position [758, 0]
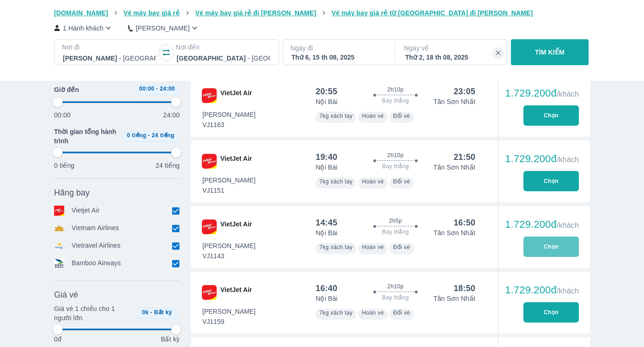
click at [546, 246] on button "Chọn" at bounding box center [550, 246] width 55 height 20
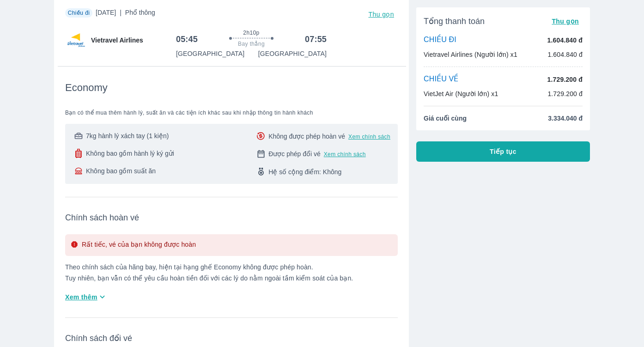
scroll to position [78, 0]
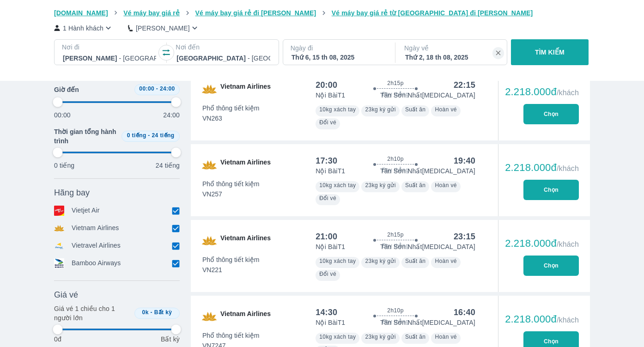
scroll to position [3268, 0]
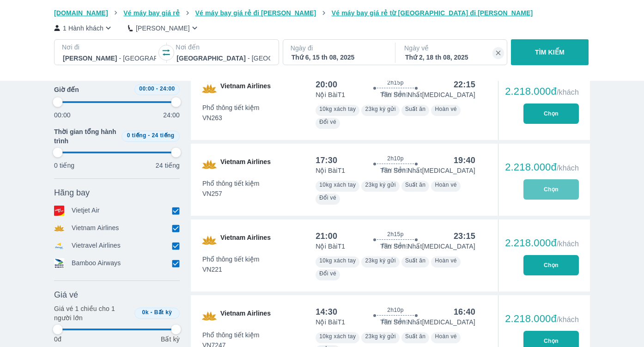
click at [547, 189] on button "Chọn" at bounding box center [550, 189] width 55 height 20
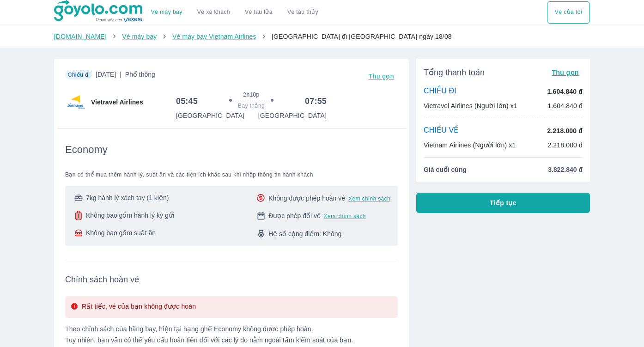
click at [438, 98] on div "CHIỀU ĐI 1.604.840 đ Vietravel Airlines (Người lớn) x1 1.604.840 đ" at bounding box center [503, 98] width 159 height 24
click at [558, 75] on span "Thu gọn" at bounding box center [564, 72] width 27 height 7
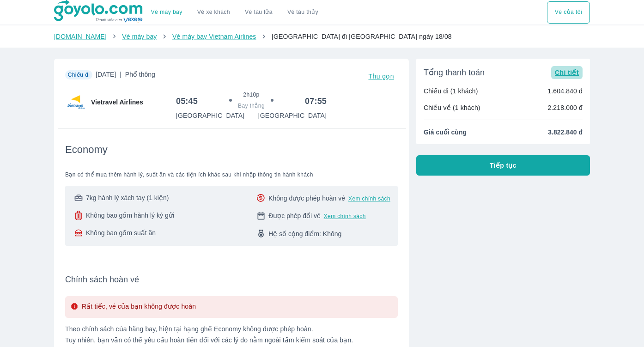
click at [558, 75] on span "Chi tiết" at bounding box center [567, 72] width 24 height 7
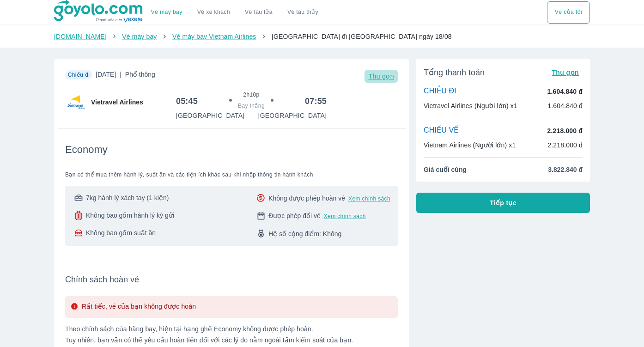
click at [374, 77] on span "Thu gọn" at bounding box center [381, 76] width 26 height 7
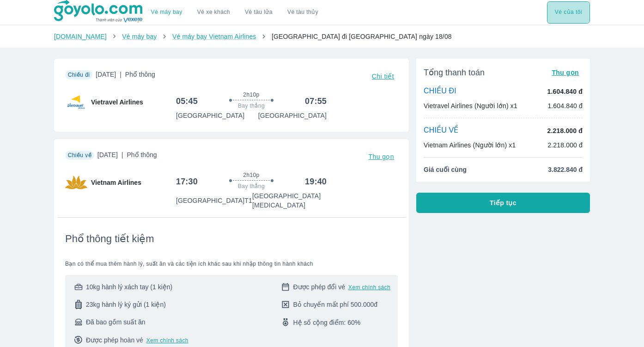
click at [570, 15] on button "Vé của tôi" at bounding box center [568, 12] width 43 height 22
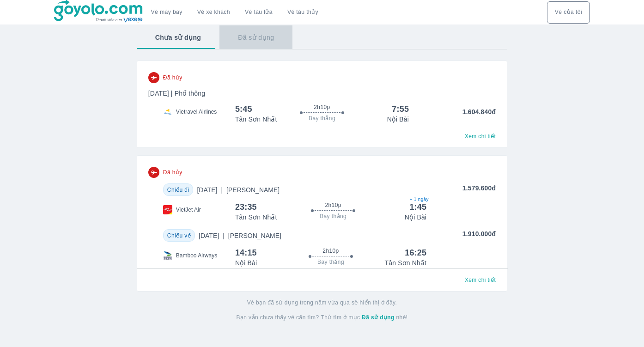
click at [253, 37] on button "Đã sử dụng" at bounding box center [255, 37] width 73 height 24
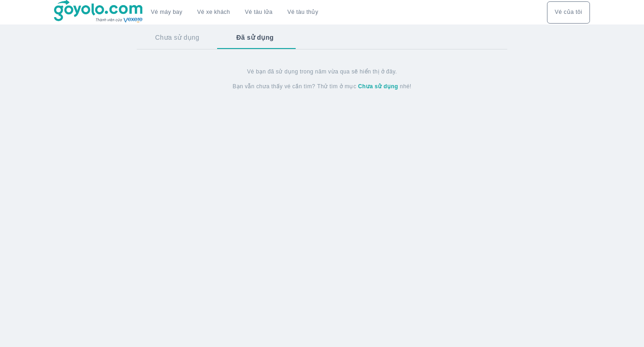
click at [174, 40] on button "Chưa sử dụng" at bounding box center [177, 37] width 81 height 24
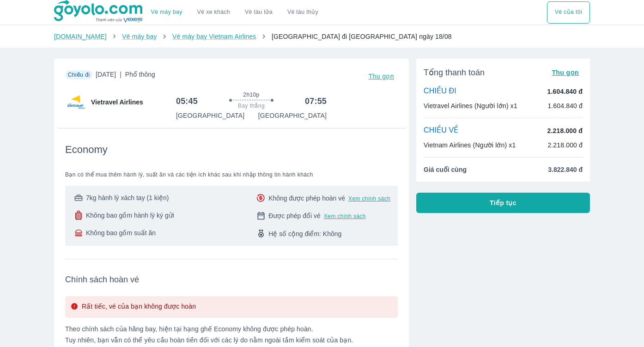
click at [245, 103] on span "Bay thẳng" at bounding box center [251, 105] width 27 height 7
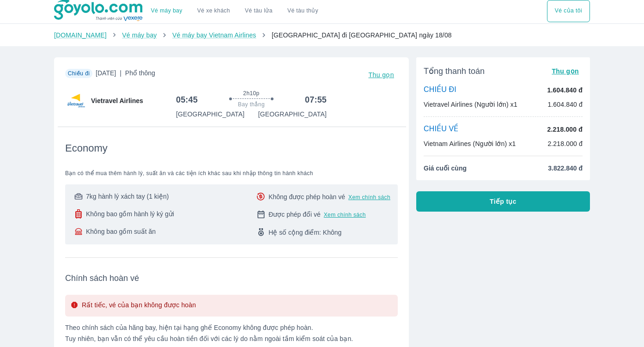
click at [390, 76] on span "Thu gọn" at bounding box center [381, 74] width 26 height 7
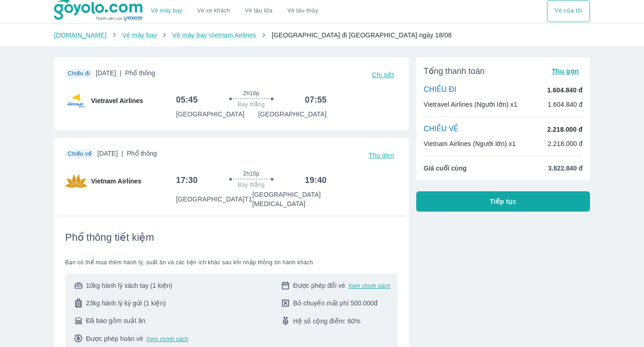
click at [331, 36] on span "Hà Nội đi Hồ Chí Minh ngày 18/08" at bounding box center [362, 34] width 180 height 7
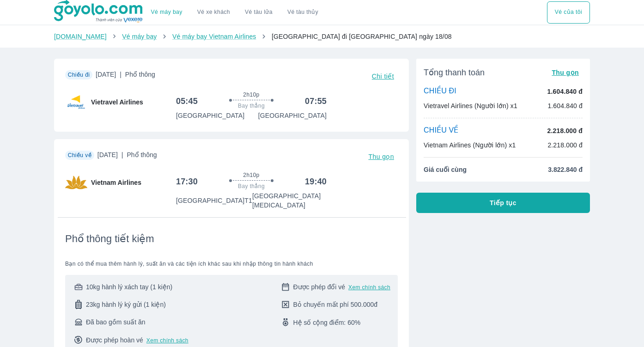
click at [78, 74] on span "Chiều đi" at bounding box center [79, 75] width 22 height 6
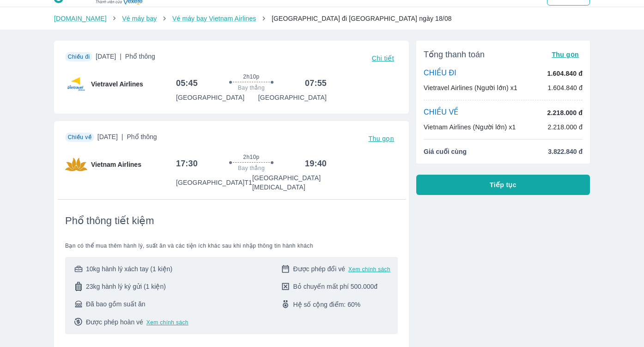
scroll to position [19, 0]
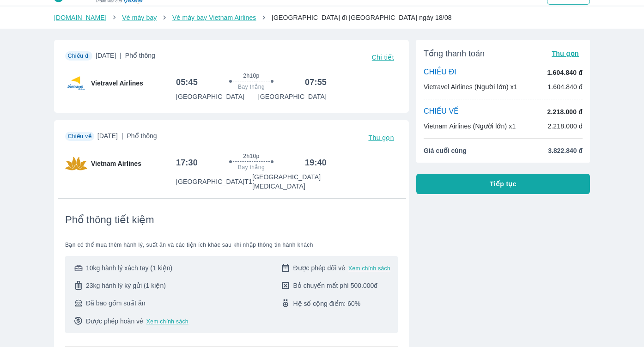
click at [504, 187] on span "Tiếp tục" at bounding box center [503, 183] width 27 height 9
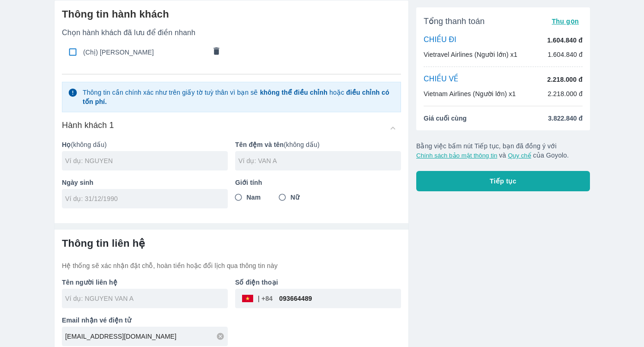
scroll to position [42, 0]
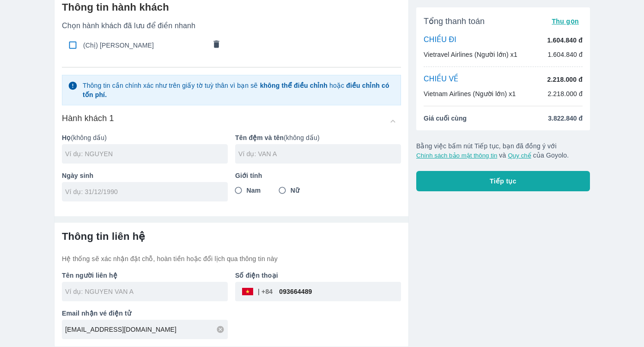
click at [219, 42] on icon "comments" at bounding box center [217, 44] width 10 height 10
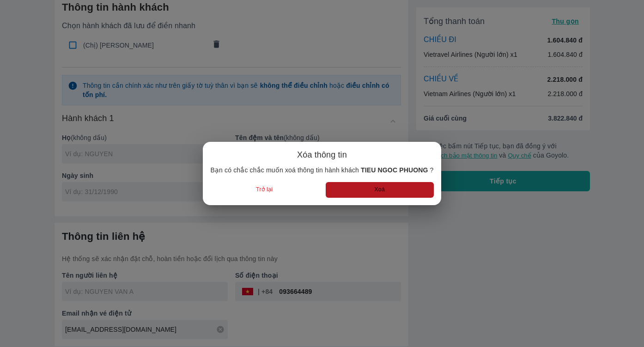
click at [381, 192] on button "Xoá" at bounding box center [380, 189] width 108 height 15
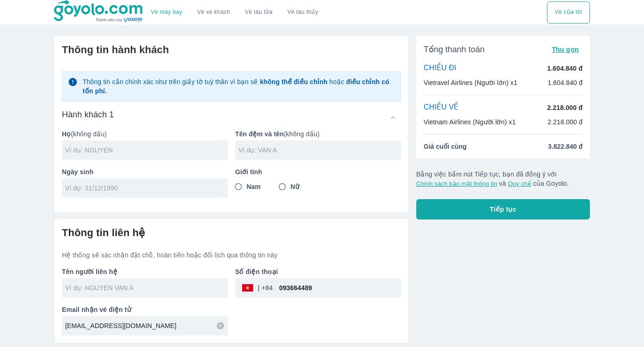
click at [181, 148] on input "text" at bounding box center [146, 149] width 163 height 9
click at [281, 185] on input "Nữ" at bounding box center [282, 186] width 17 height 17
click at [144, 286] on input "text" at bounding box center [146, 287] width 163 height 9
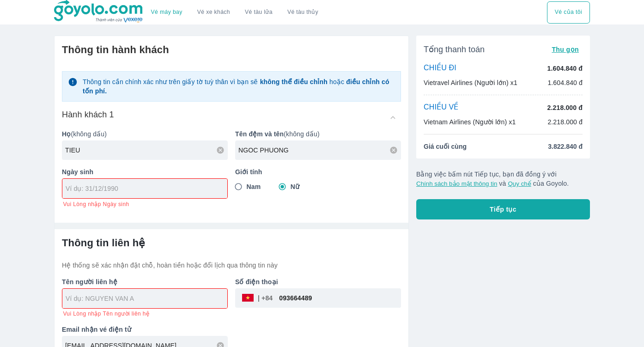
scroll to position [9, 0]
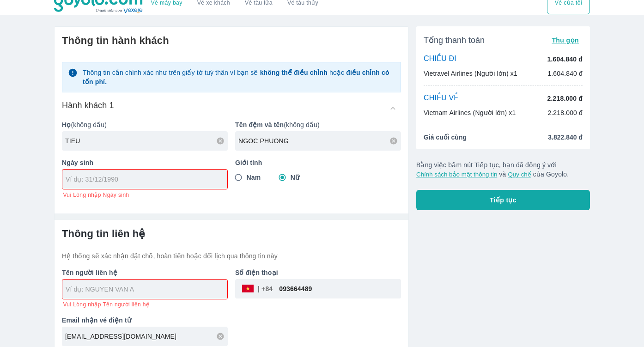
click at [106, 186] on div at bounding box center [144, 179] width 165 height 19
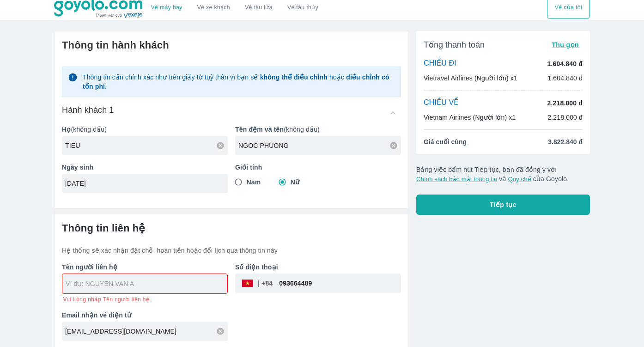
scroll to position [2, 0]
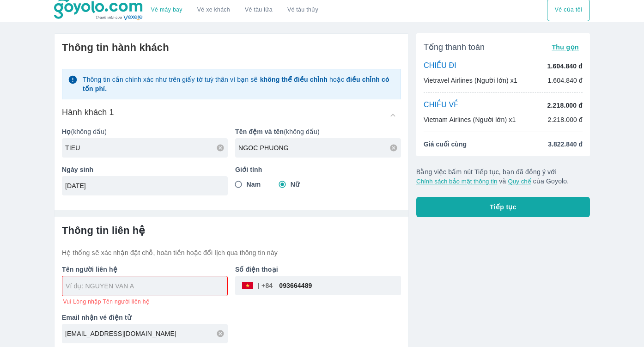
click at [111, 290] on input "text" at bounding box center [147, 285] width 162 height 9
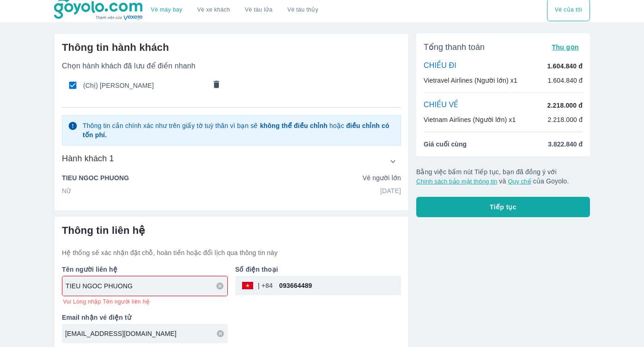
scroll to position [0, 0]
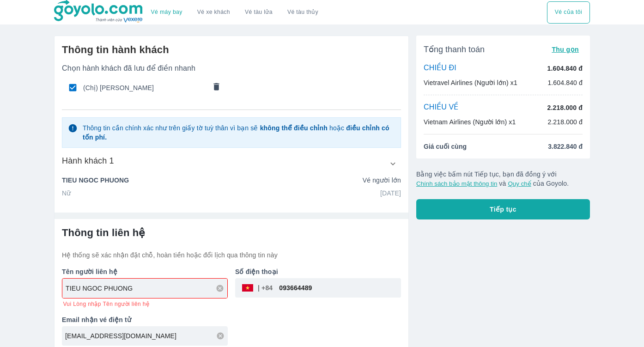
click at [257, 196] on div "Thông tin hành khách Chọn hành khách đã lưu để điền nhanh (Chị) TIEU NGOC PHUON…" at bounding box center [232, 120] width 354 height 169
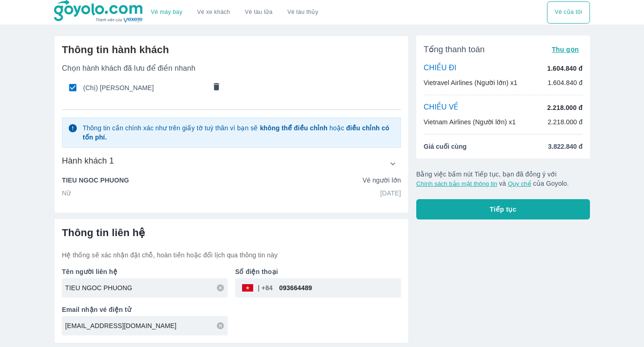
click at [494, 210] on span "Tiếp tục" at bounding box center [503, 209] width 27 height 9
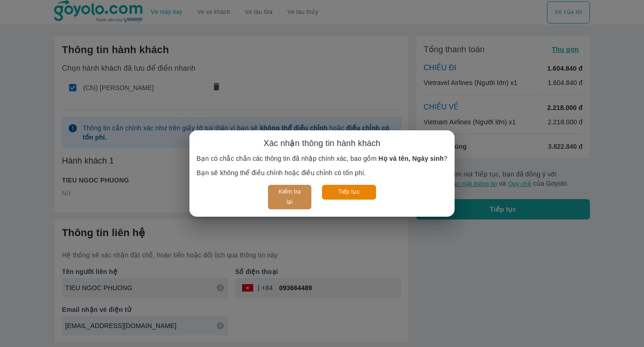
click at [283, 192] on button "Kiểm tra lại" at bounding box center [289, 197] width 43 height 24
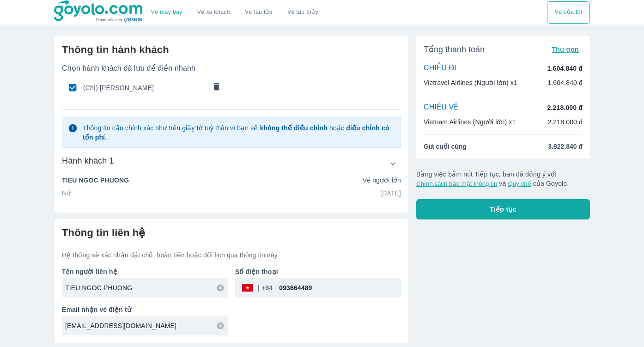
click at [490, 212] on span "Tiếp tục" at bounding box center [503, 209] width 27 height 9
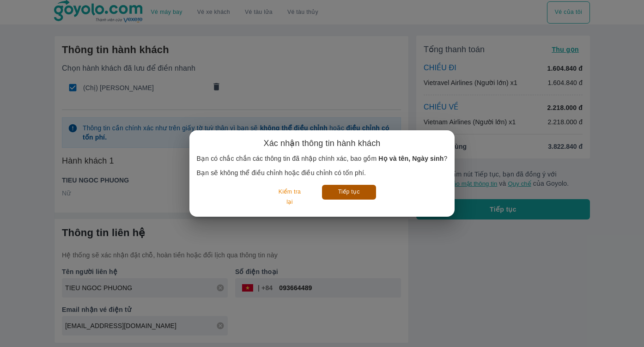
click at [354, 191] on button "Tiếp tục" at bounding box center [349, 192] width 54 height 14
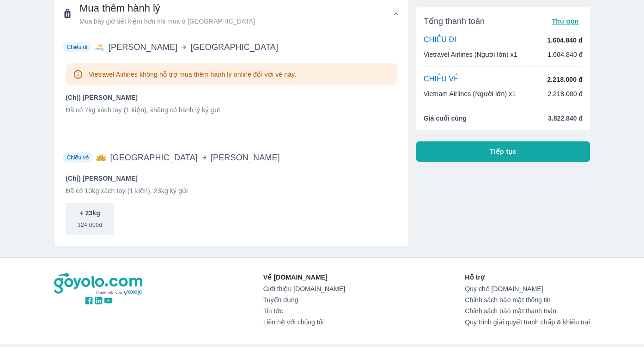
scroll to position [45, 0]
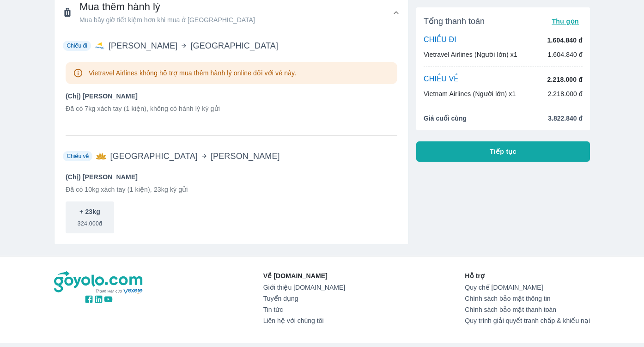
click at [484, 153] on button "Tiếp tục" at bounding box center [503, 151] width 174 height 20
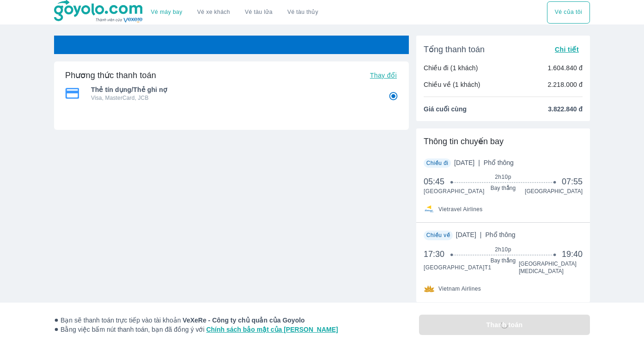
scroll to position [3, 0]
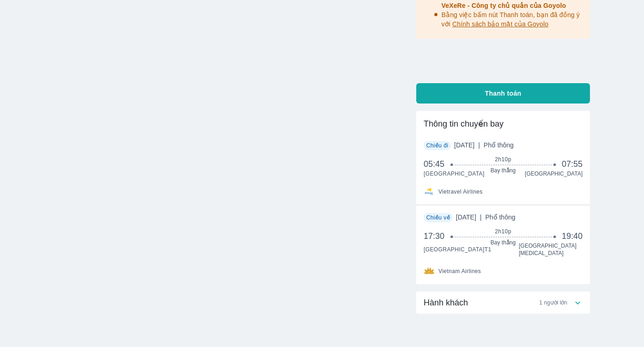
scroll to position [156, 0]
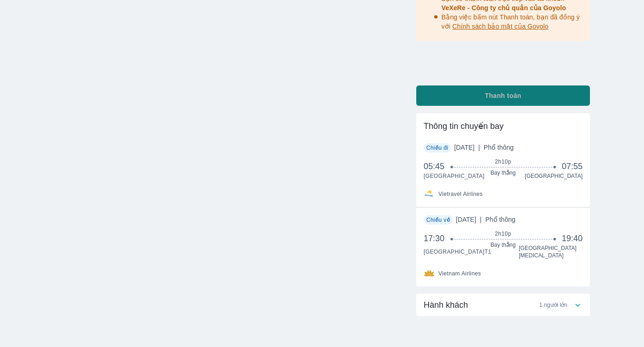
click at [500, 97] on span "Thanh toán" at bounding box center [503, 95] width 36 height 9
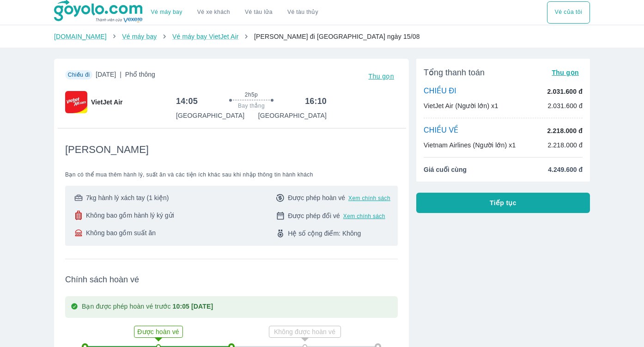
click at [479, 142] on p "Vietnam Airlines (Người lớn) x1" at bounding box center [470, 144] width 92 height 9
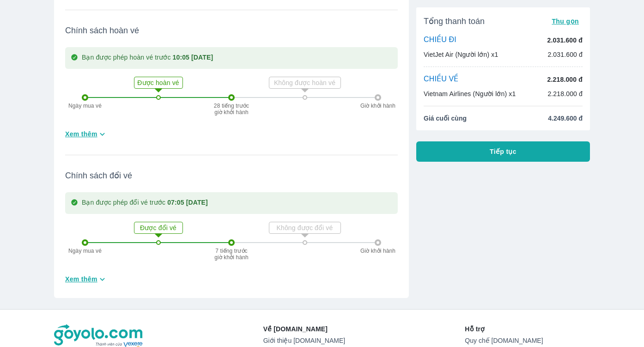
scroll to position [236, 0]
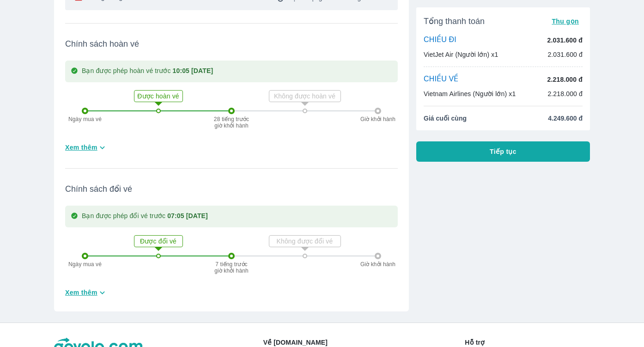
click at [104, 147] on icon "button" at bounding box center [102, 147] width 5 height 3
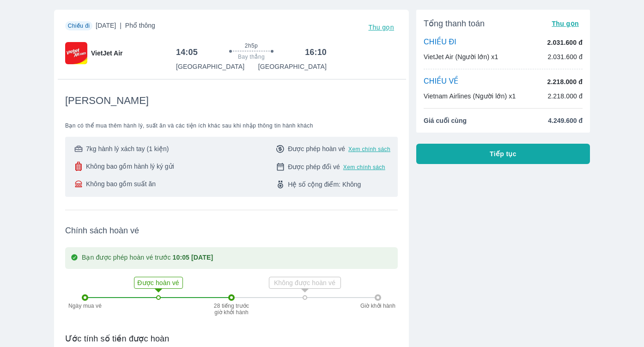
scroll to position [0, 0]
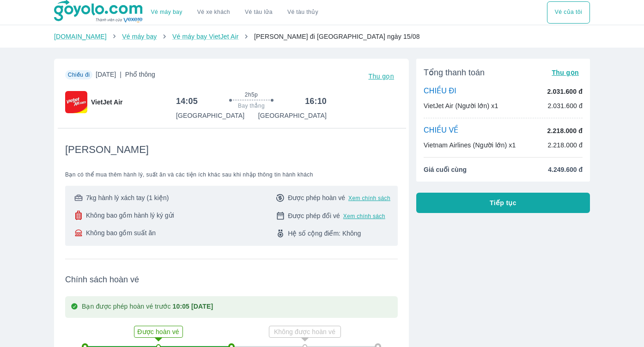
click at [233, 112] on p "[GEOGRAPHIC_DATA]" at bounding box center [210, 115] width 68 height 9
click at [467, 103] on p "VietJet Air (Người lớn) x1" at bounding box center [461, 105] width 74 height 9
click at [457, 144] on p "Vietnam Airlines (Người lớn) x1" at bounding box center [470, 144] width 92 height 9
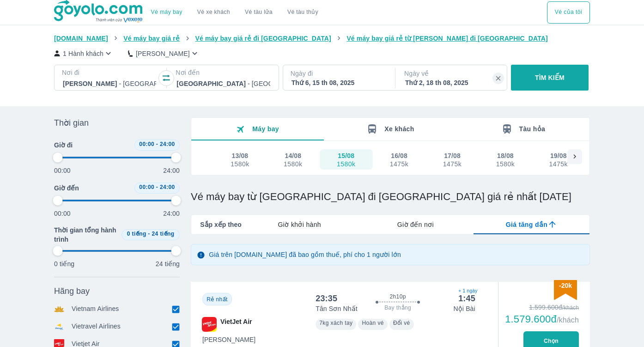
scroll to position [0, 1]
type input "97.9166666666667"
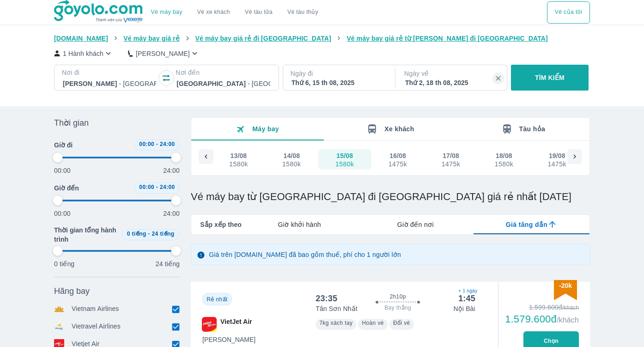
type input "97.9166666666667"
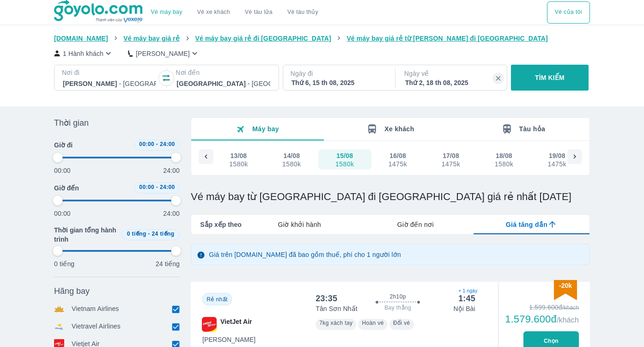
type input "97.9166666666667"
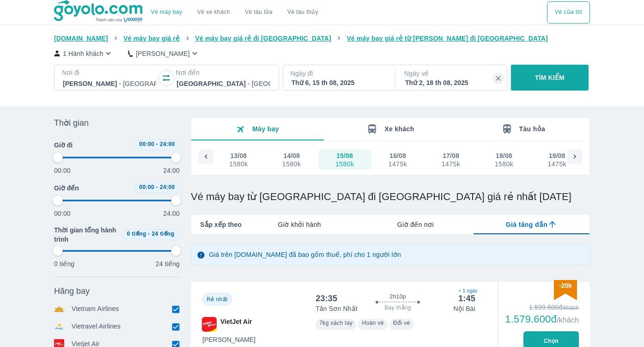
type input "97.9166666666667"
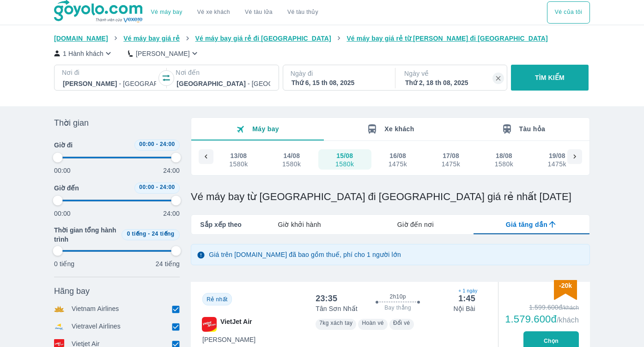
type input "97.9166666666667"
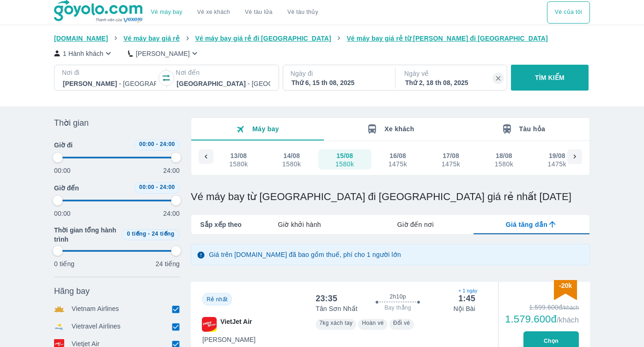
type input "97.9166666666667"
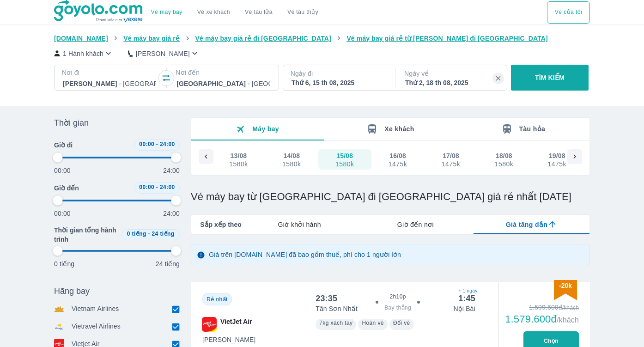
type input "97.9166666666667"
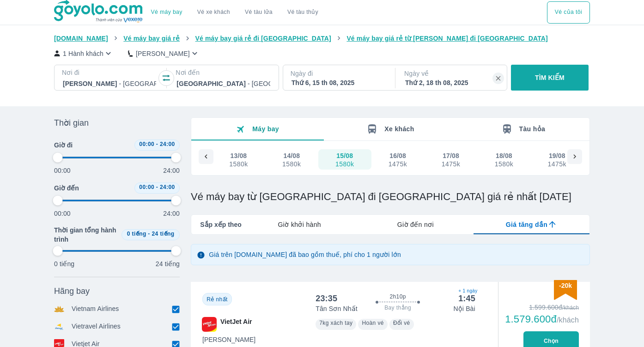
type input "97.9166666666667"
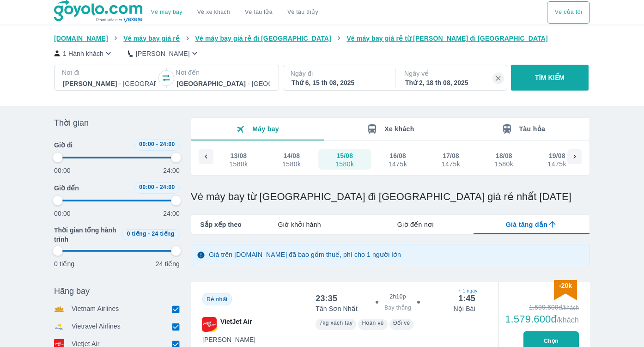
type input "97.9166666666667"
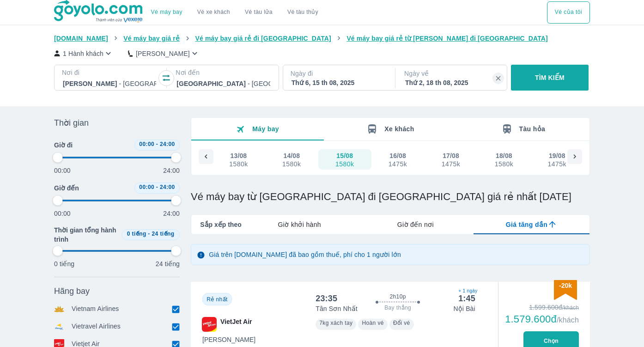
type input "97.9166666666667"
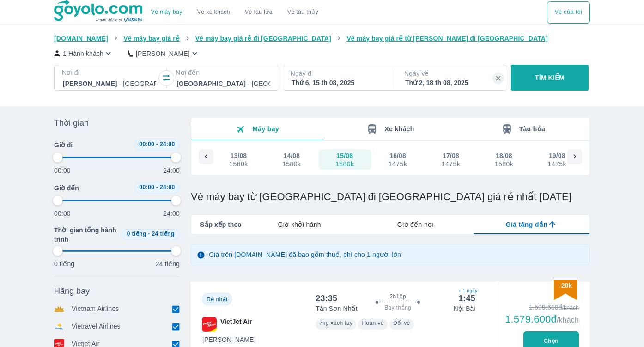
type input "97.9166666666667"
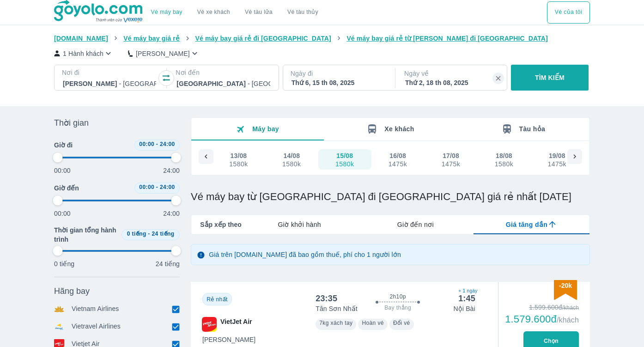
type input "97.9166666666667"
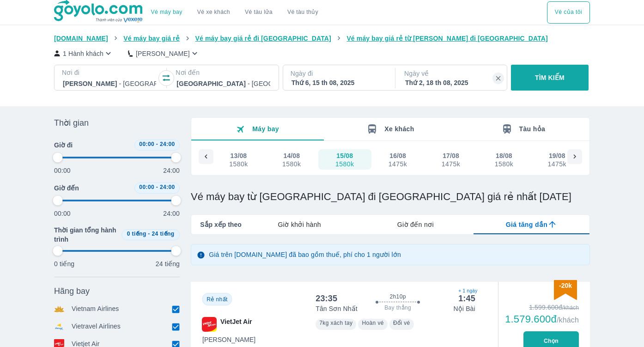
type input "97.9166666666667"
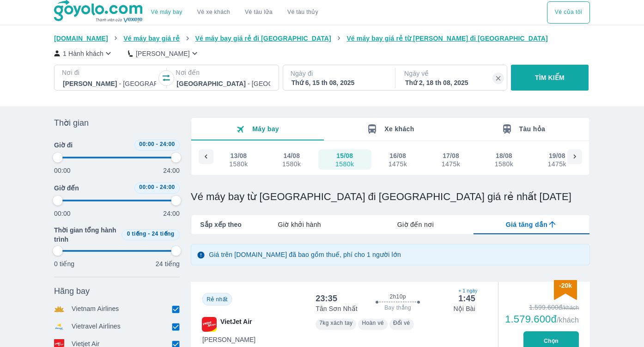
type input "97.9166666666667"
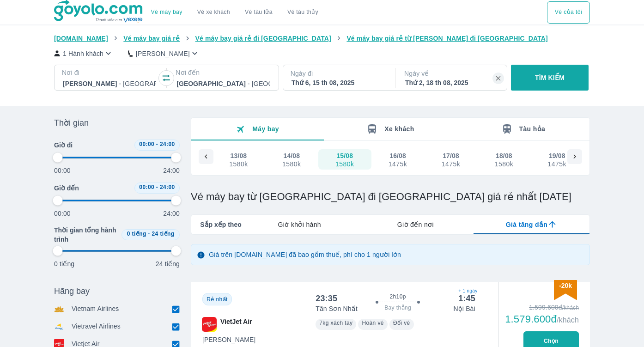
type input "97.9166666666667"
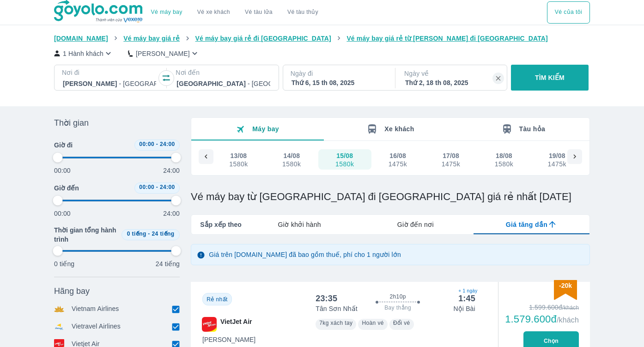
type input "97.9166666666667"
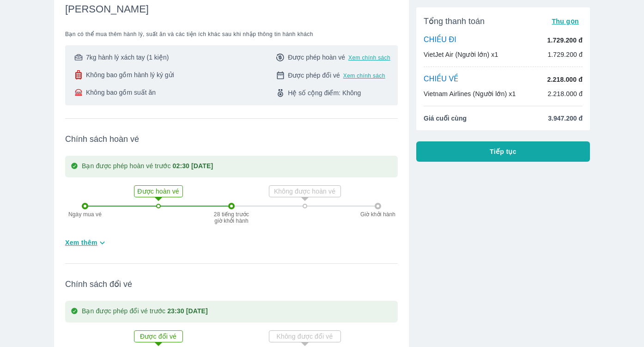
scroll to position [126, 0]
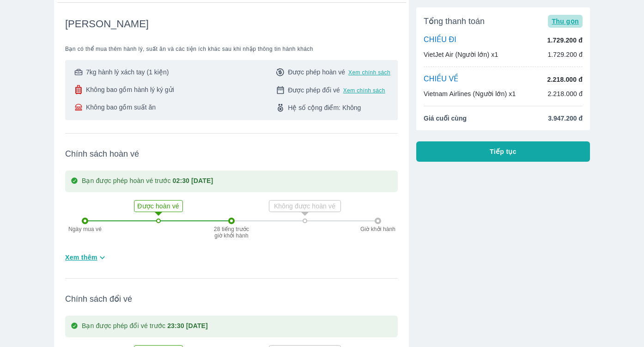
click at [567, 19] on span "Thu gọn" at bounding box center [564, 21] width 27 height 7
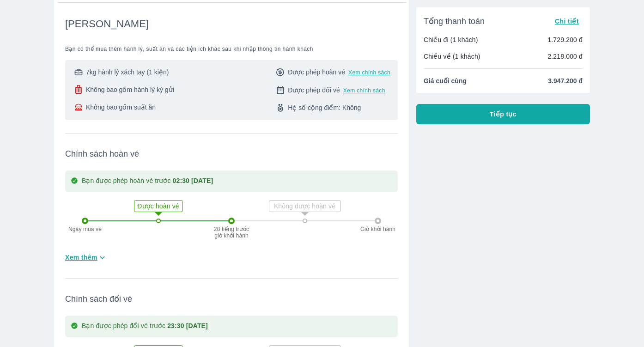
click at [560, 24] on span "Chi tiết" at bounding box center [567, 21] width 24 height 7
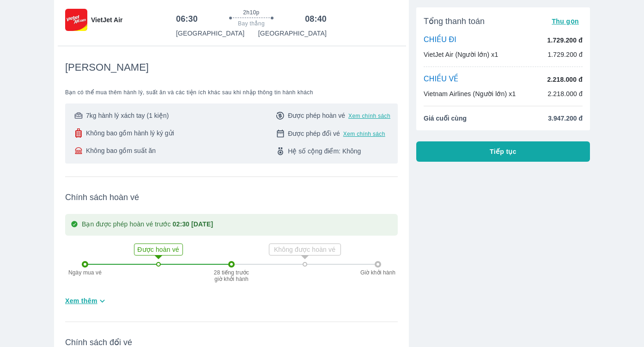
click at [472, 90] on p "Vietnam Airlines (Người lớn) x1" at bounding box center [470, 93] width 92 height 9
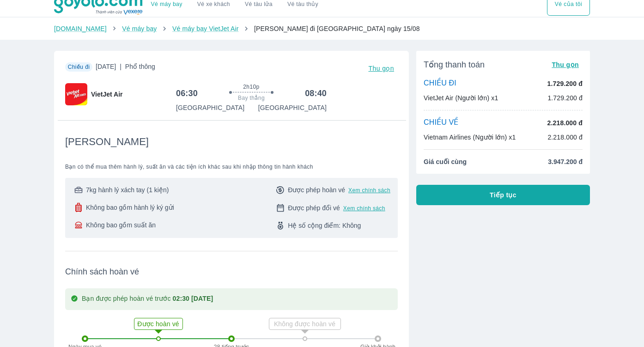
scroll to position [6, 0]
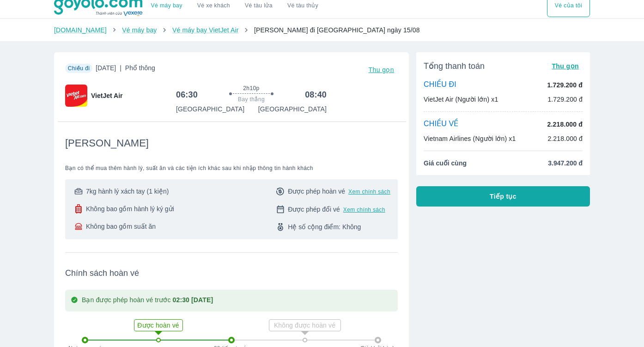
click at [376, 71] on span "Thu gọn" at bounding box center [381, 69] width 26 height 7
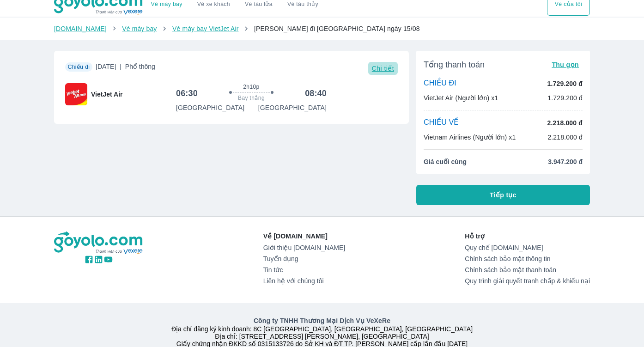
click at [380, 67] on span "Chi tiết" at bounding box center [383, 68] width 22 height 7
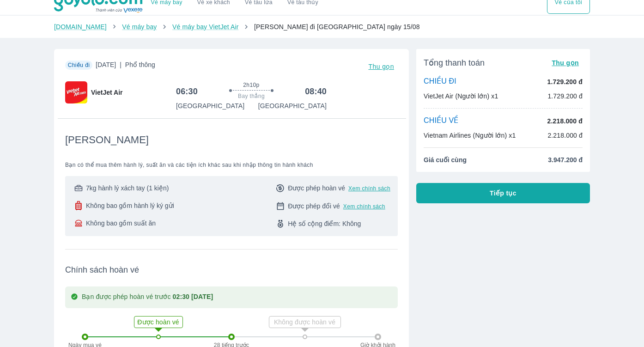
scroll to position [0, 0]
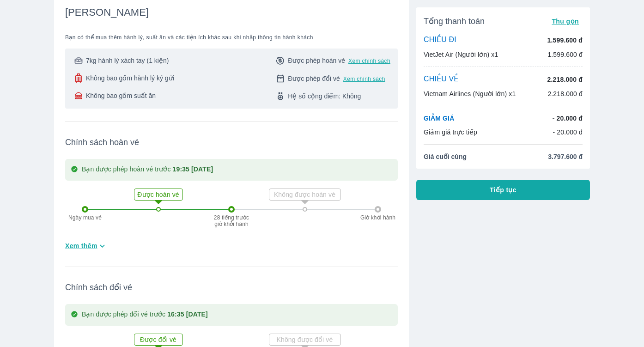
scroll to position [137, 0]
click at [200, 167] on strong "19:35 [DATE]" at bounding box center [193, 169] width 41 height 7
click at [158, 166] on p "Bạn được phép hoàn vé trước 19:35 [DATE]" at bounding box center [147, 169] width 131 height 11
click at [123, 167] on p "Bạn được phép hoàn vé trước 19:35 Thứ 4 ngày 13/08/2025" at bounding box center [147, 169] width 131 height 11
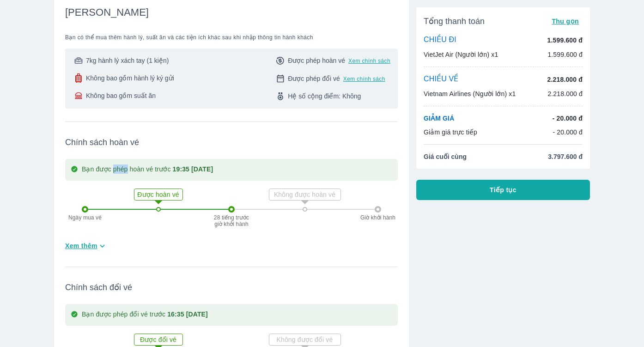
click at [123, 167] on p "Bạn được phép hoàn vé trước 19:35 Thứ 4 ngày 13/08/2025" at bounding box center [147, 169] width 131 height 11
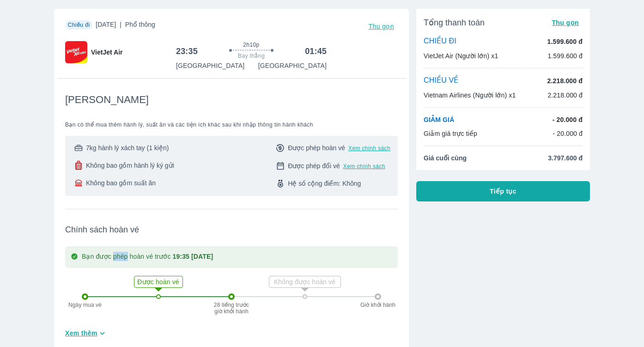
scroll to position [0, 0]
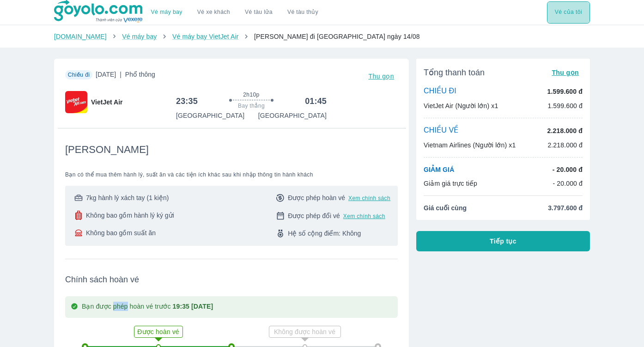
click at [564, 16] on button "Vé của tôi" at bounding box center [568, 12] width 43 height 22
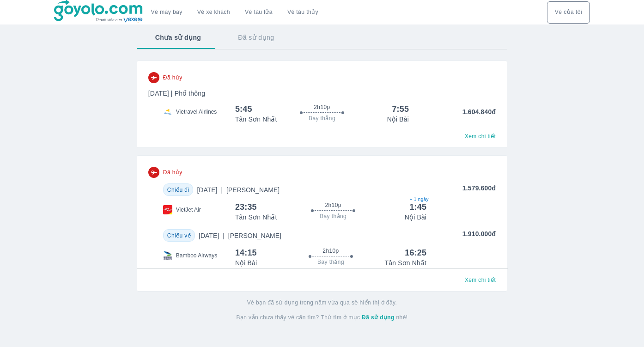
click at [484, 278] on span "Xem chi tiết" at bounding box center [480, 279] width 31 height 7
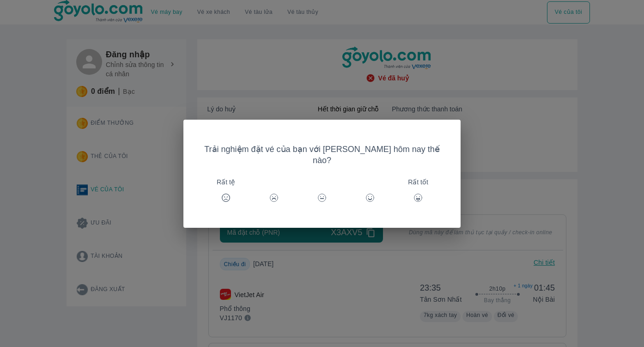
click at [530, 139] on div "Trải nghiệm đặt vé của bạn với [PERSON_NAME] hôm nay thế nào? Rất tệ Rất tốt" at bounding box center [322, 173] width 644 height 347
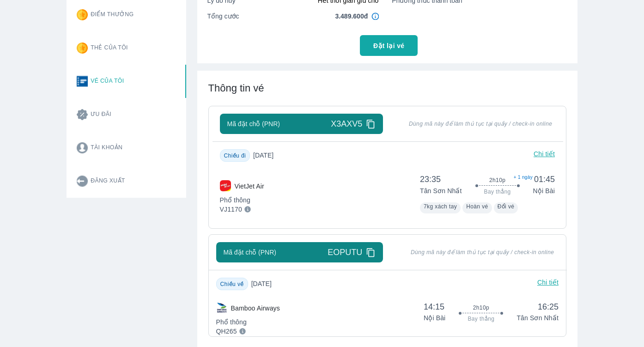
scroll to position [78, 0]
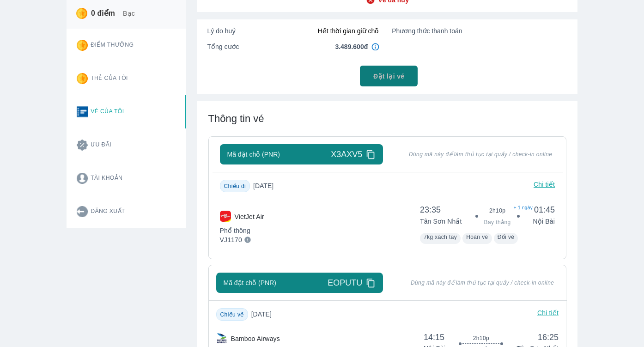
click at [389, 78] on span "Đặt lại vé" at bounding box center [388, 76] width 31 height 9
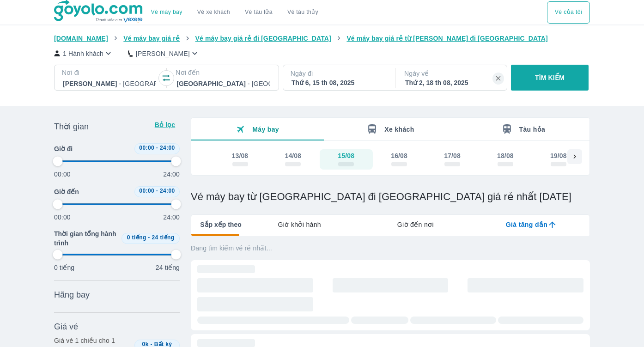
type input "97.9166666666667"
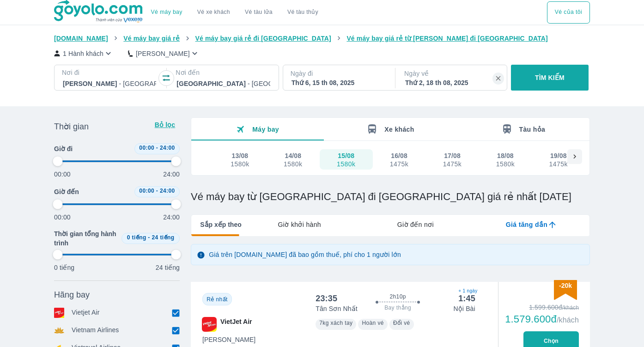
type input "97.9166666666667"
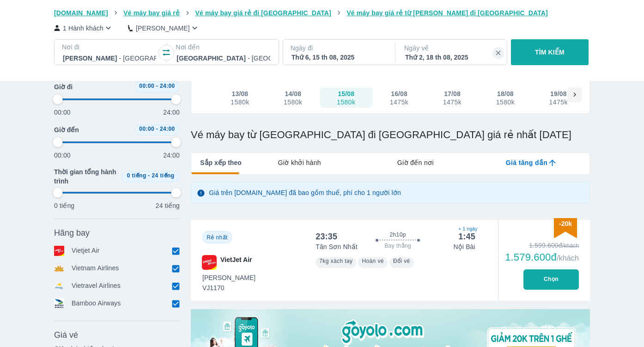
type input "97.9166666666667"
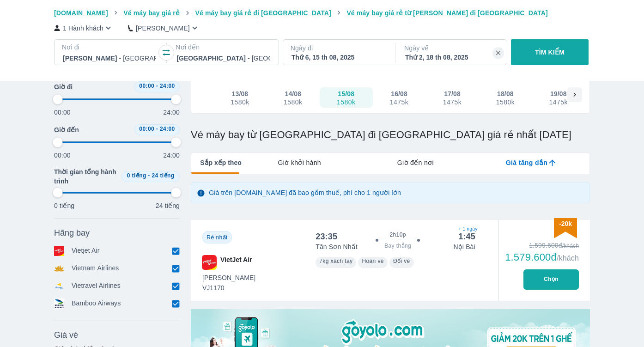
type input "97.9166666666667"
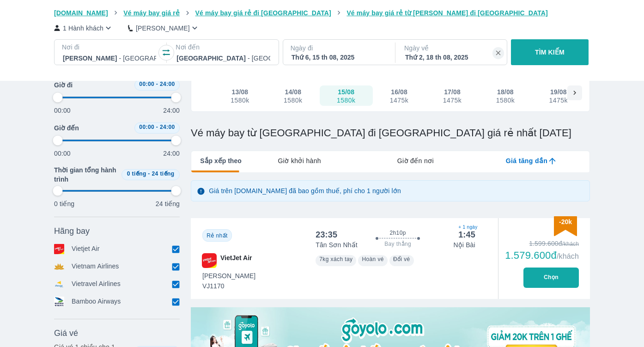
type input "97.9166666666667"
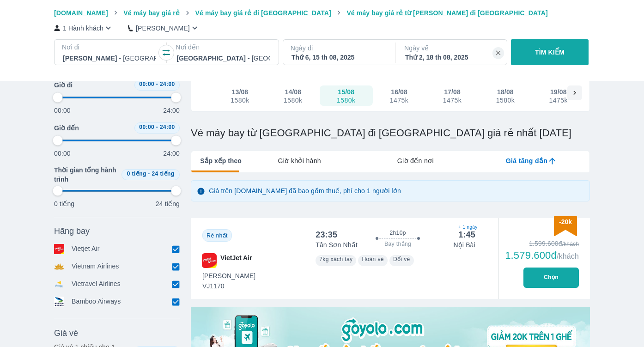
type input "97.9166666666667"
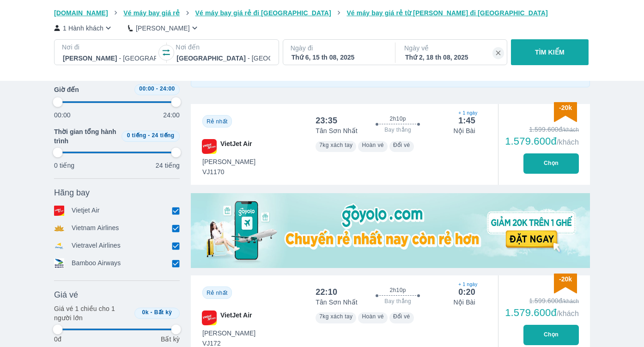
type input "97.9166666666667"
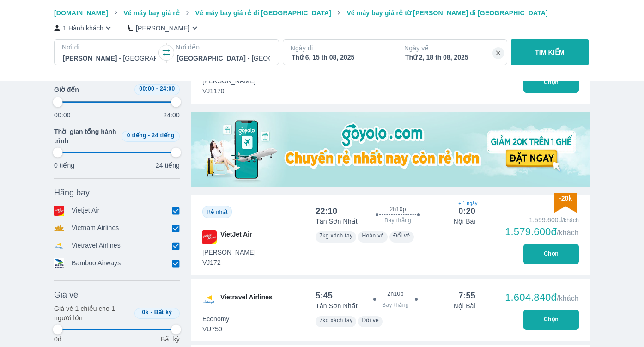
type input "97.9166666666667"
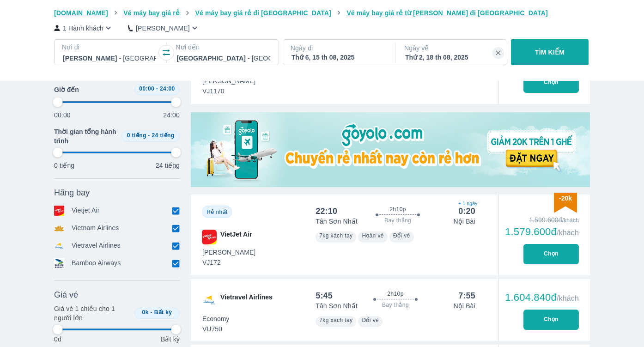
type input "97.9166666666667"
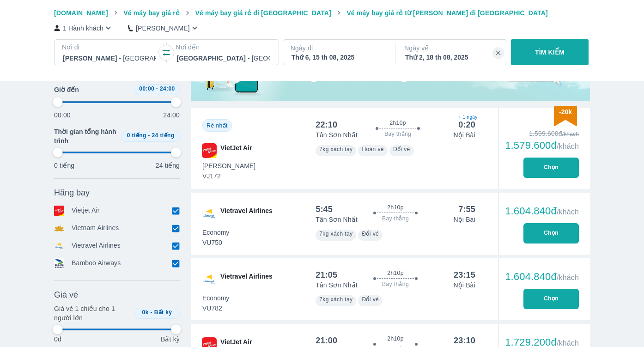
scroll to position [349, 0]
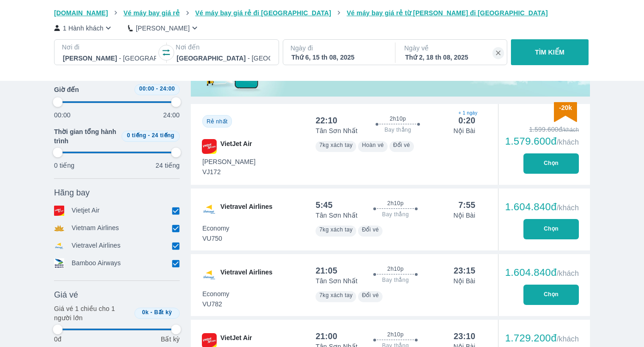
type input "97.9166666666667"
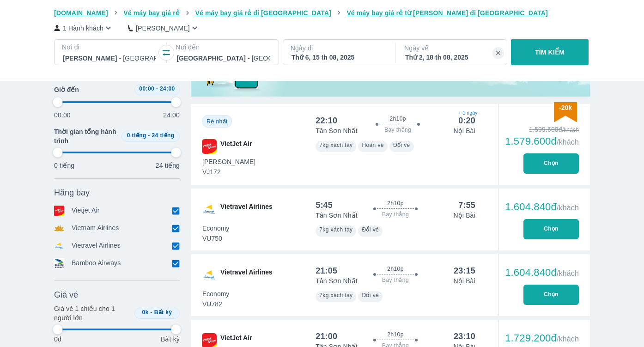
type input "97.9166666666667"
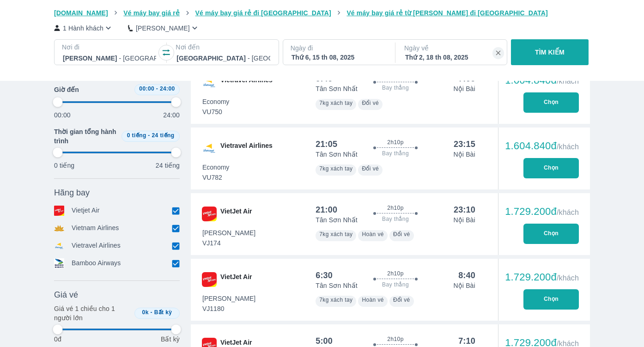
type input "97.9166666666667"
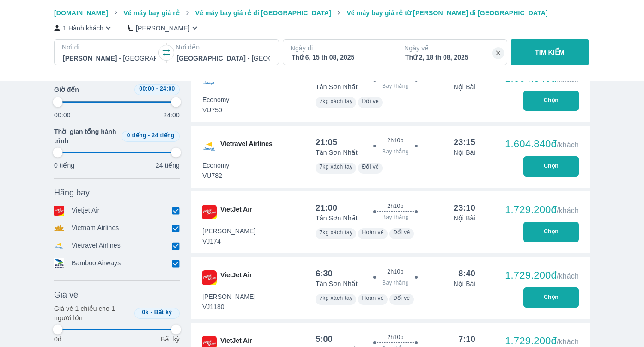
scroll to position [479, 0]
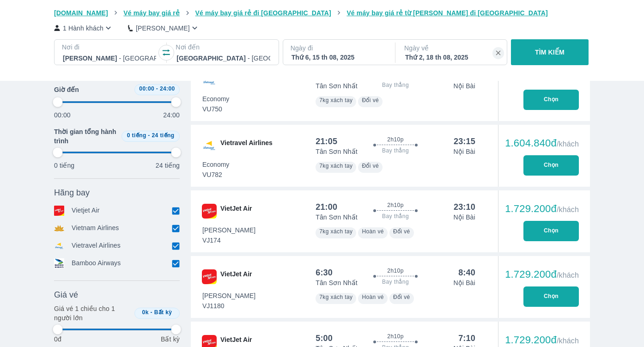
type input "97.9166666666667"
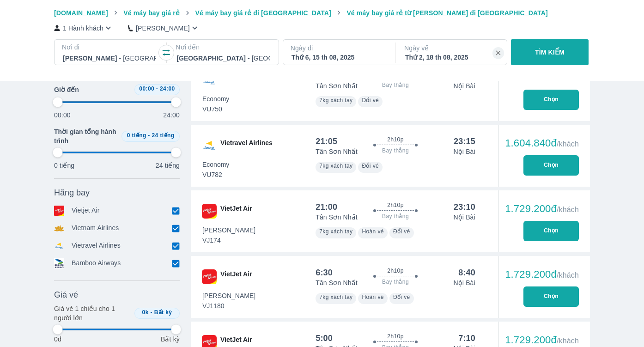
type input "97.9166666666667"
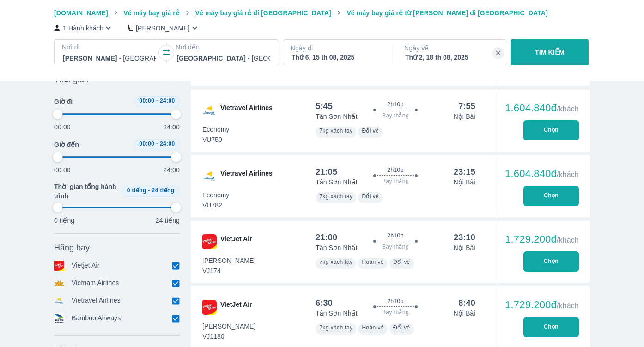
type input "97.9166666666667"
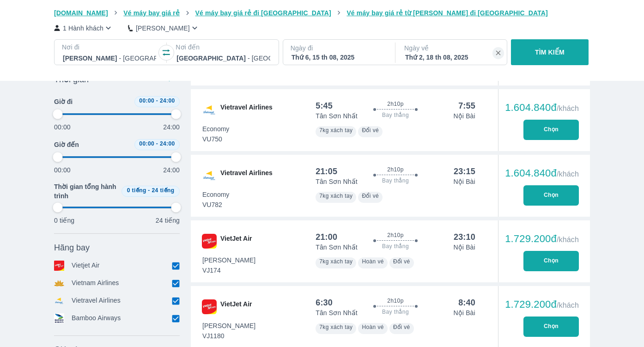
type input "97.9166666666667"
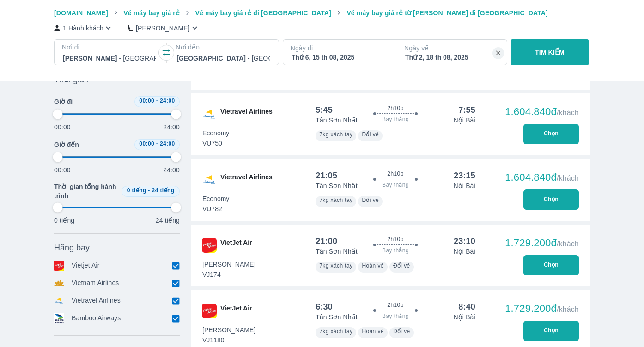
scroll to position [443, 0]
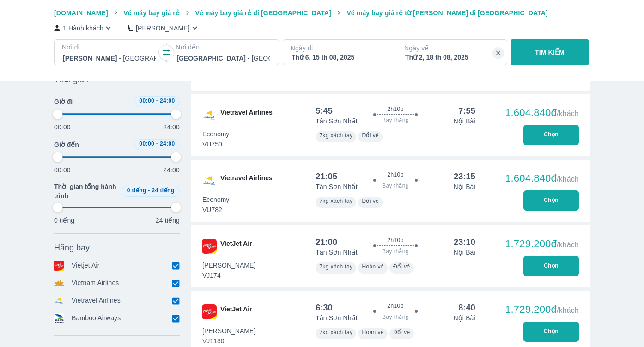
type input "97.9166666666667"
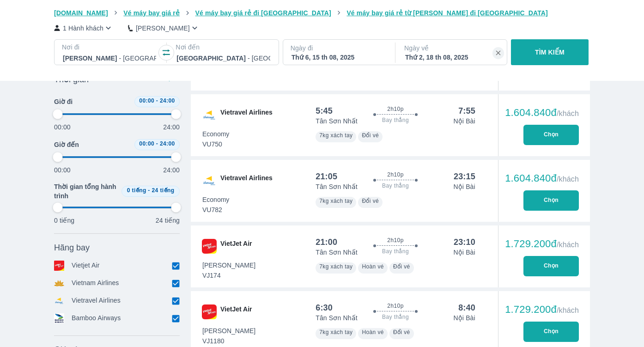
type input "97.9166666666667"
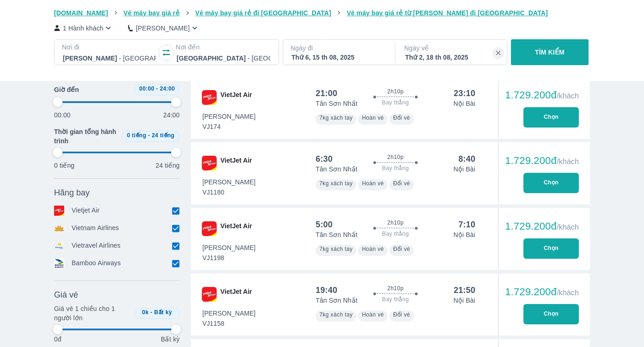
type input "97.9166666666667"
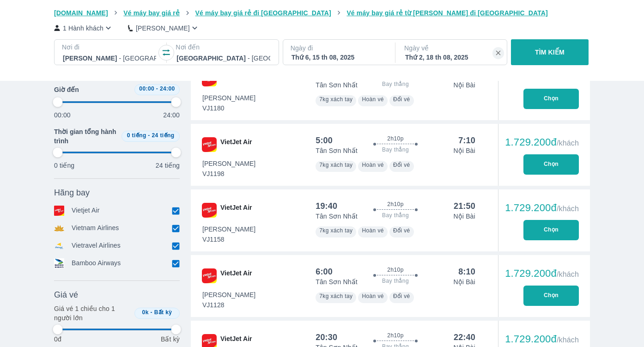
type input "97.9166666666667"
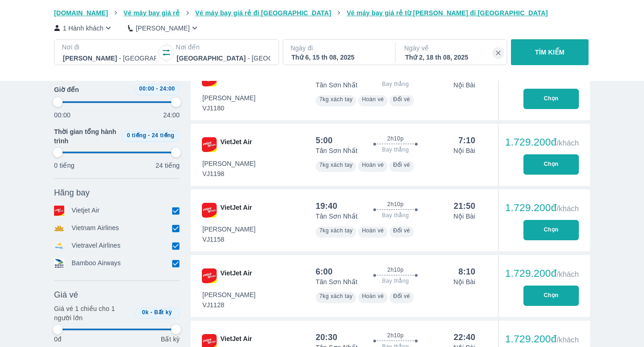
type input "97.9166666666667"
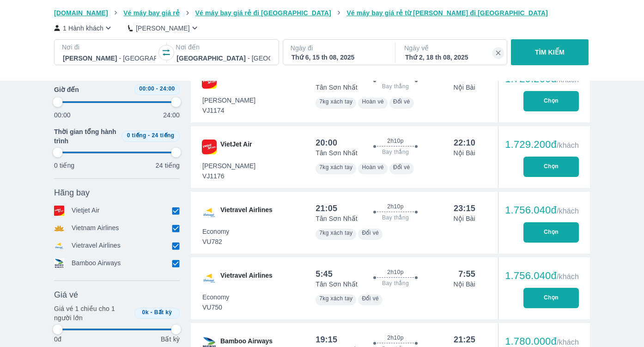
type input "97.9166666666667"
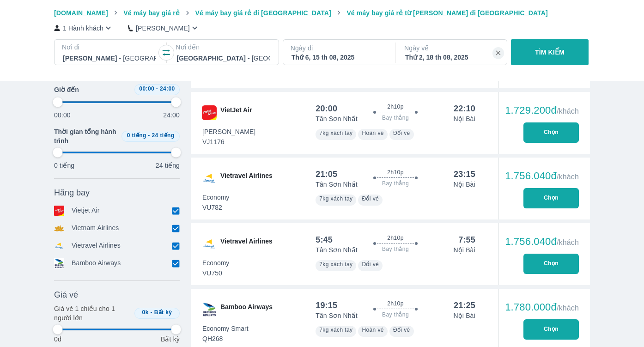
type input "97.9166666666667"
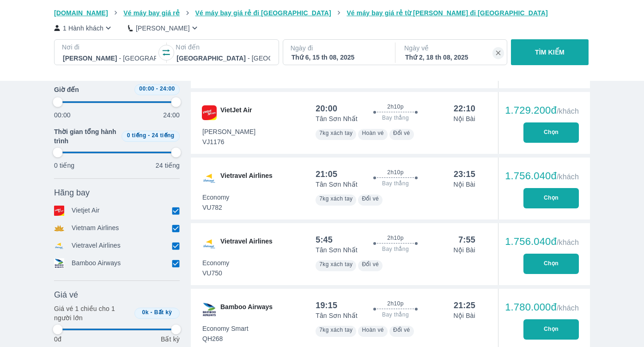
type input "97.9166666666667"
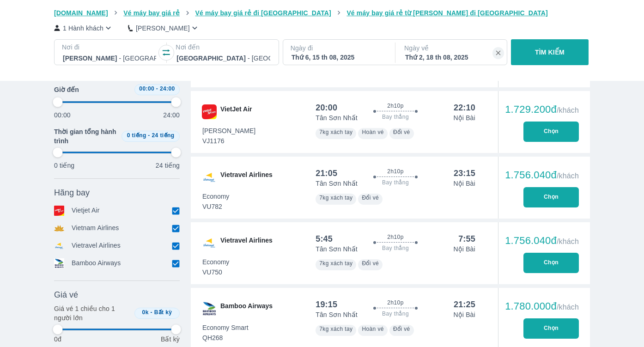
type input "97.9166666666667"
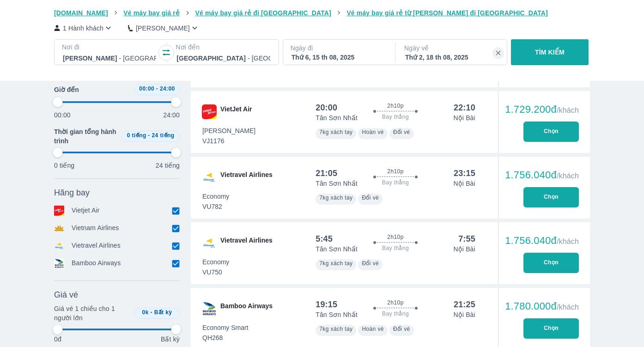
type input "97.9166666666667"
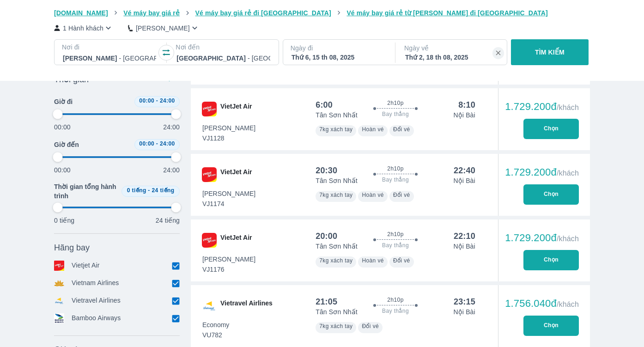
type input "97.9166666666667"
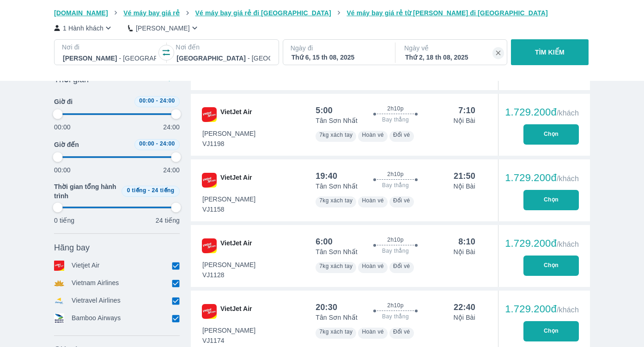
type input "97.9166666666667"
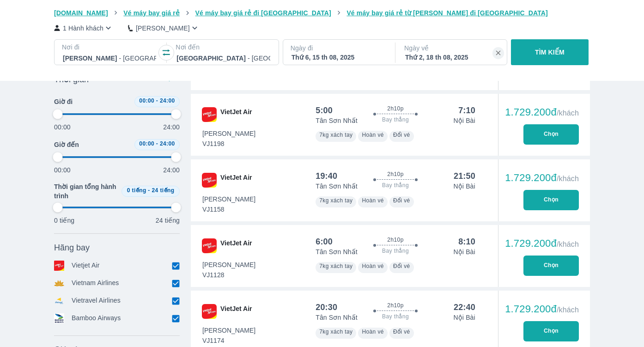
type input "97.9166666666667"
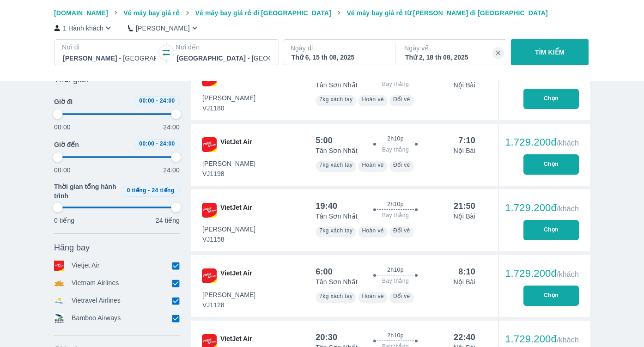
type input "97.9166666666667"
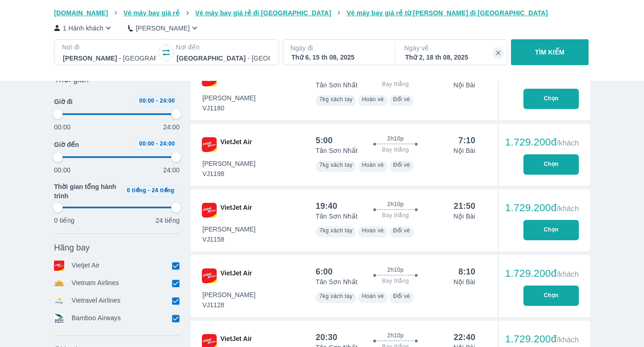
type input "97.9166666666667"
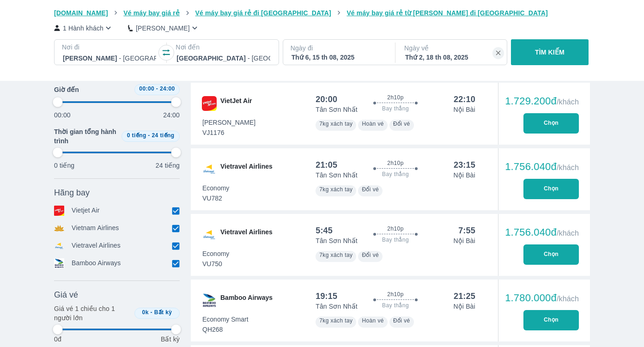
scroll to position [978, 0]
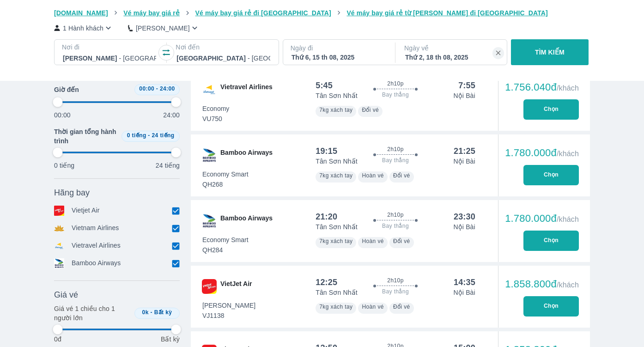
type input "97.9166666666667"
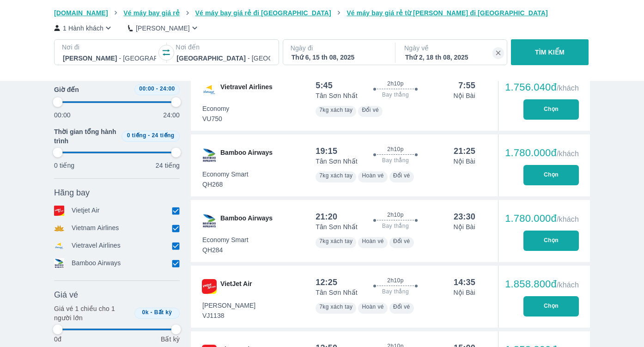
type input "97.9166666666667"
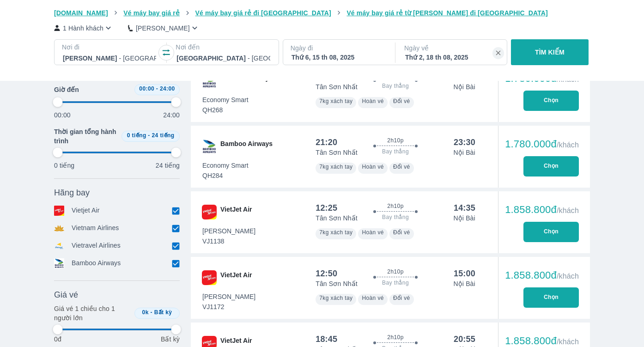
type input "97.9166666666667"
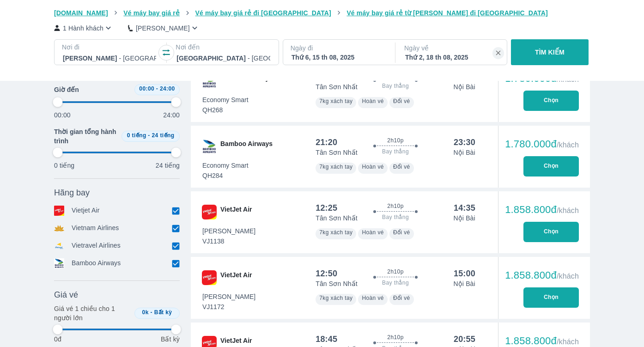
type input "97.9166666666667"
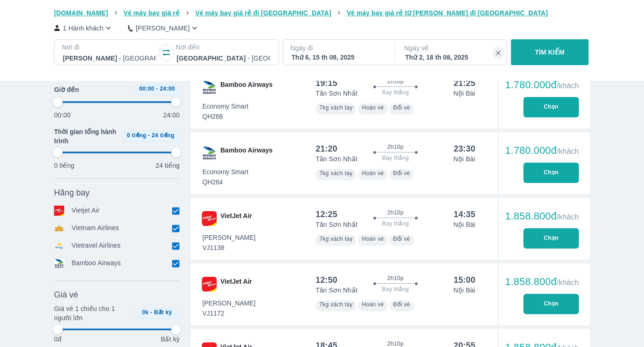
scroll to position [1193, 0]
type input "97.9166666666667"
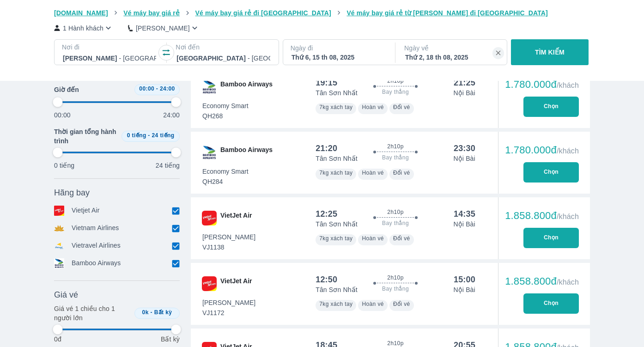
type input "97.9166666666667"
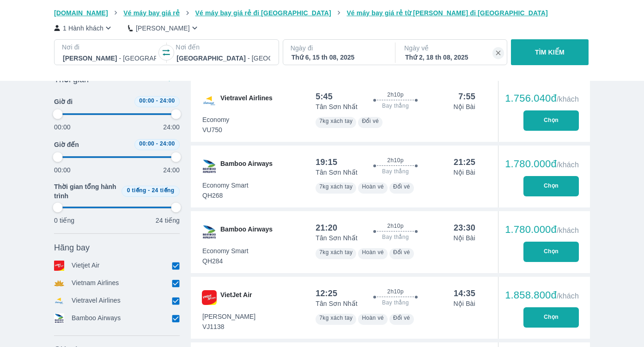
type input "97.9166666666667"
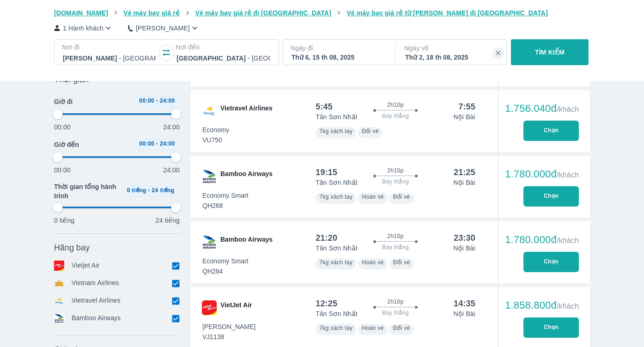
type input "97.9166666666667"
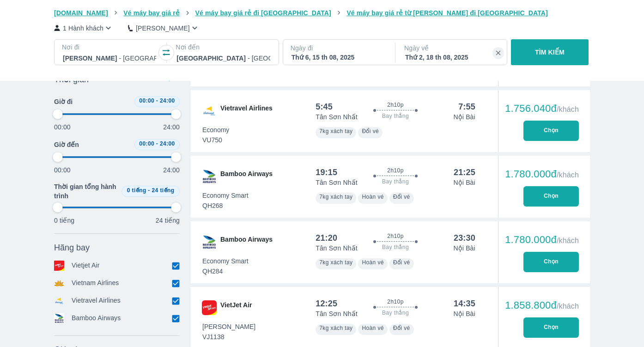
type input "97.9166666666667"
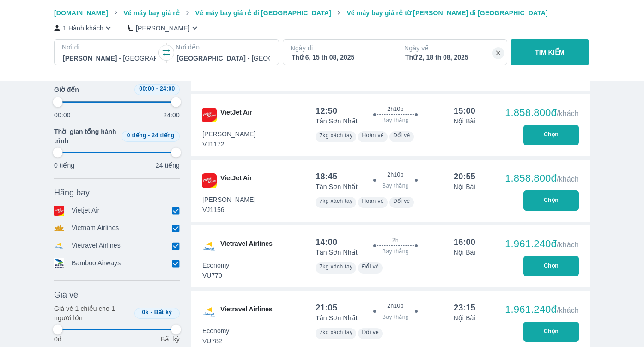
type input "97.9166666666667"
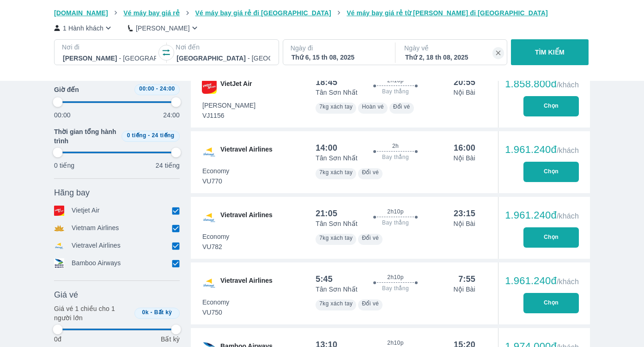
scroll to position [1463, 0]
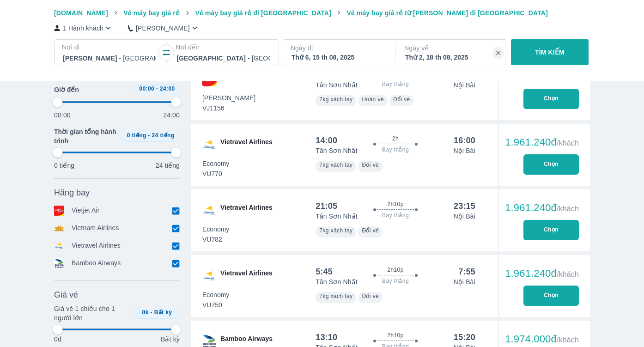
type input "97.9166666666667"
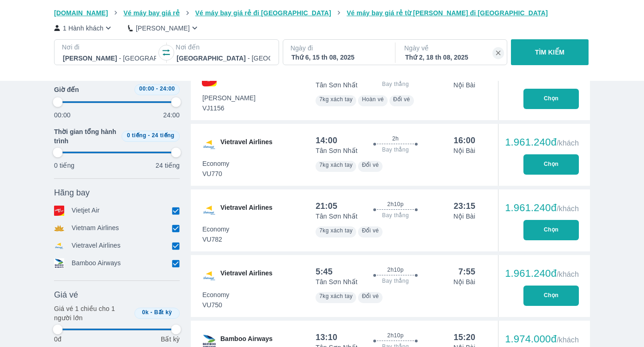
type input "97.9166666666667"
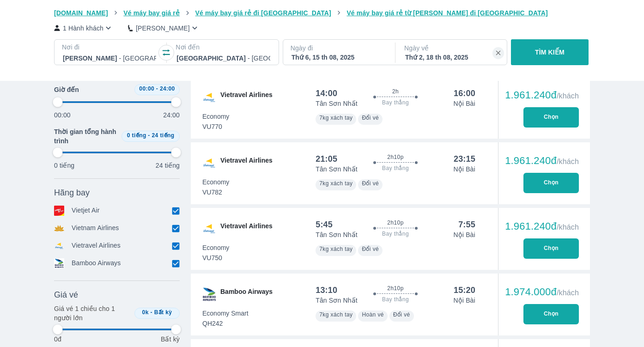
scroll to position [1511, 0]
type input "97.9166666666667"
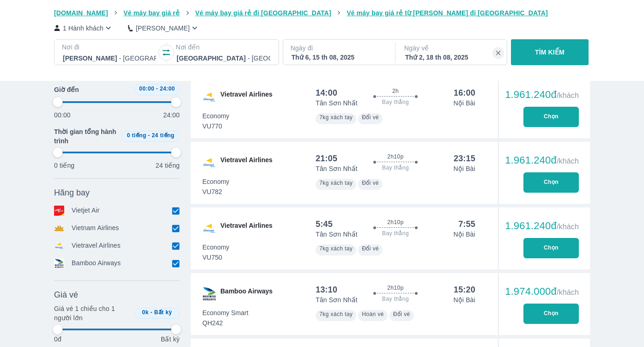
type input "97.9166666666667"
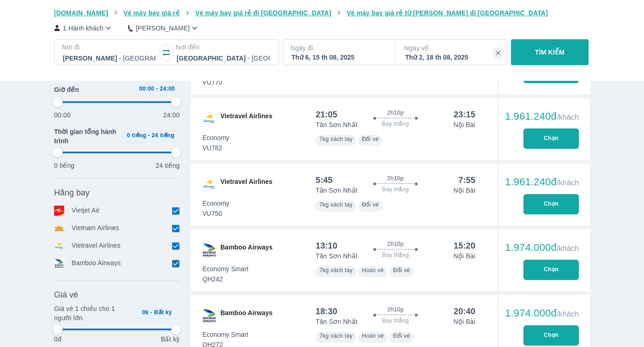
scroll to position [1567, 0]
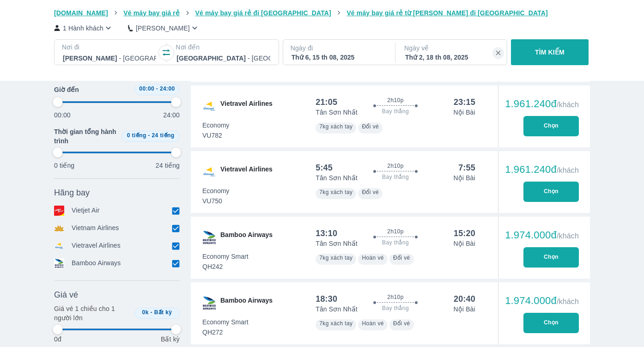
type input "97.9166666666667"
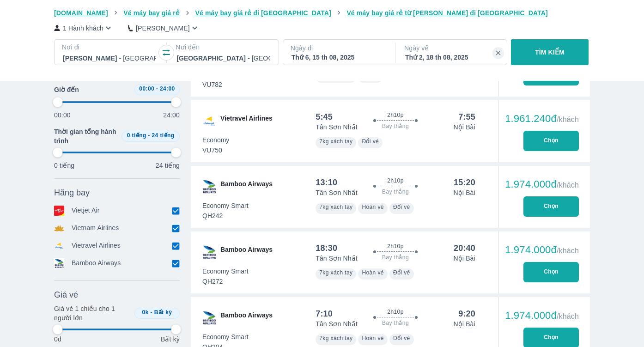
type input "97.9166666666667"
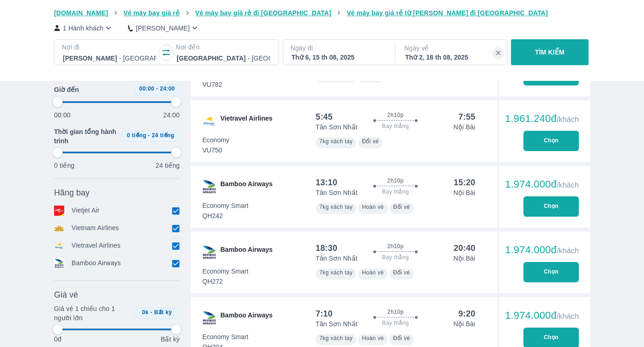
type input "97.9166666666667"
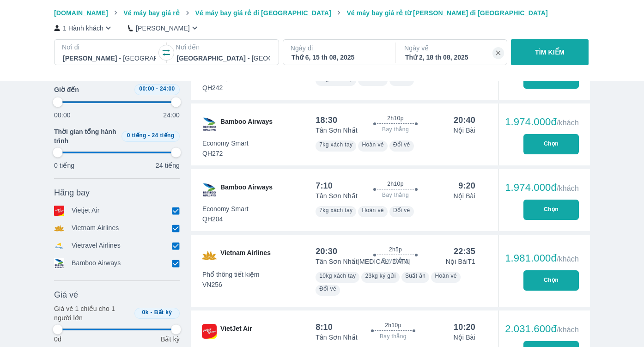
scroll to position [1751, 0]
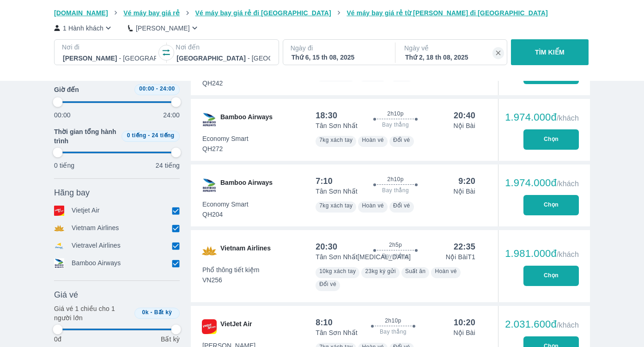
type input "97.9166666666667"
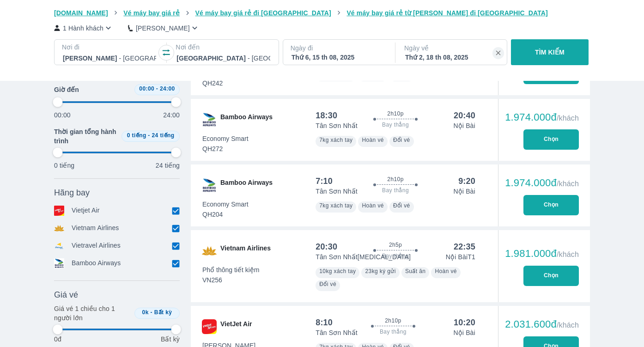
type input "97.9166666666667"
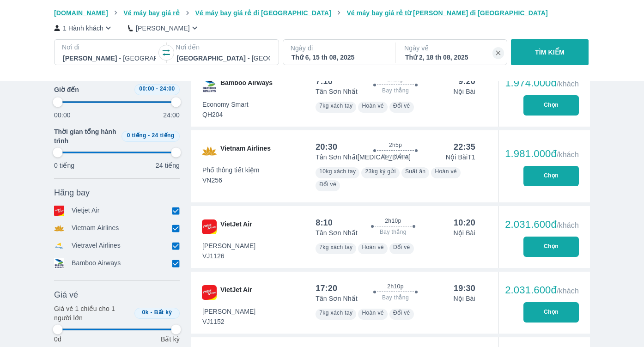
type input "97.9166666666667"
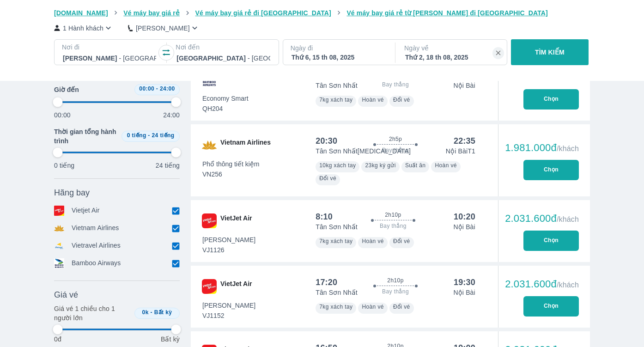
scroll to position [1858, 0]
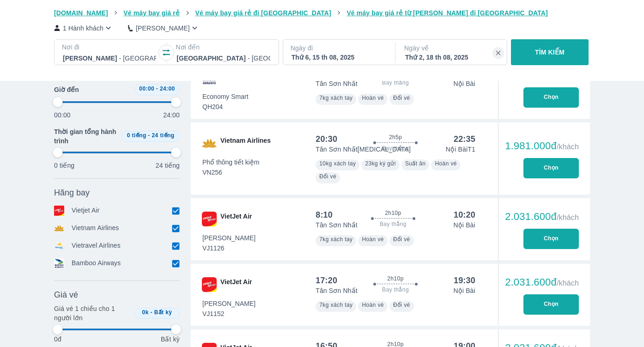
type input "97.9166666666667"
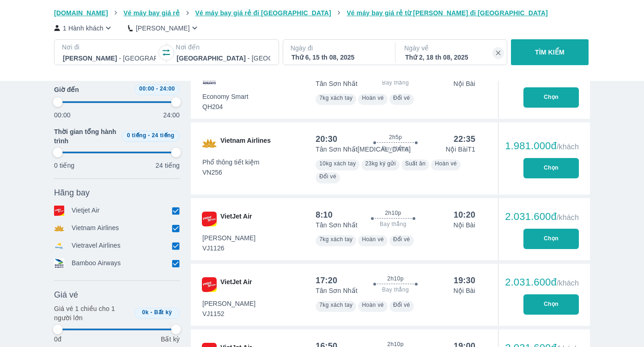
type input "97.9166666666667"
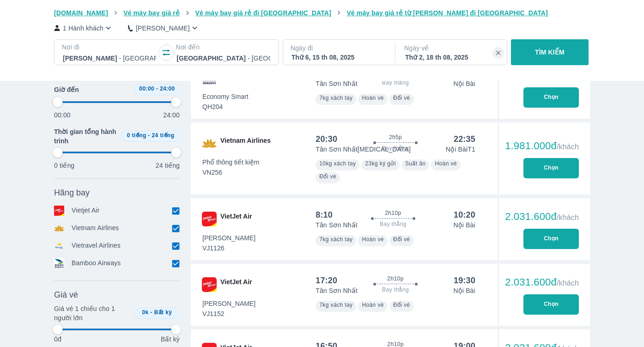
type input "97.9166666666667"
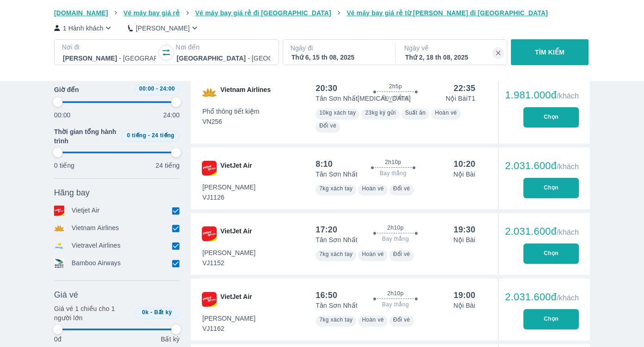
type input "97.9166666666667"
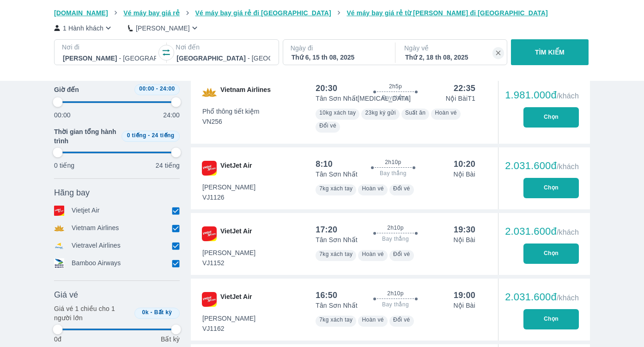
type input "97.9166666666667"
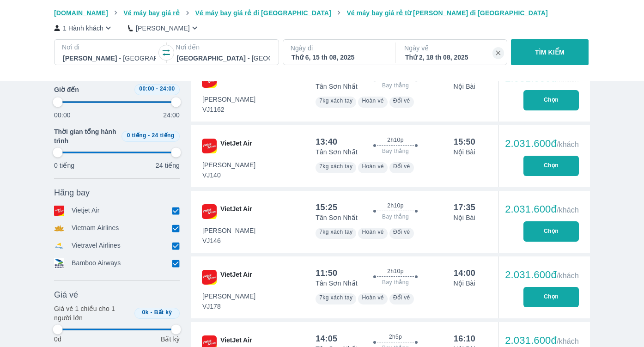
type input "97.9166666666667"
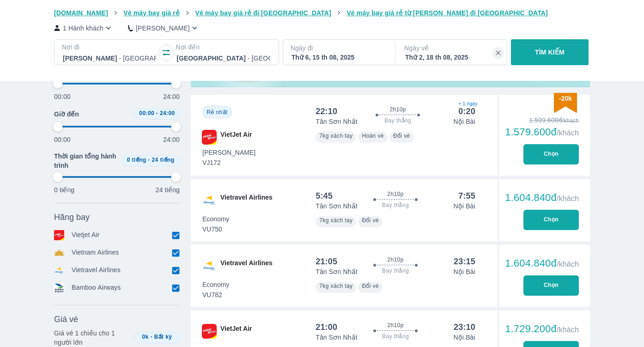
scroll to position [358, 0]
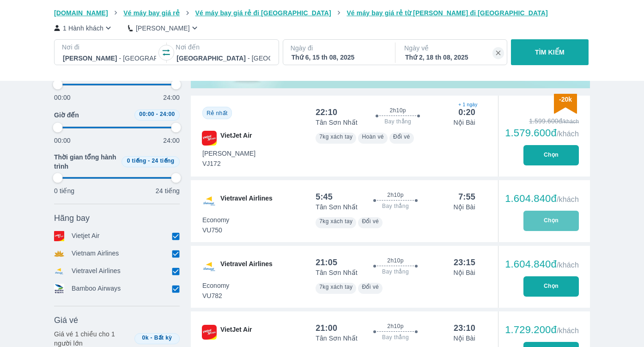
click at [549, 223] on button "Chọn" at bounding box center [550, 221] width 55 height 20
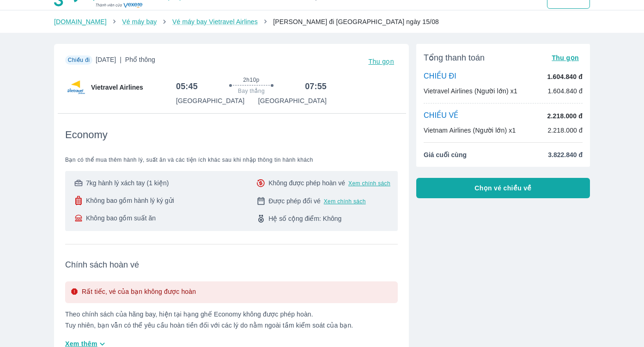
scroll to position [14, 0]
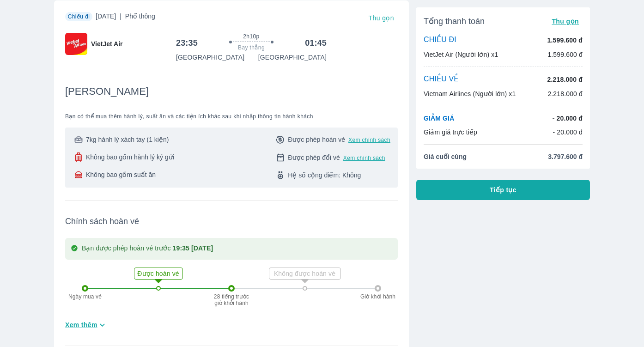
scroll to position [55, 0]
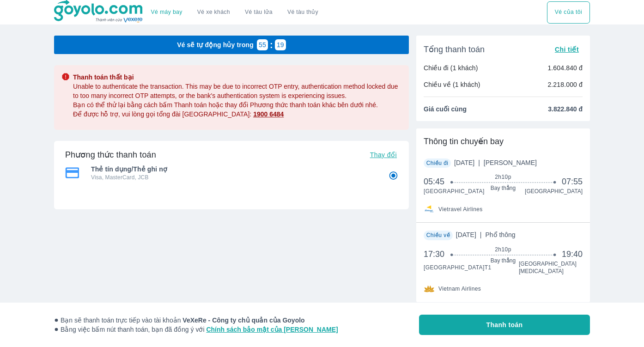
click at [498, 323] on span "Thanh toán" at bounding box center [504, 324] width 36 height 9
radio input "false"
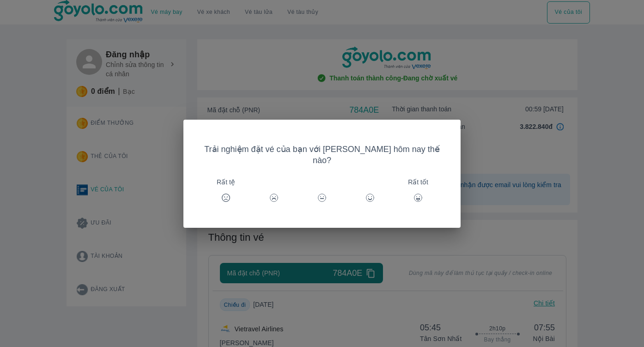
click at [606, 147] on div "Trải nghiệm đặt vé của bạn với [PERSON_NAME] hôm nay thế nào? Rất tệ Rất tốt" at bounding box center [322, 173] width 644 height 347
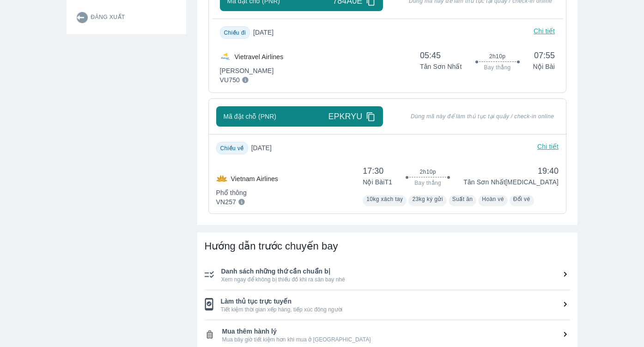
scroll to position [273, 0]
